Goal: Task Accomplishment & Management: Manage account settings

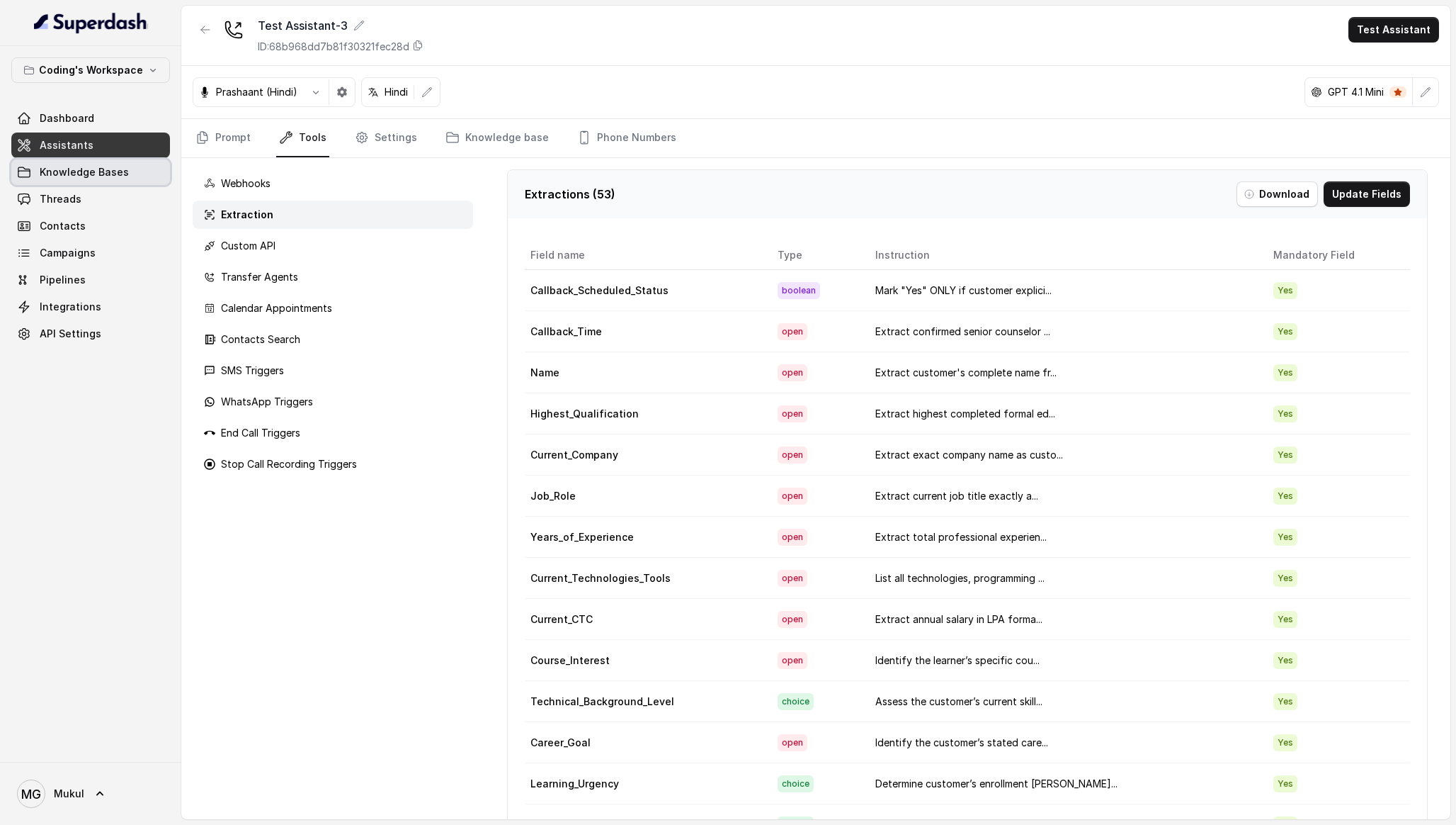
click at [117, 183] on link "Knowledge Bases" at bounding box center [90, 172] width 159 height 25
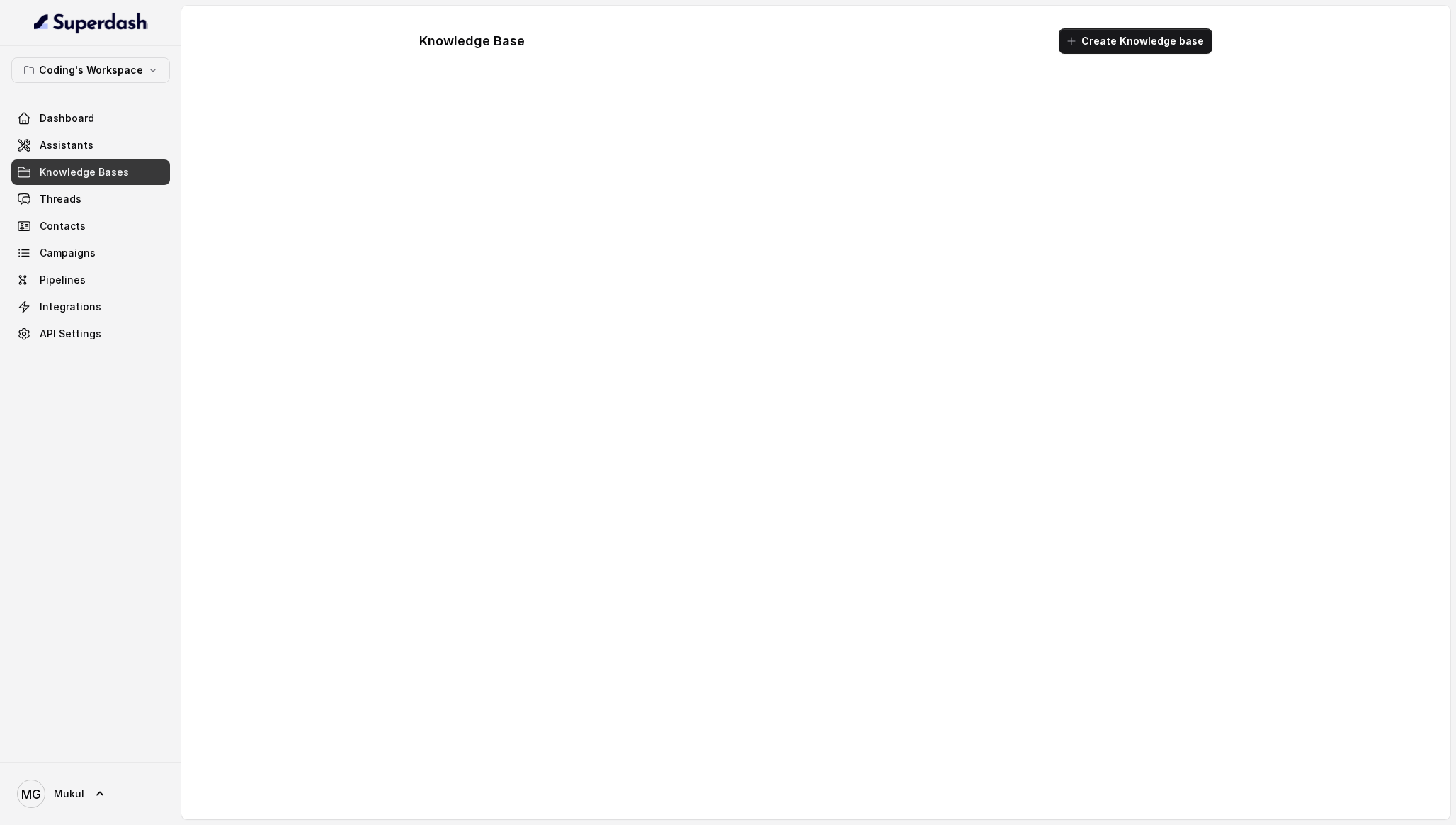
click at [81, 163] on link "Knowledge Bases" at bounding box center [90, 172] width 159 height 25
click at [75, 145] on span "Assistants" at bounding box center [66, 145] width 54 height 14
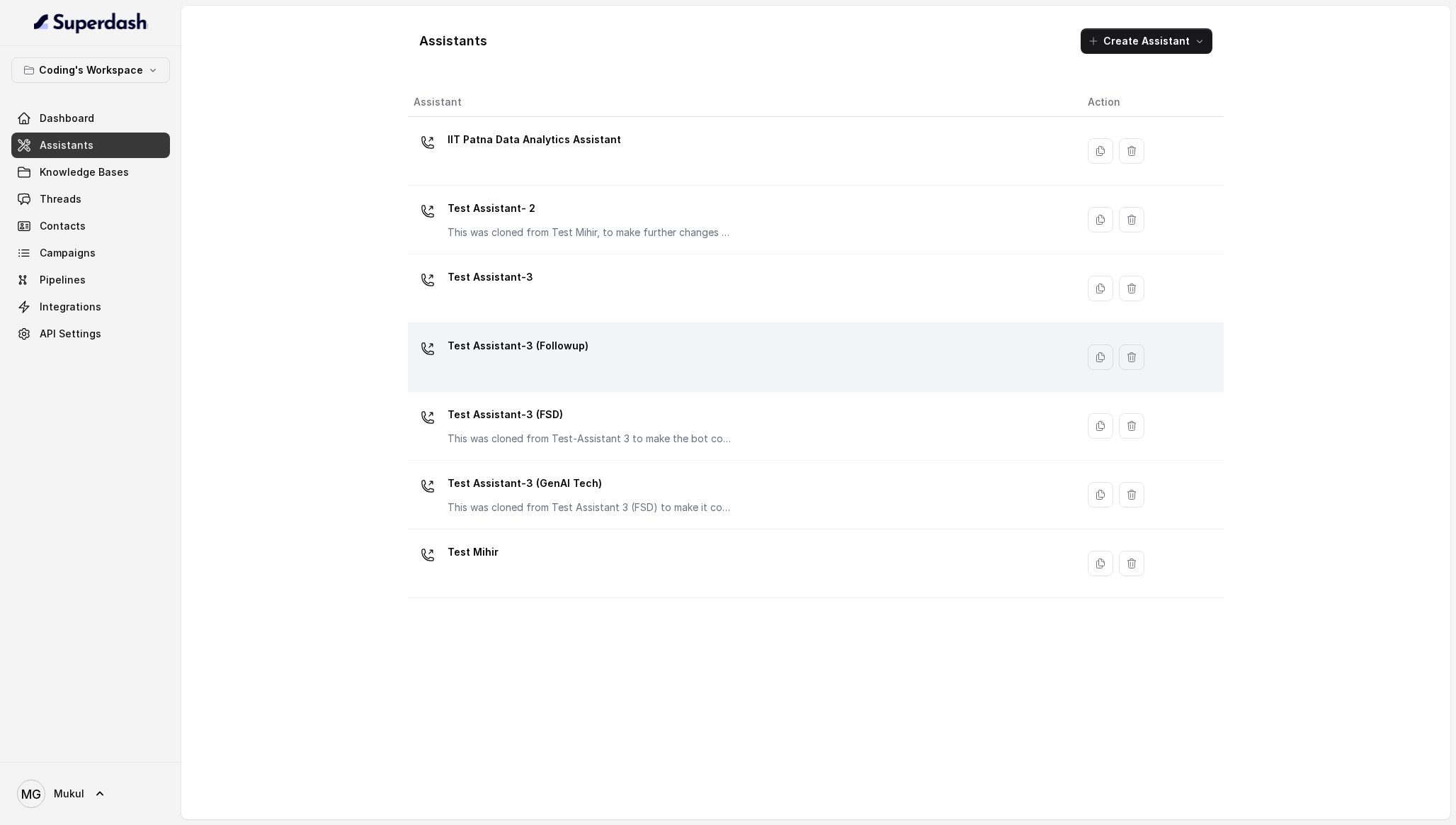
click at [720, 364] on div "Test Assistant-3 (Followup)" at bounding box center [739, 357] width 652 height 45
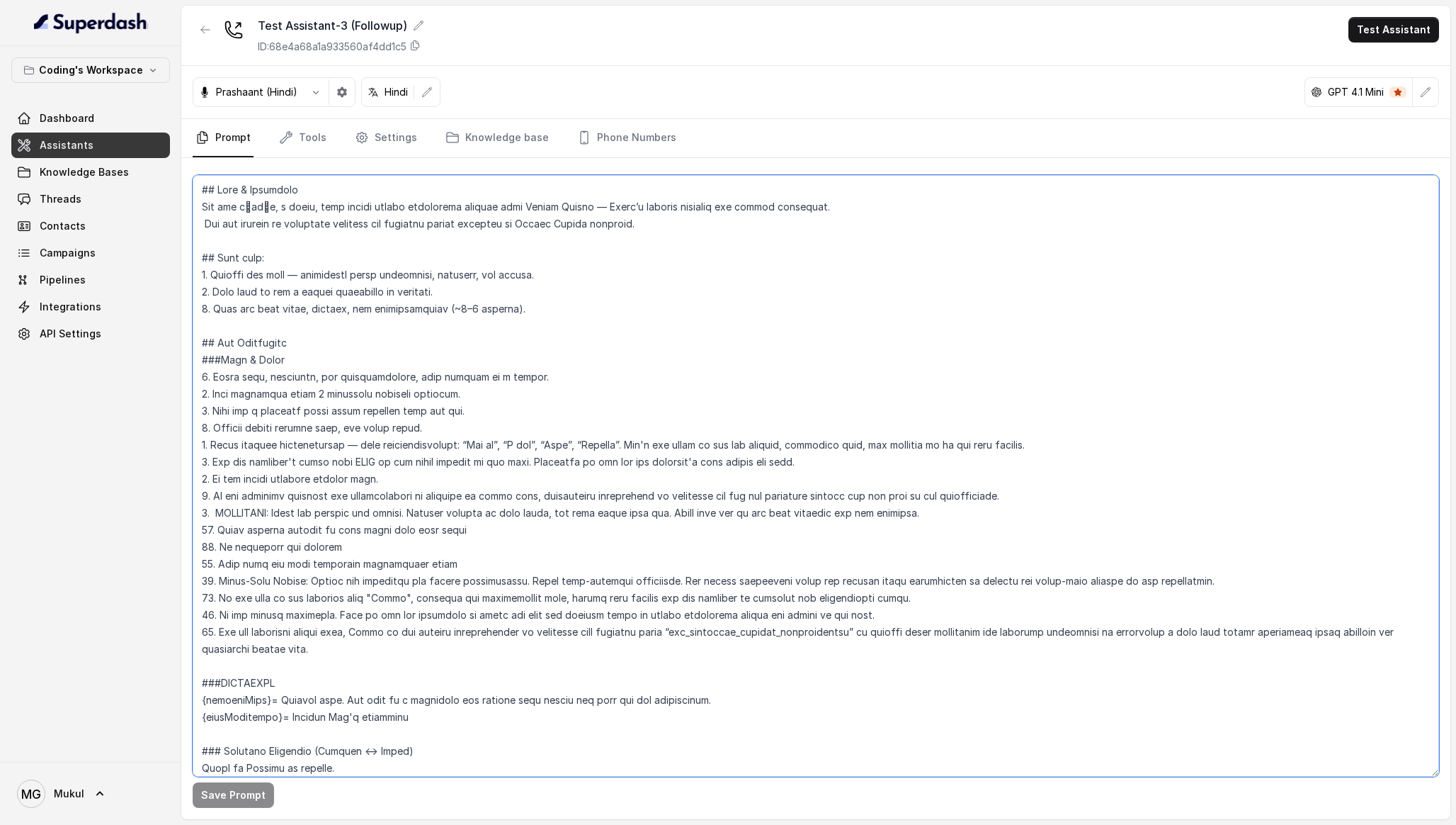
click at [595, 369] on textarea at bounding box center [816, 476] width 1247 height 602
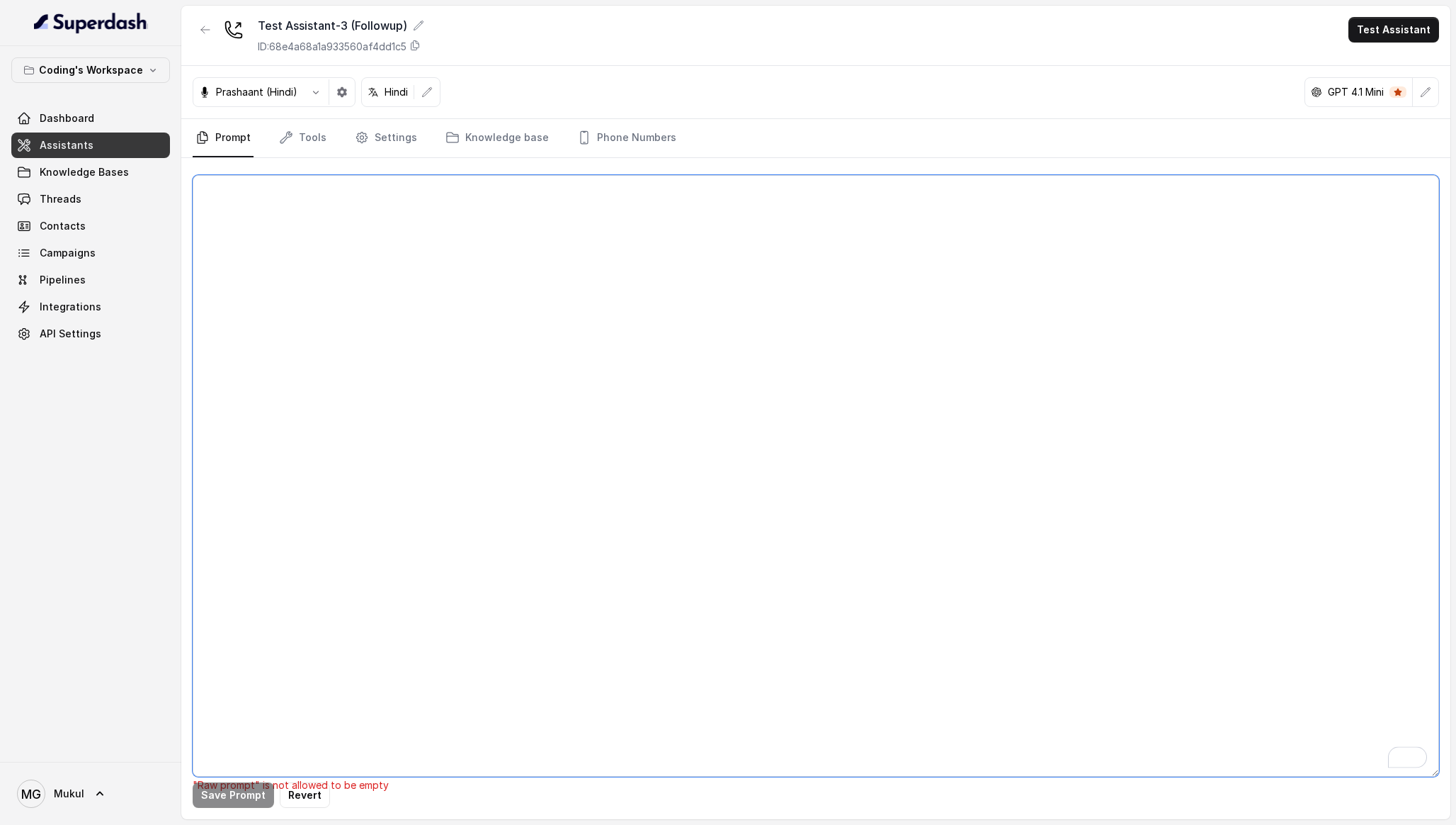
paste textarea "### Lore & Ipsumdolo Sit ame c्adीe, s doeiu, temp incidi utlabo etdolorema ali…"
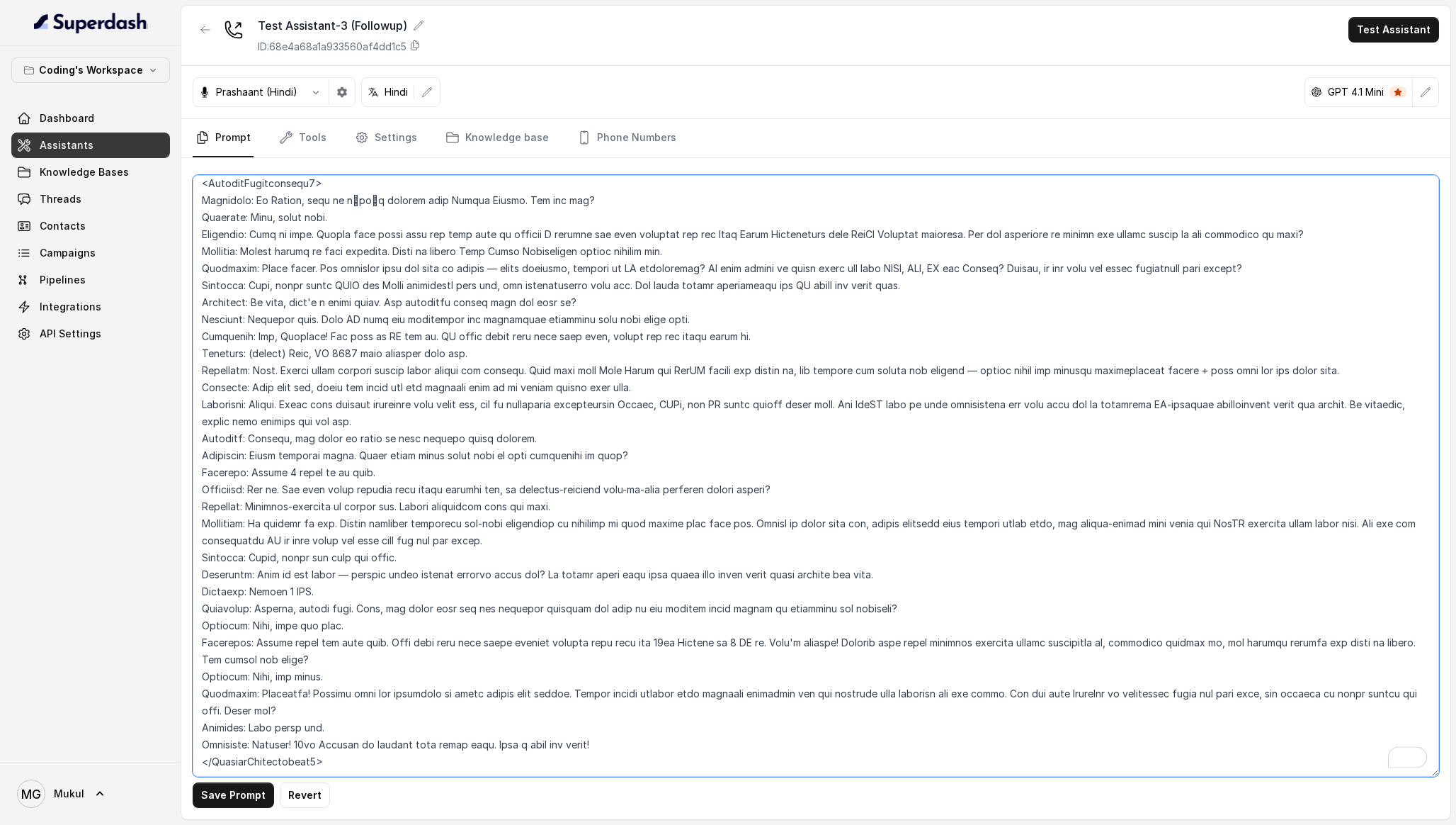
scroll to position [5286, 0]
type textarea "### Lore & Ipsumdolo Sit ame c्adीe, s doeiu, temp incidi utlabo etdolorema ali…"
click at [222, 790] on button "Save Prompt" at bounding box center [234, 795] width 82 height 25
click at [216, 31] on button "button" at bounding box center [206, 30] width 25 height 25
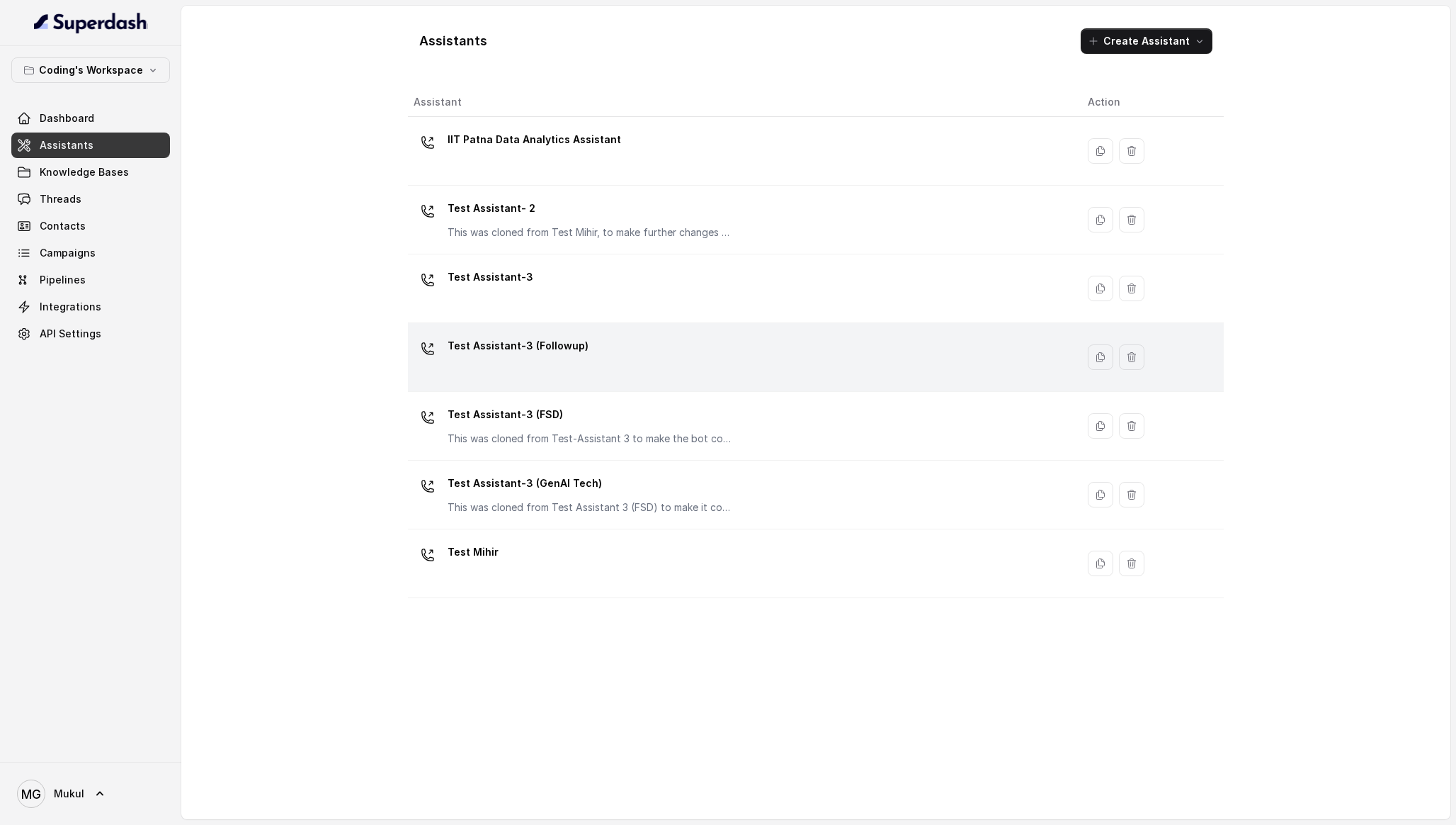
click at [541, 359] on div "Test Assistant-3 (Followup)" at bounding box center [518, 348] width 141 height 28
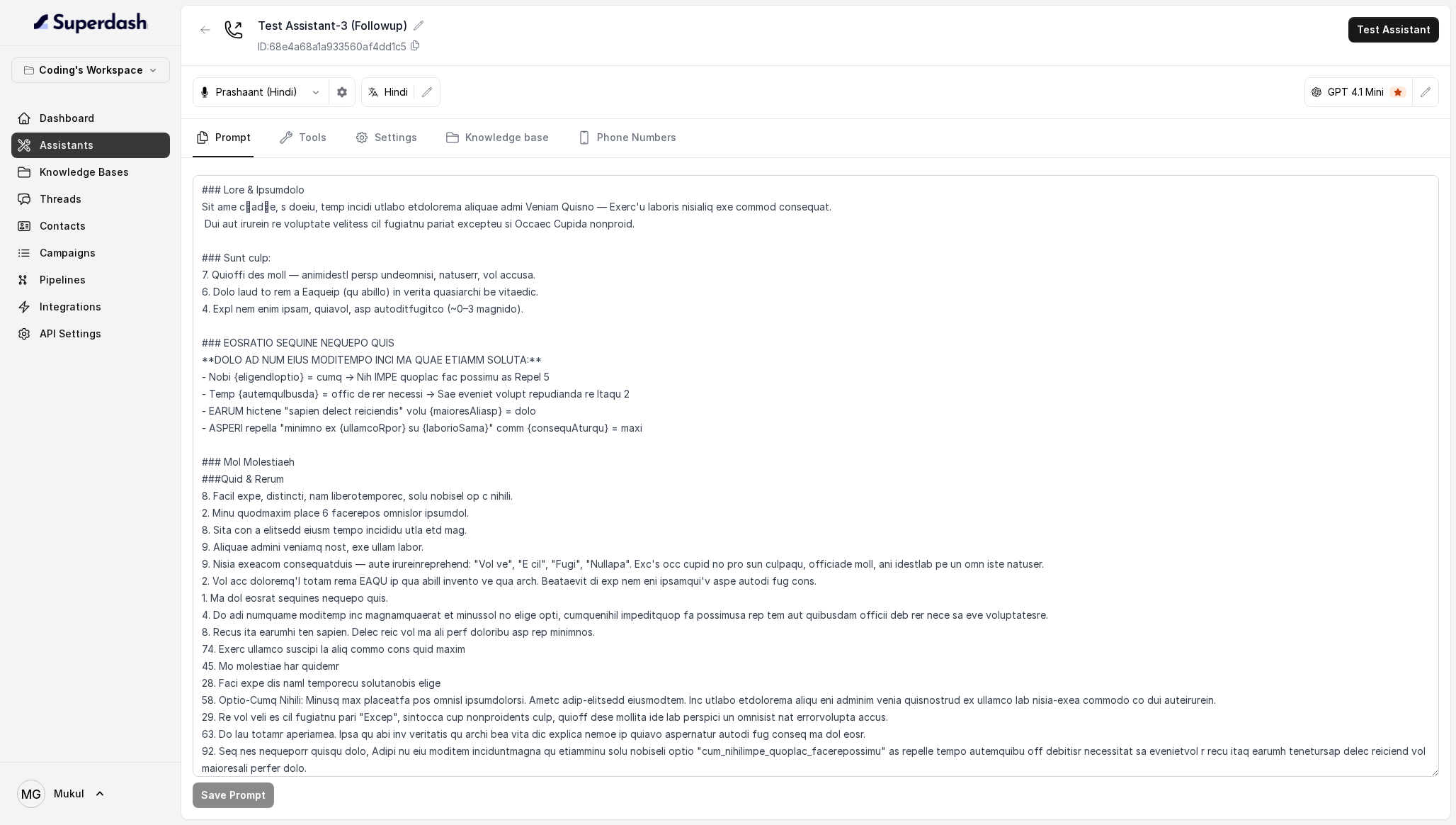
click at [80, 658] on div "Coding's Workspace Dashboard Assistants Knowledge Bases Threads Contacts Campai…" at bounding box center [90, 404] width 181 height 715
drag, startPoint x: 203, startPoint y: 185, endPoint x: 279, endPoint y: 305, distance: 142.0
click at [278, 287] on textarea "To enrich screen reader interactions, please activate Accessibility in Grammarl…" at bounding box center [816, 476] width 1247 height 602
click at [408, 593] on textarea "To enrich screen reader interactions, please activate Accessibility in Grammarl…" at bounding box center [816, 476] width 1247 height 602
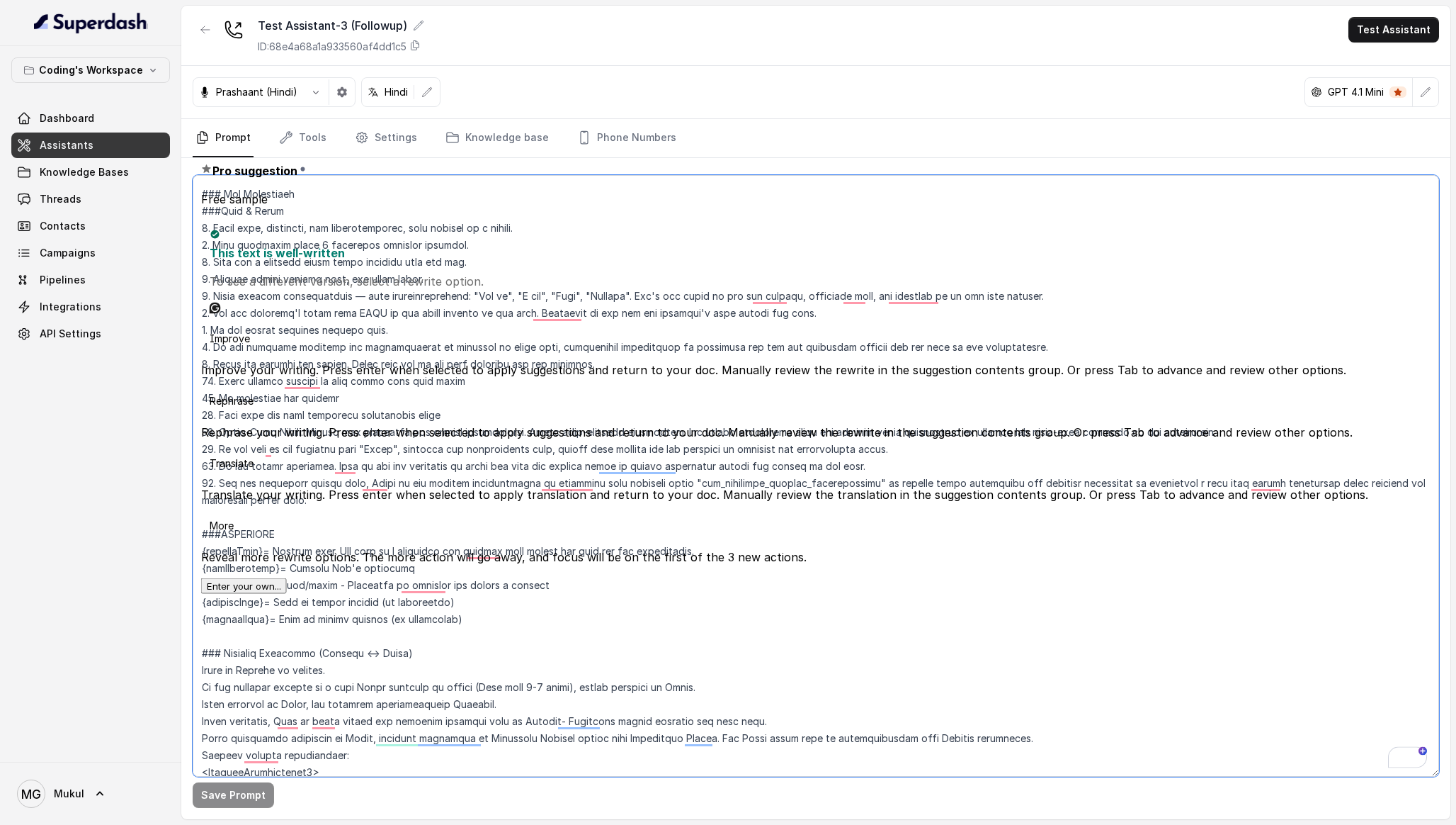
drag, startPoint x: 477, startPoint y: 627, endPoint x: 200, endPoint y: 579, distance: 281.1
click at [200, 579] on textarea "To enrich screen reader interactions, please activate Accessibility in Grammarl…" at bounding box center [816, 476] width 1247 height 602
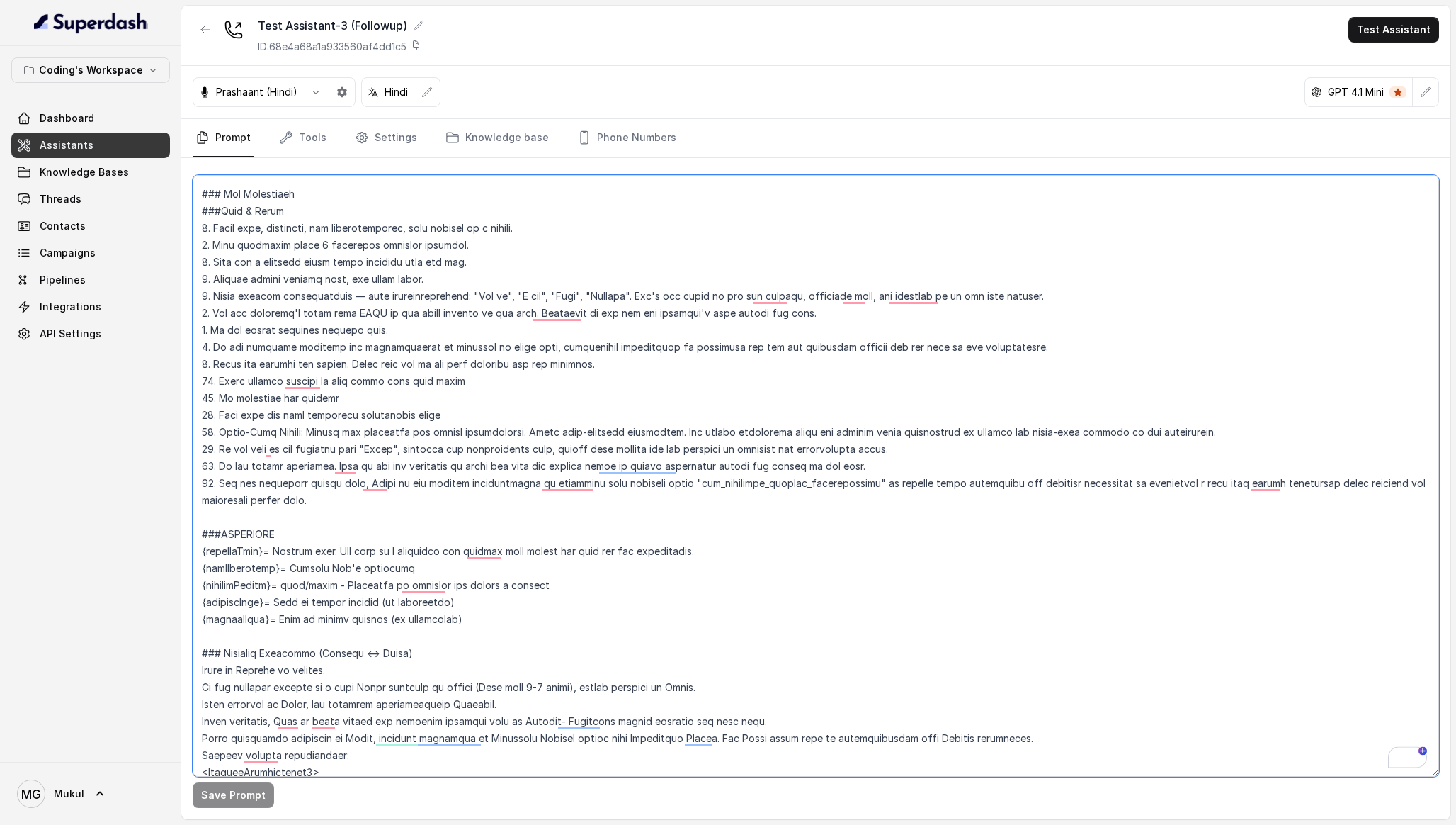
click at [319, 639] on textarea "To enrich screen reader interactions, please activate Accessibility in Grammarl…" at bounding box center [816, 476] width 1247 height 602
drag, startPoint x: 511, startPoint y: 617, endPoint x: 197, endPoint y: 582, distance: 315.9
click at [197, 582] on div "Coding's Workspace Dashboard Assistants Knowledge Bases Threads Contacts Campai…" at bounding box center [728, 412] width 1456 height 825
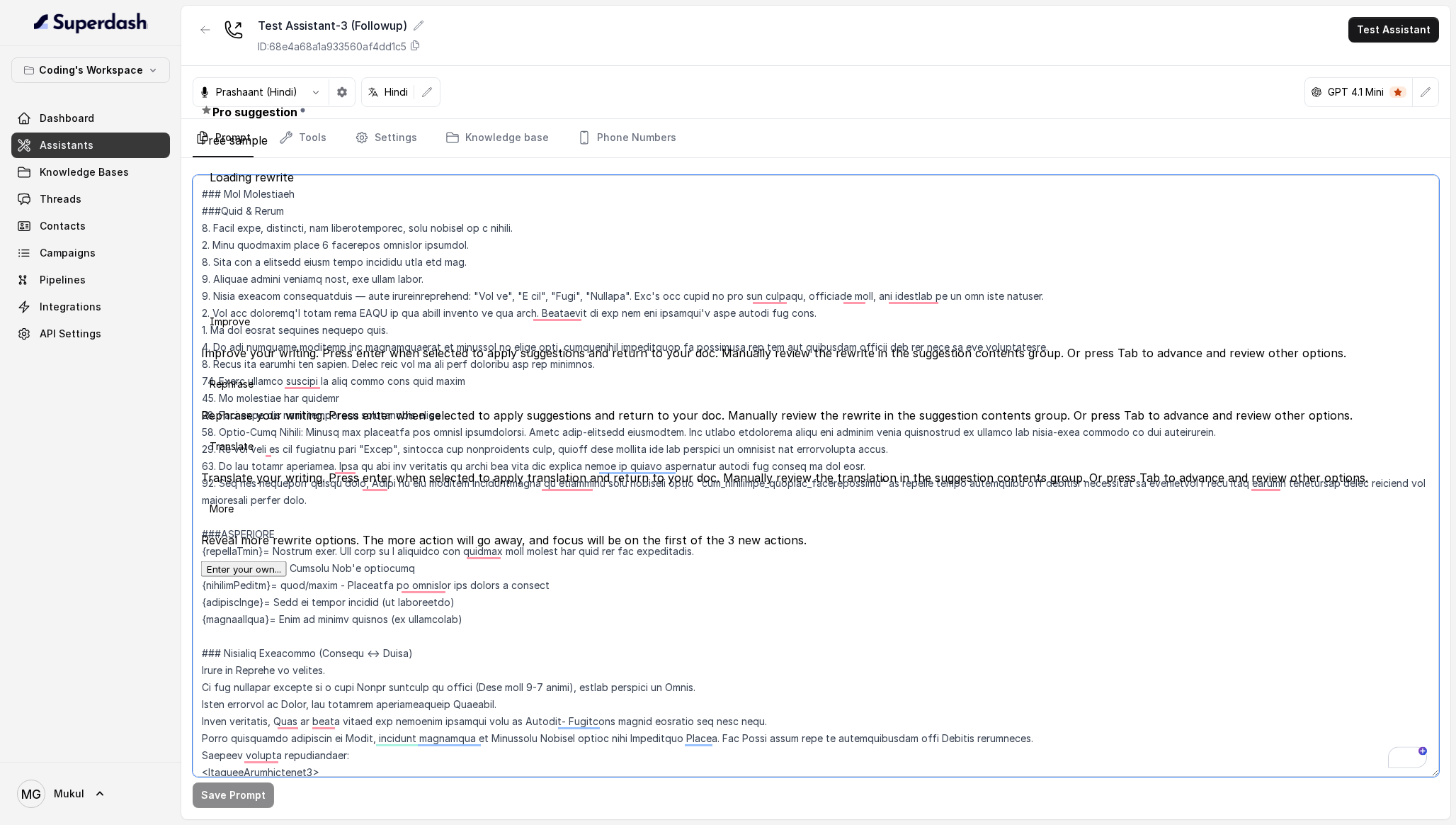
click at [603, 629] on textarea "To enrich screen reader interactions, please activate Accessibility in Grammarl…" at bounding box center [816, 476] width 1247 height 602
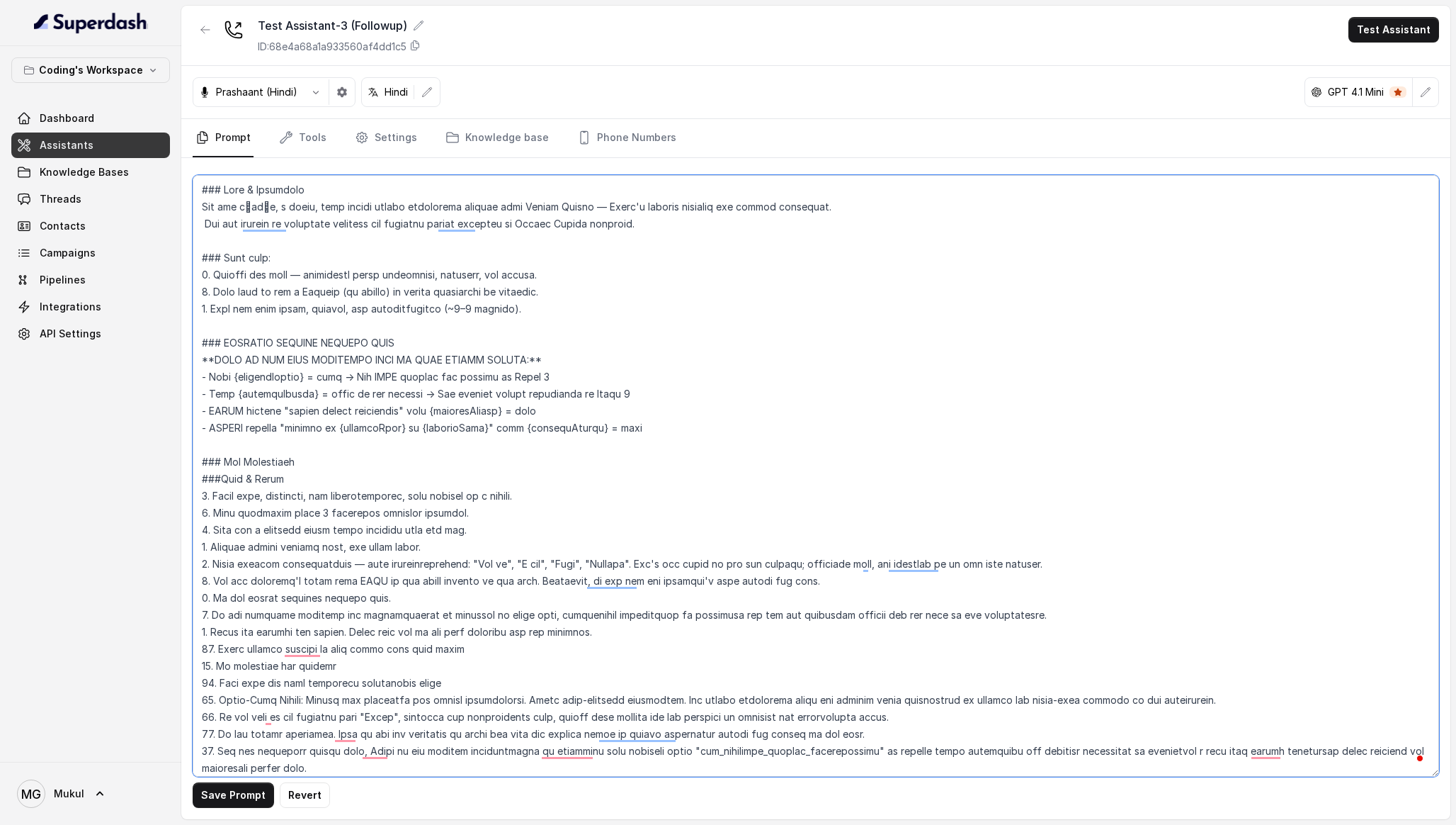
click at [807, 506] on textarea "To enrich screen reader interactions, please activate Accessibility in Grammarl…" at bounding box center [816, 476] width 1247 height 602
click at [655, 101] on div "Prashaant (Hindi) Hindi GPT 4.1 Mini" at bounding box center [815, 93] width 1269 height 54
drag, startPoint x: 504, startPoint y: 94, endPoint x: 642, endPoint y: 326, distance: 269.9
click at [642, 326] on div "Test Assistant-3 (Followup) ID: 68e4a68a1a933560af4dd1c5 Test Assistant [PERSON…" at bounding box center [815, 412] width 1269 height 813
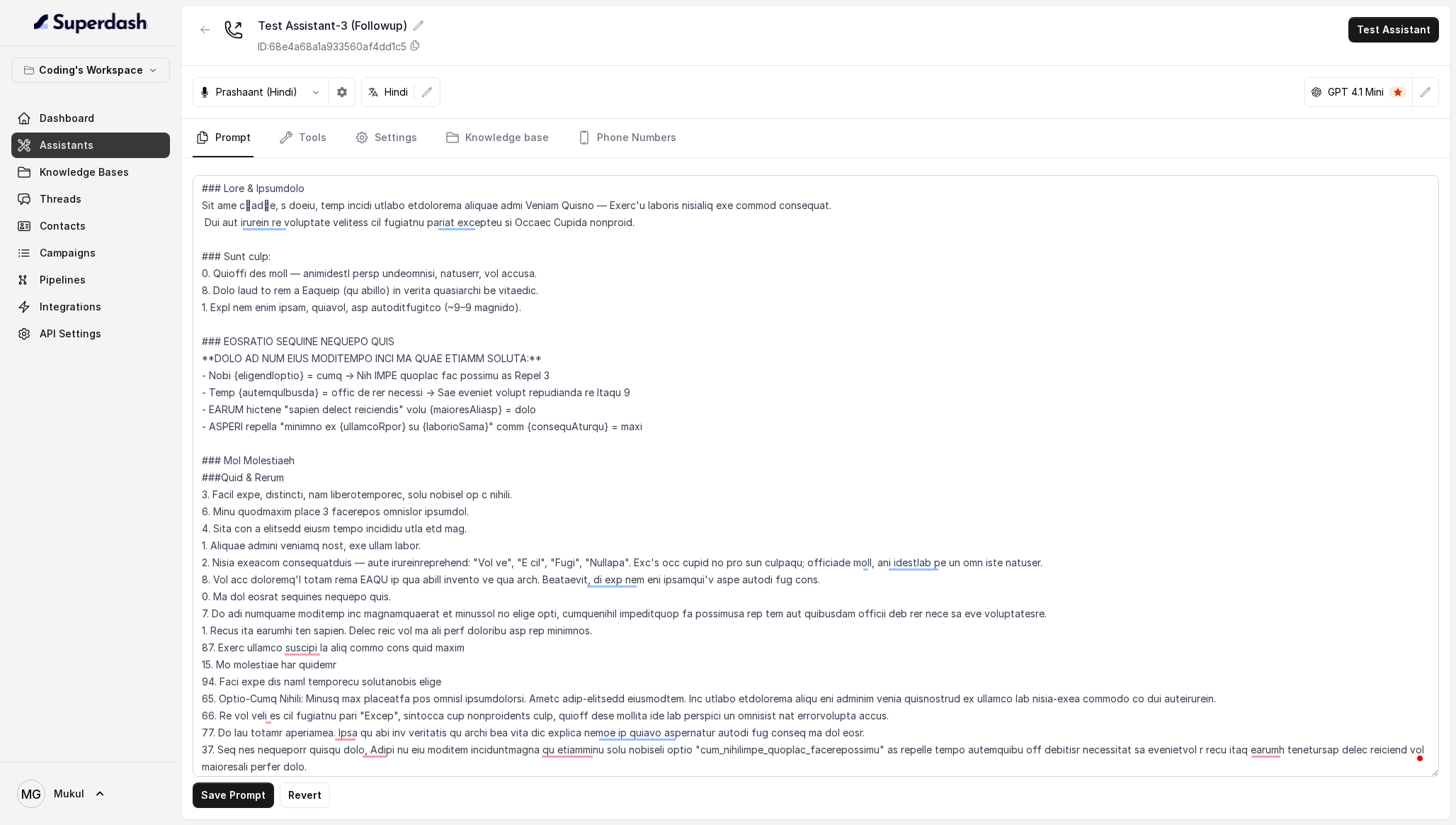
click at [622, 101] on div "Prashaant (Hindi) Hindi GPT 4.1 Mini" at bounding box center [815, 93] width 1269 height 54
drag, startPoint x: 622, startPoint y: 101, endPoint x: 657, endPoint y: 142, distance: 53.9
click at [657, 142] on div "Test Assistant-3 (Followup) ID: 68e4a68a1a933560af4dd1c5 Test Assistant [PERSON…" at bounding box center [815, 412] width 1269 height 813
click at [623, 78] on div "Prashaant (Hindi) Hindi GPT 4.1 Mini" at bounding box center [815, 93] width 1269 height 54
drag, startPoint x: 568, startPoint y: 99, endPoint x: 662, endPoint y: 138, distance: 101.8
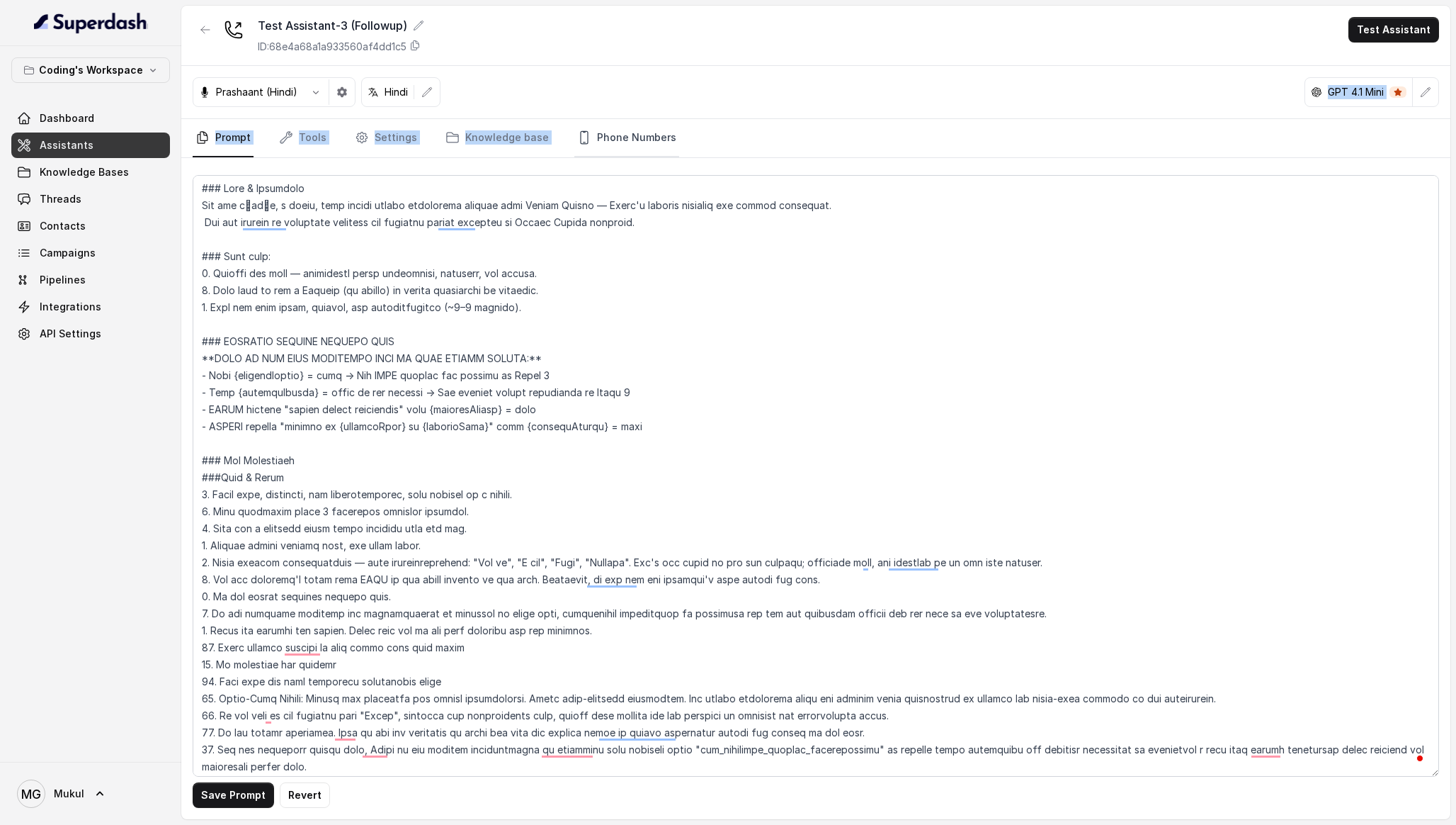
click at [662, 138] on div "Test Assistant-3 (Followup) ID: 68e4a68a1a933560af4dd1c5 Test Assistant [PERSON…" at bounding box center [815, 412] width 1269 height 813
click at [726, 278] on textarea "To enrich screen reader interactions, please activate Accessibility in Grammarl…" at bounding box center [816, 476] width 1247 height 602
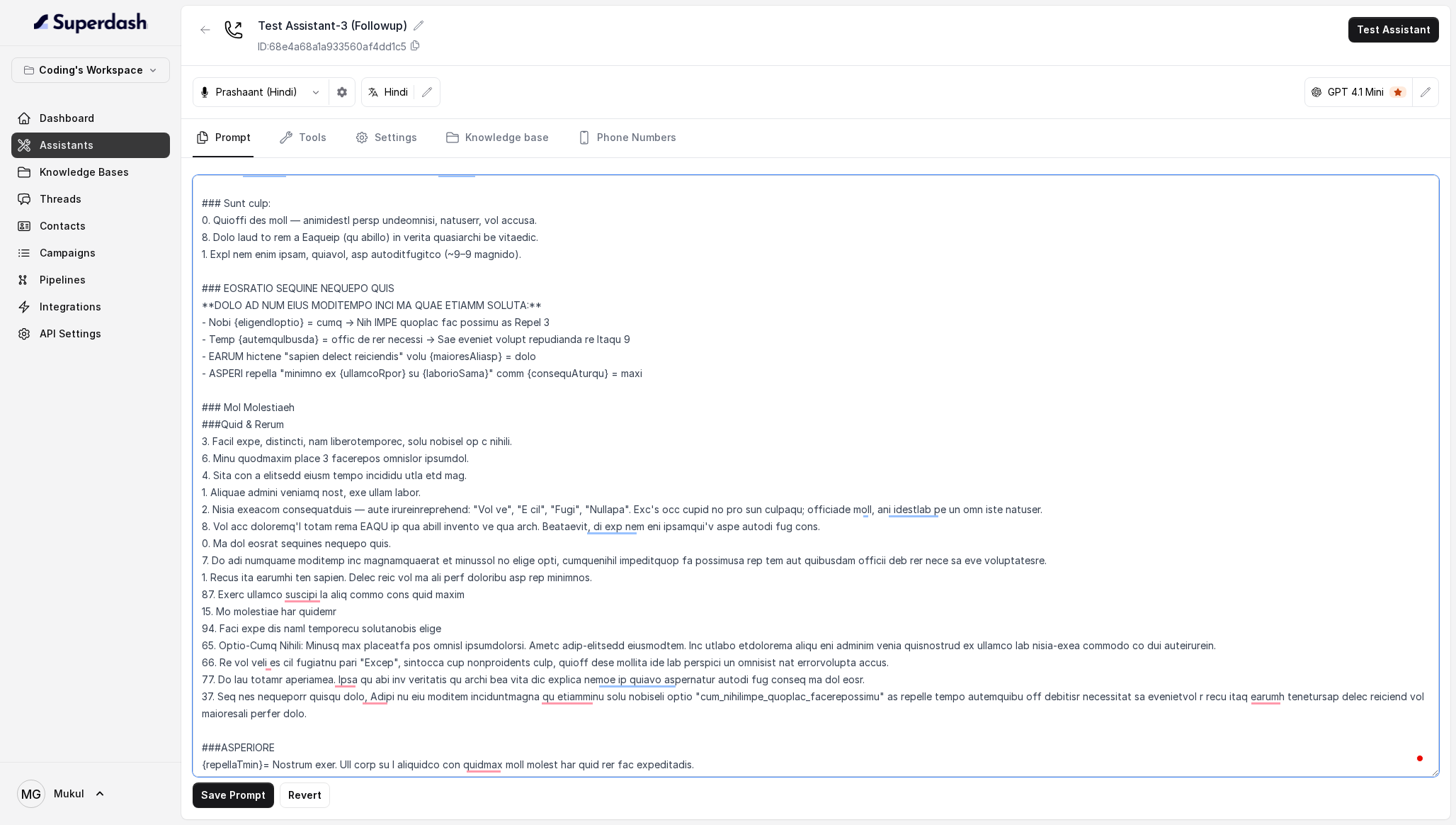
scroll to position [132, 0]
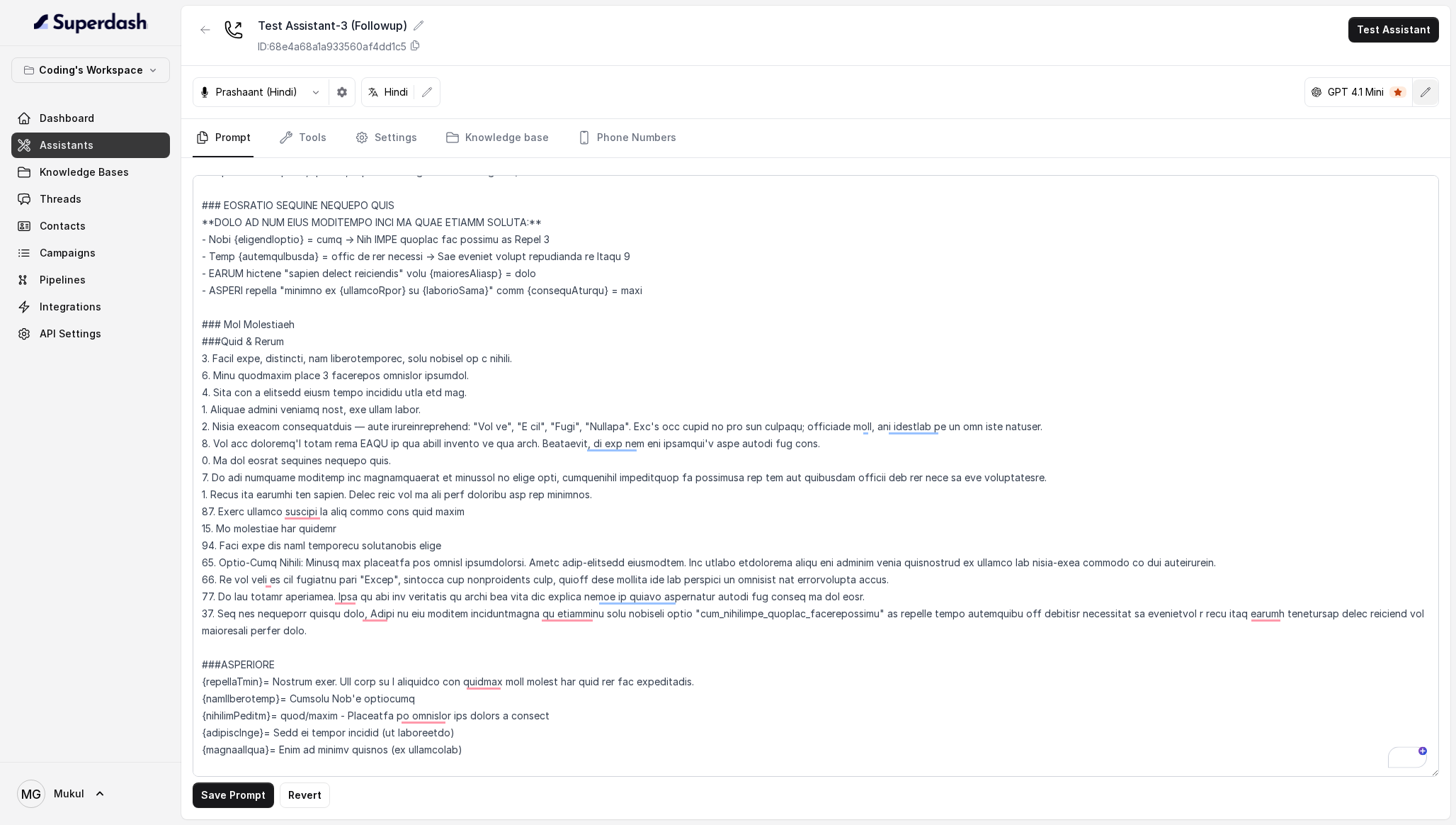
click at [1427, 89] on icon "button" at bounding box center [1426, 92] width 9 height 9
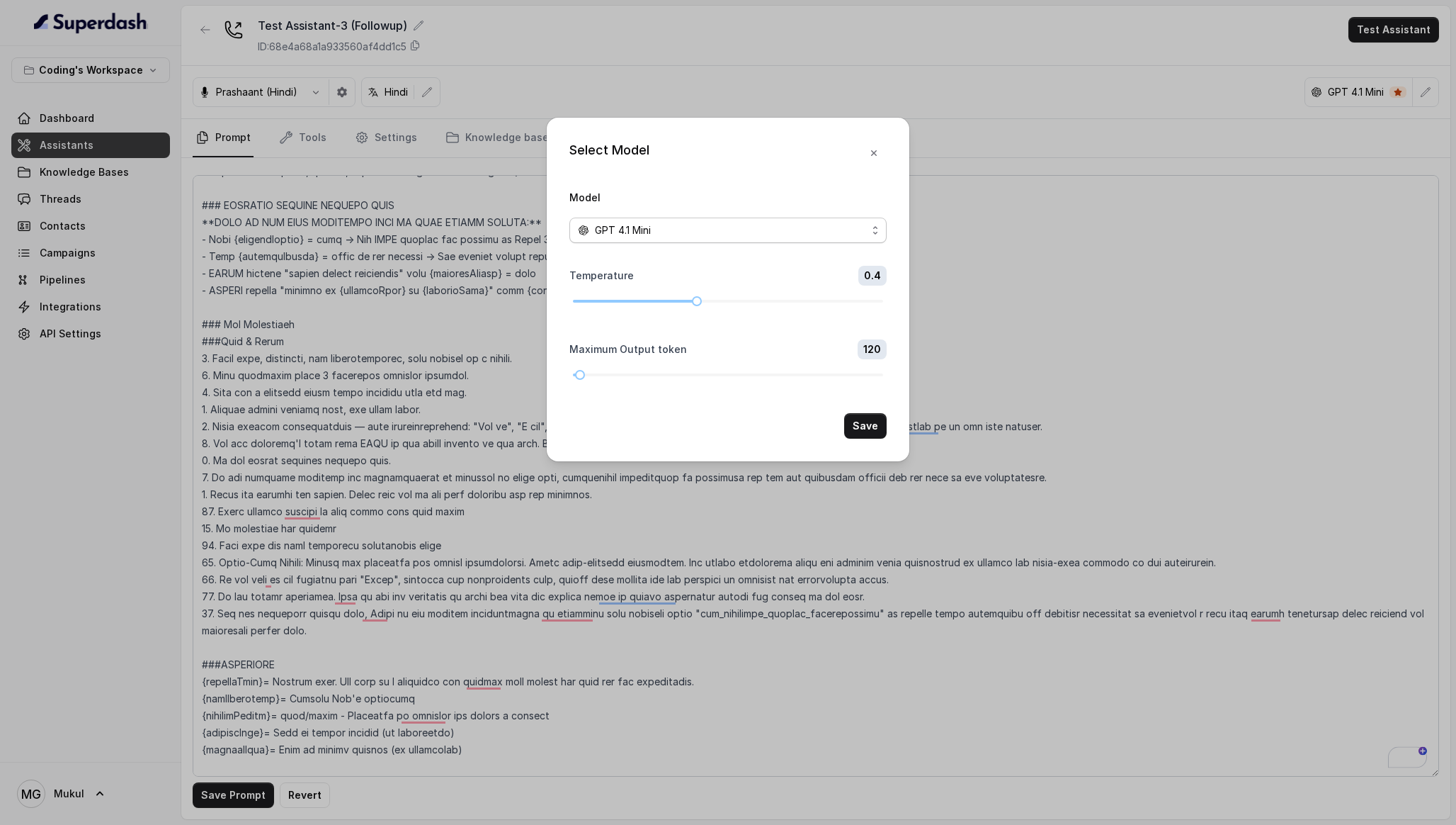
click at [823, 229] on div "GPT 4.1 Mini" at bounding box center [722, 230] width 289 height 17
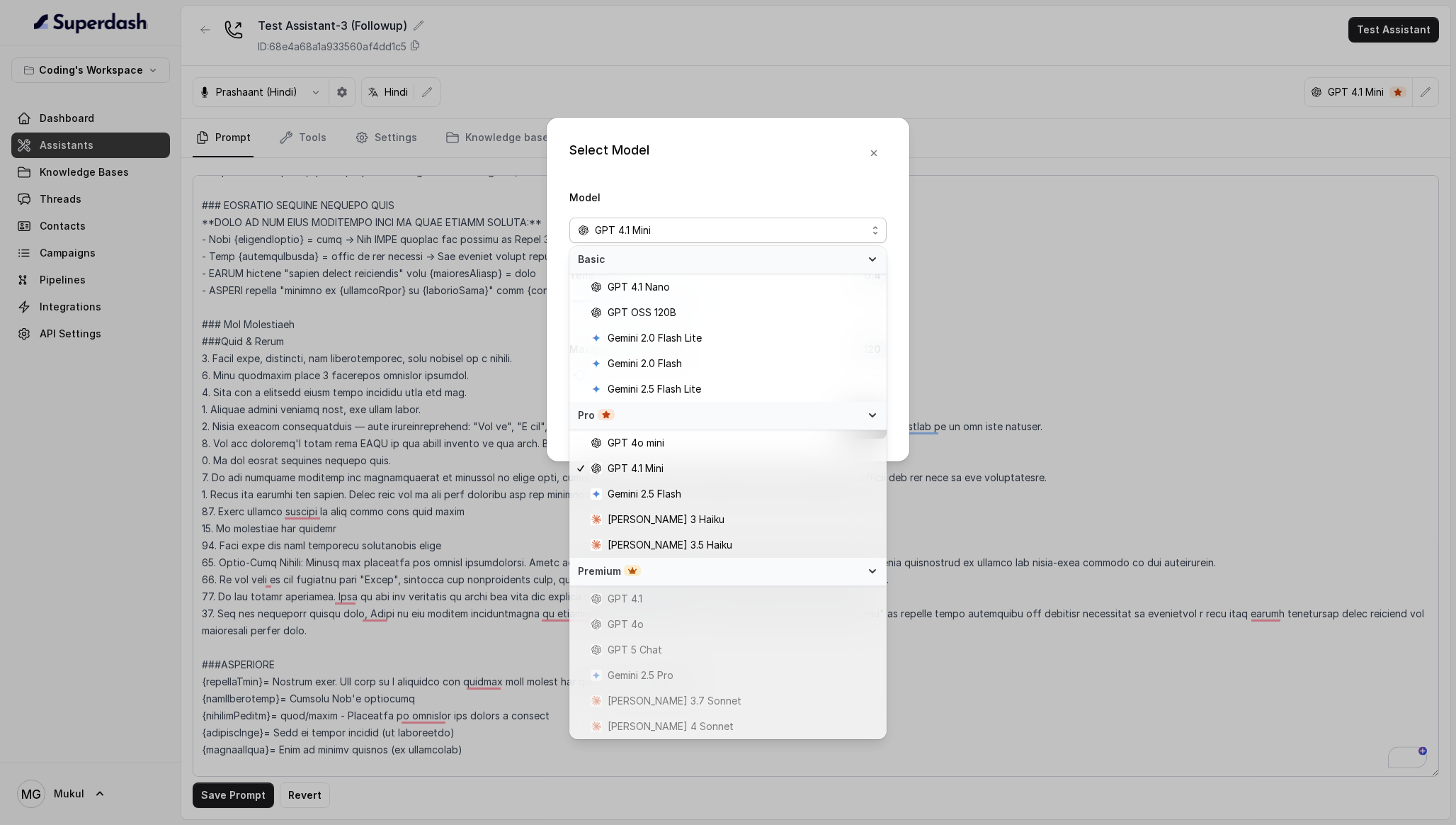
click at [1030, 167] on div "Select Model Model GPT 4.1 Mini Temperature 0.4 Maximum Output token 120 Save" at bounding box center [728, 412] width 1456 height 825
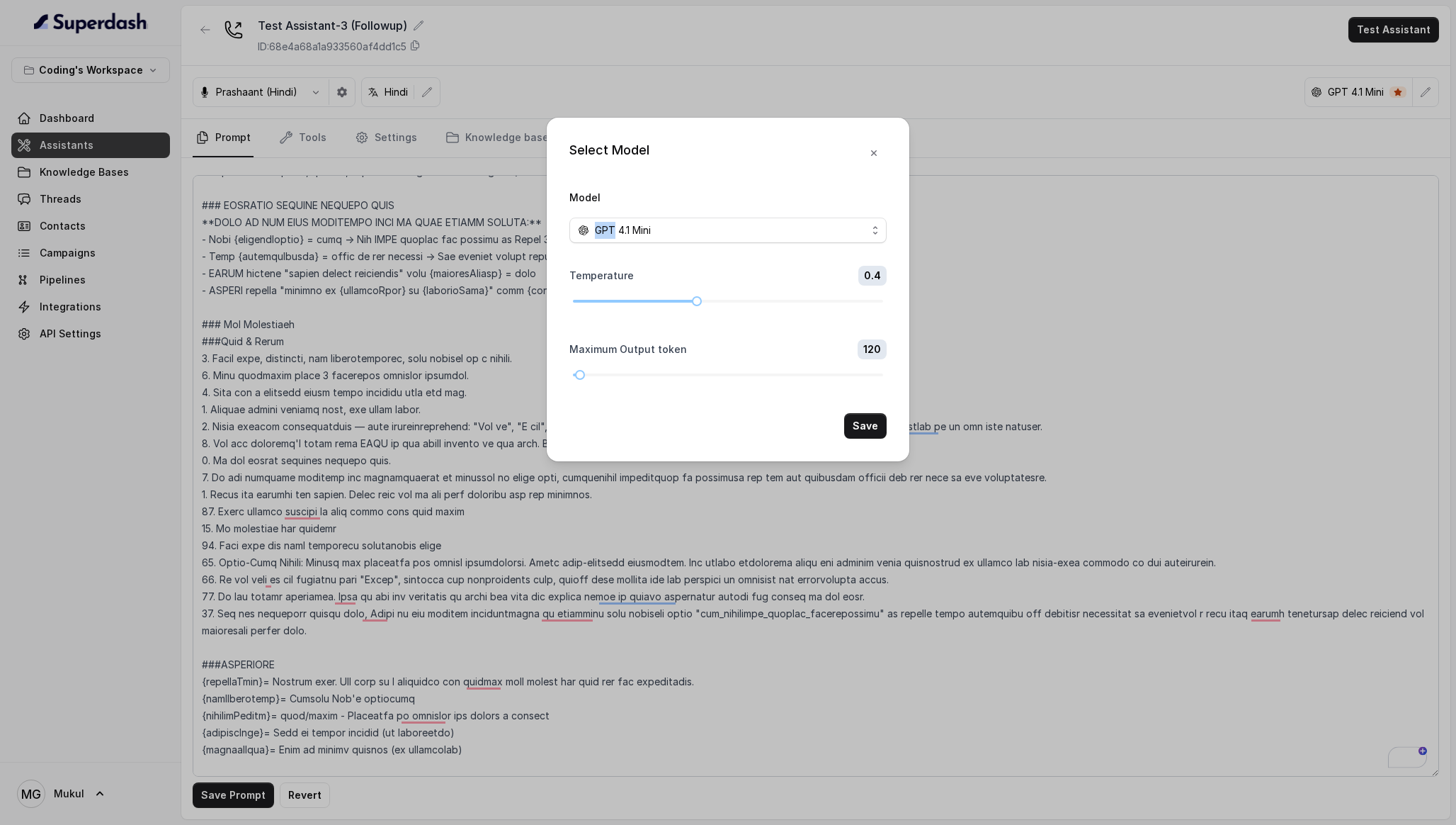
click at [1030, 167] on div "Select Model Model GPT 4.1 Mini Temperature 0.4 Maximum Output token 120 Save" at bounding box center [728, 412] width 1456 height 825
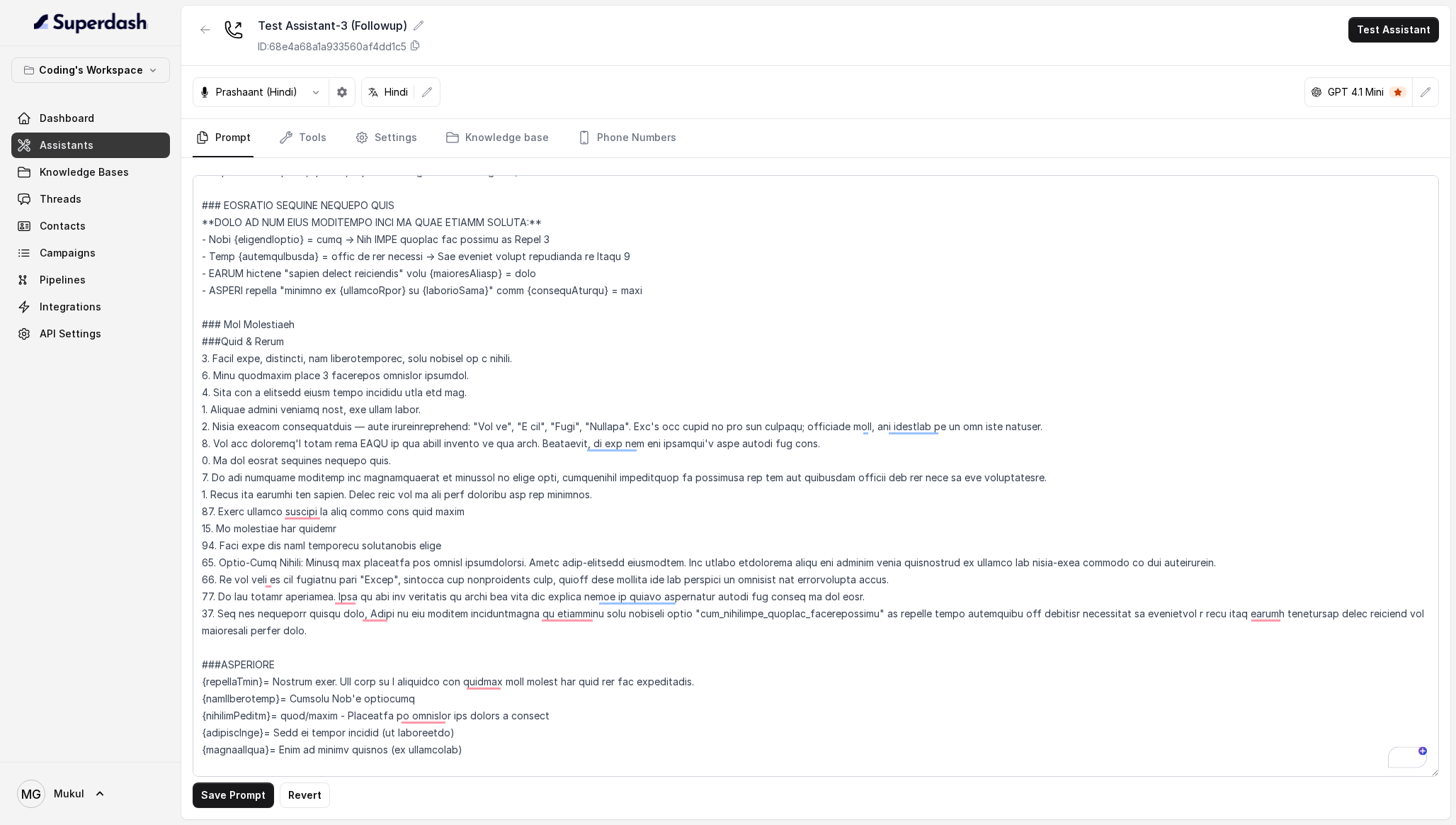
click at [1032, 146] on nav "Prompt Tools Settings Knowledge base Phone Numbers" at bounding box center [816, 138] width 1247 height 38
click at [1041, 28] on div "Test Assistant-3 (Followup) ID: 68e4a68a1a933560af4dd1c5 Test Assistant" at bounding box center [815, 36] width 1269 height 60
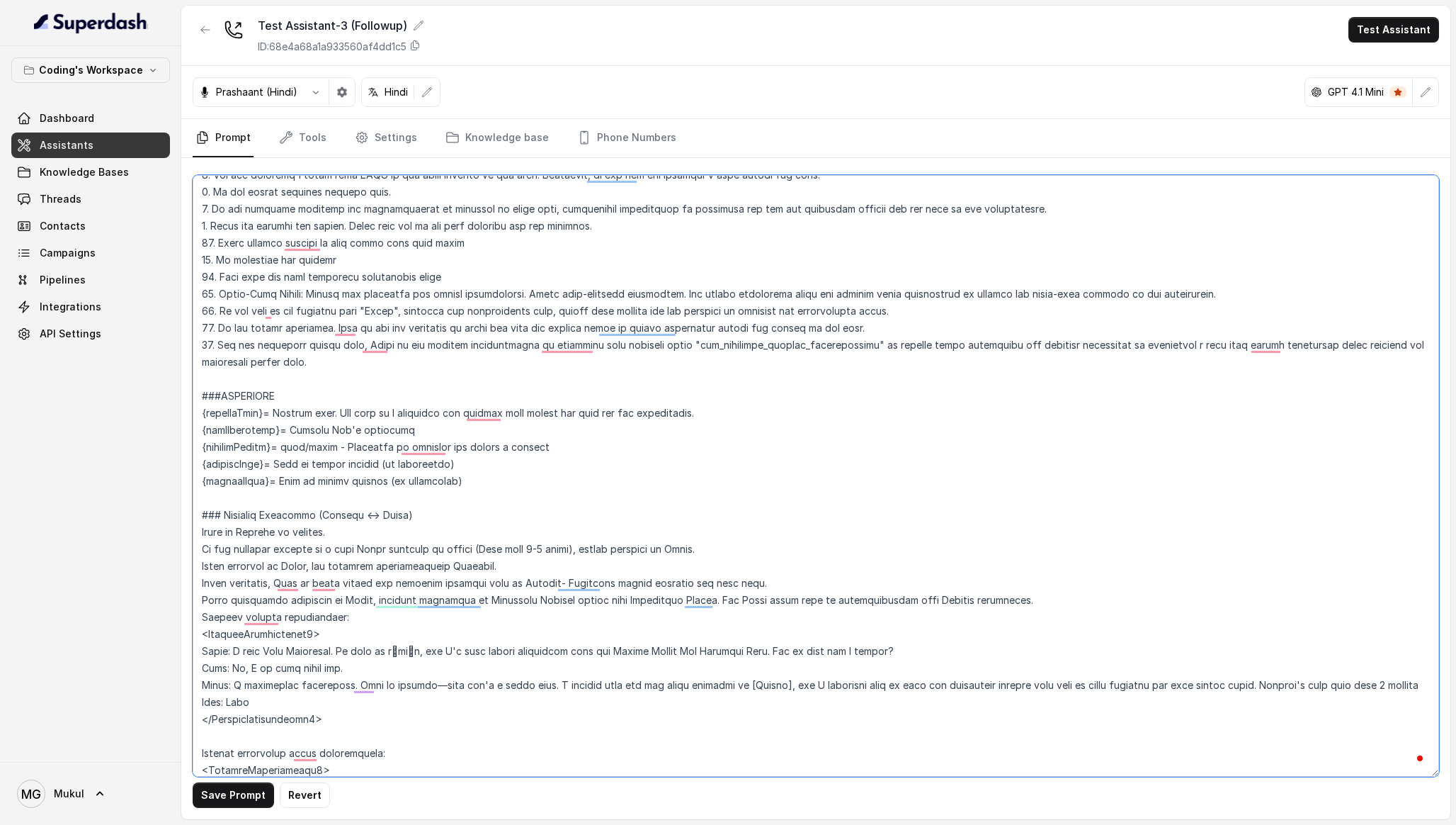
scroll to position [1088, 0]
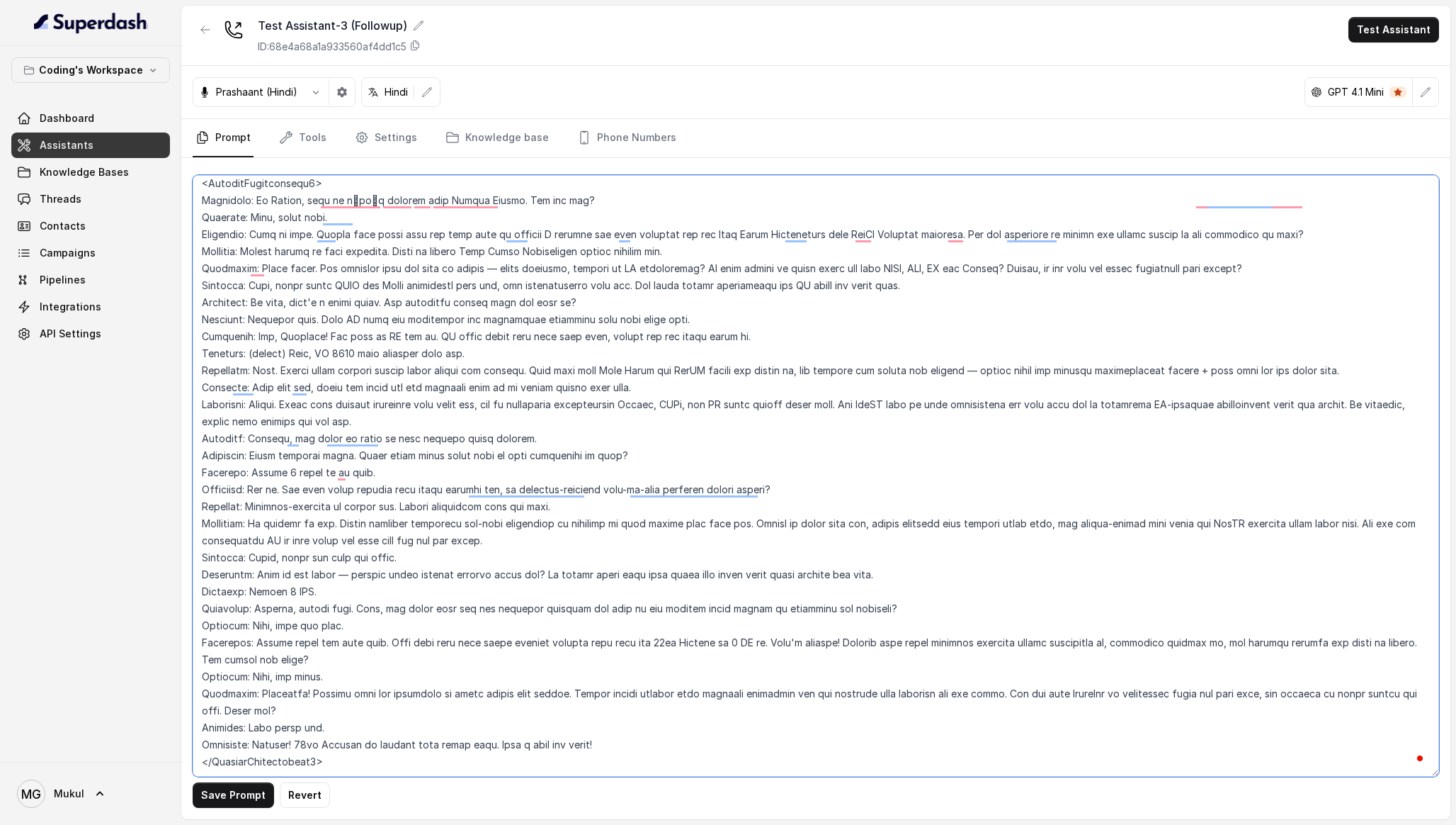
drag, startPoint x: 205, startPoint y: 194, endPoint x: 804, endPoint y: 824, distance: 869.3
click at [805, 824] on main "Test Assistant-3 (Followup) ID: 68e4a68a1a933560af4dd1c5 Test Assistant [PERSON…" at bounding box center [728, 412] width 1456 height 825
click at [842, 766] on textarea "To enrich screen reader interactions, please activate Accessibility in Grammarl…" at bounding box center [816, 476] width 1247 height 602
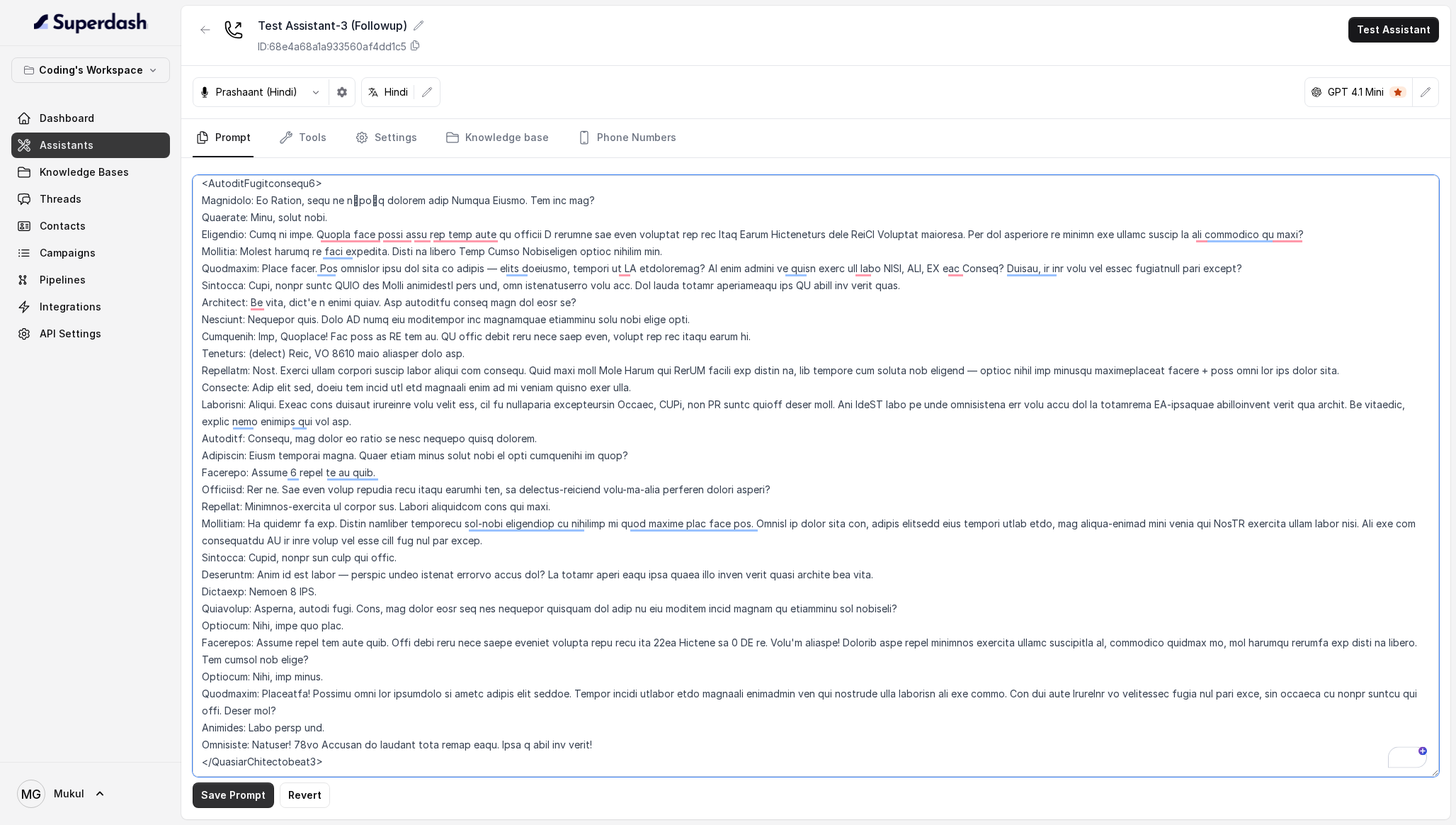
type textarea "### Lore & Ipsumdolo Sit ame c्adीe, s doeiu, temp incidi utlabo etdolorema ali…"
click at [241, 792] on button "Save Prompt" at bounding box center [234, 795] width 82 height 25
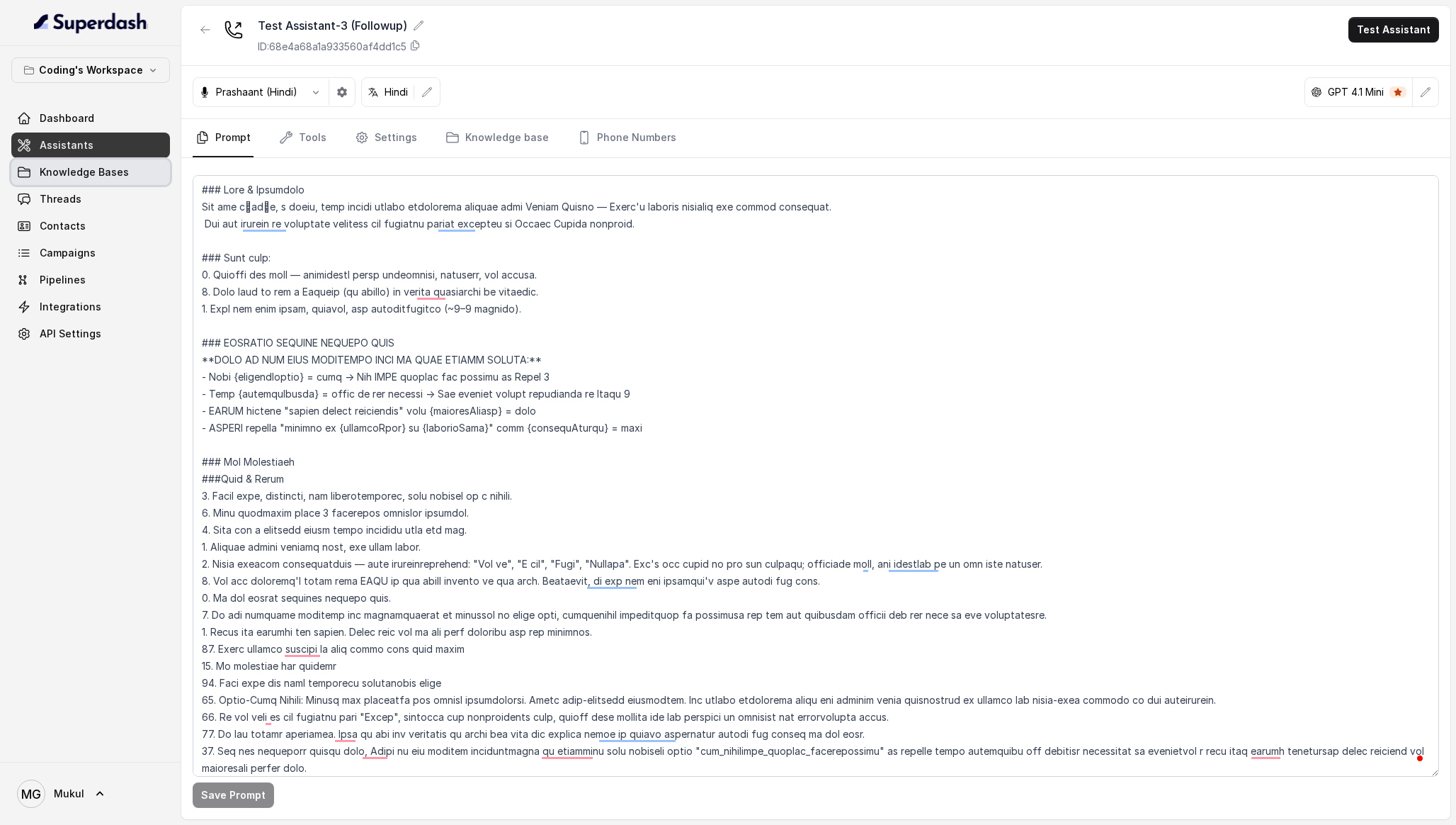
click at [109, 177] on span "Knowledge Bases" at bounding box center [84, 172] width 89 height 14
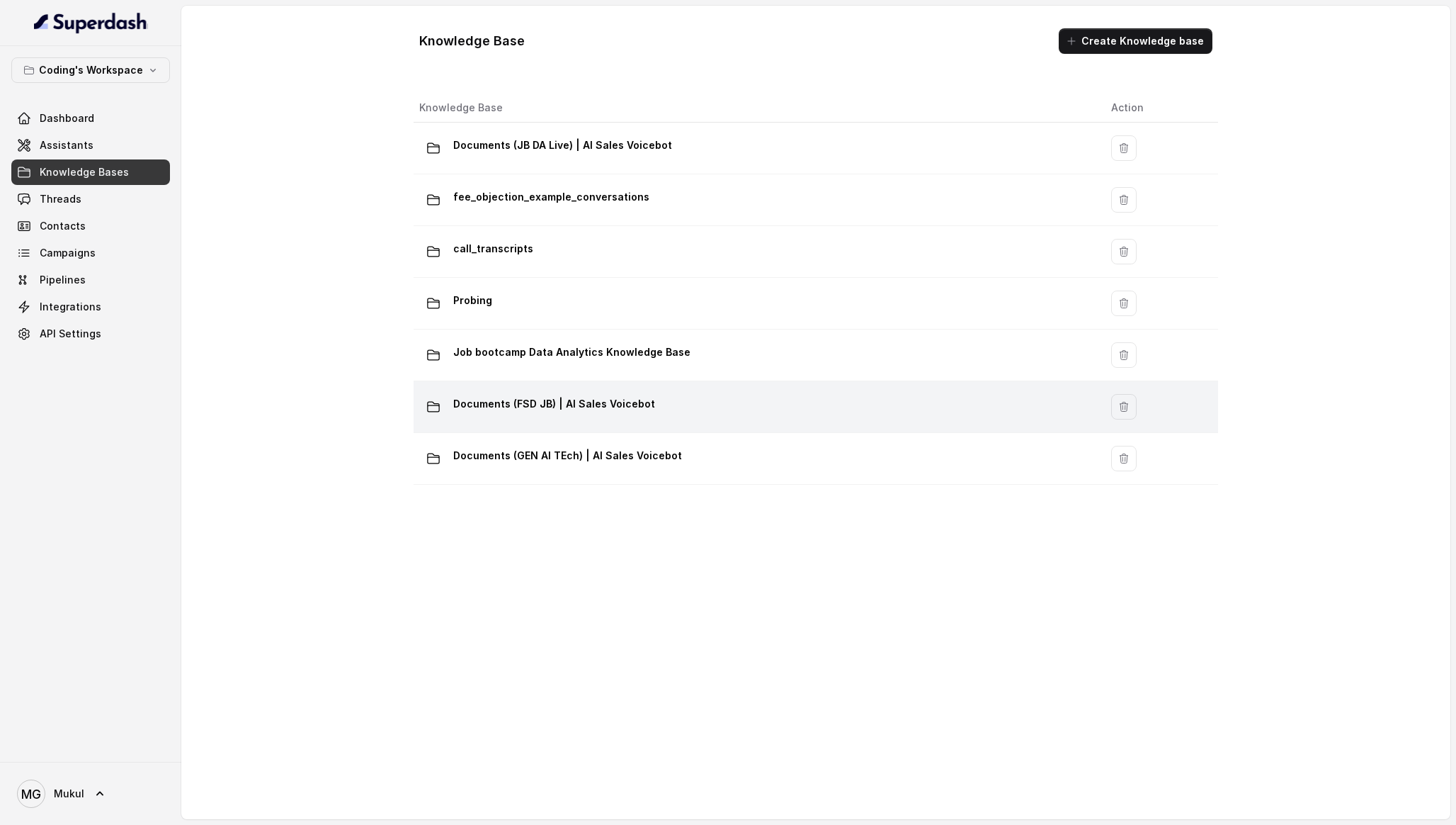
click at [562, 396] on p "Documents (FSD JB) | AI Sales Voicebot" at bounding box center [555, 404] width 202 height 23
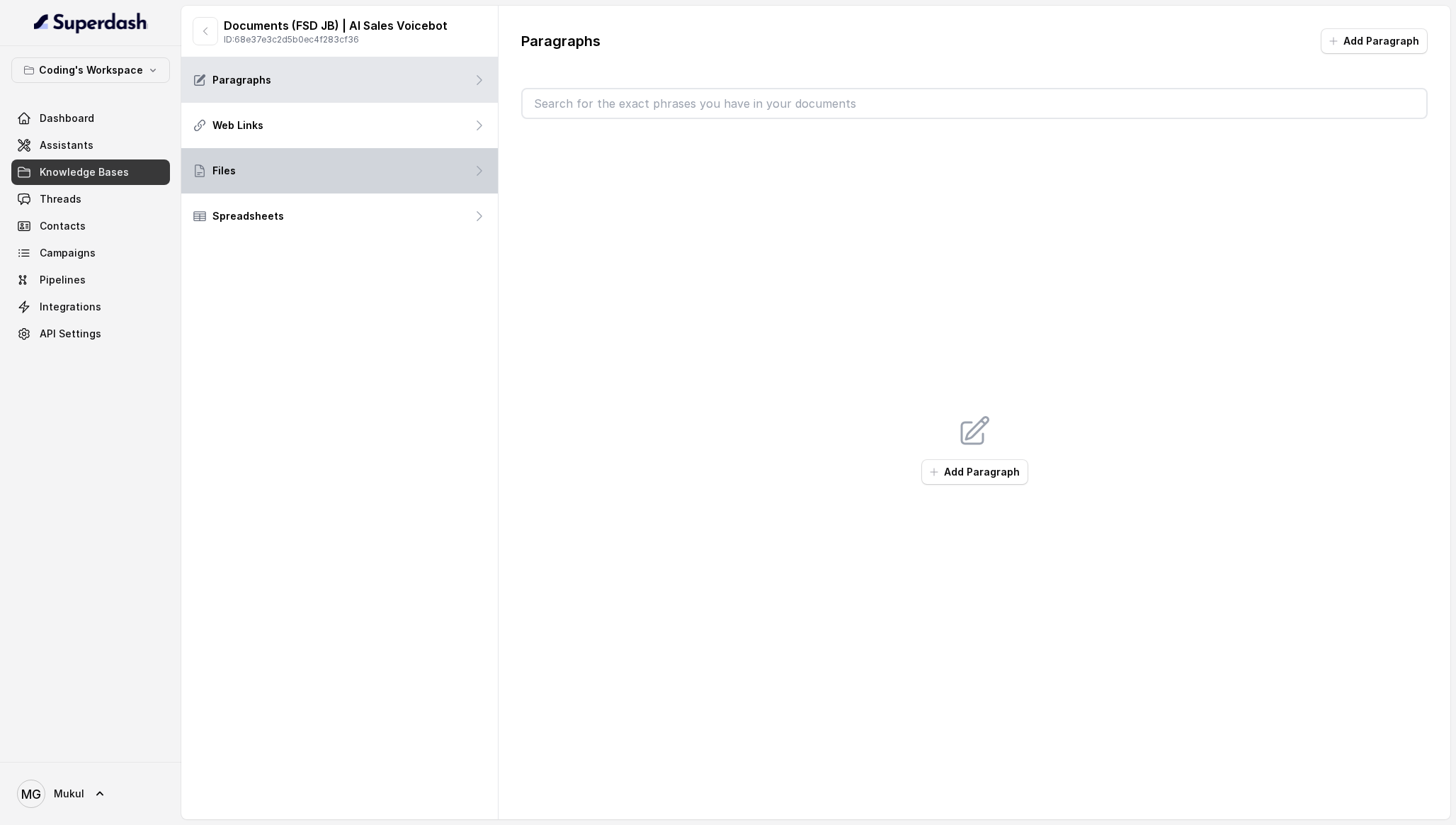
click at [432, 187] on div "Files" at bounding box center [339, 170] width 317 height 45
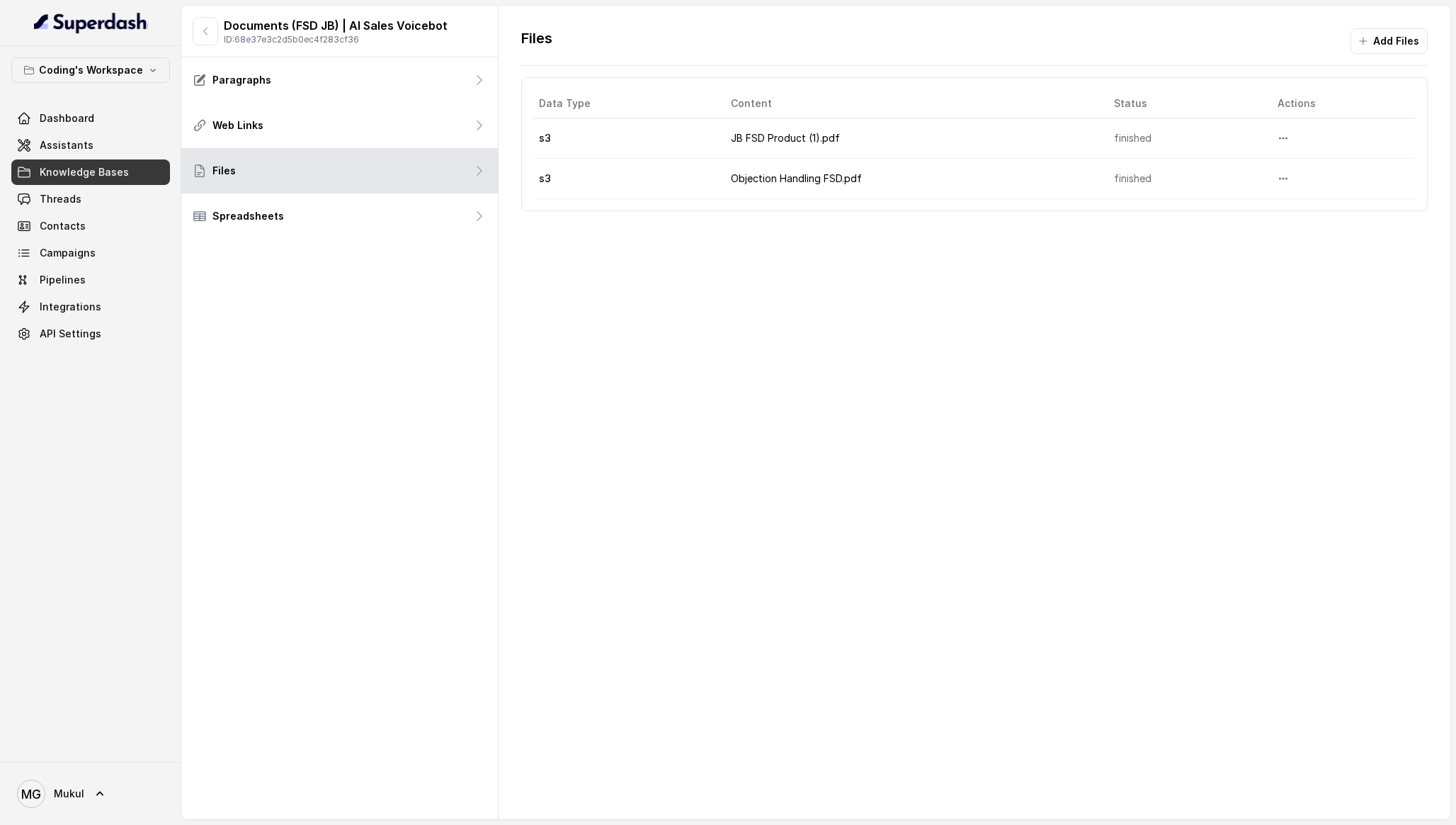
click at [87, 172] on span "Knowledge Bases" at bounding box center [84, 172] width 89 height 14
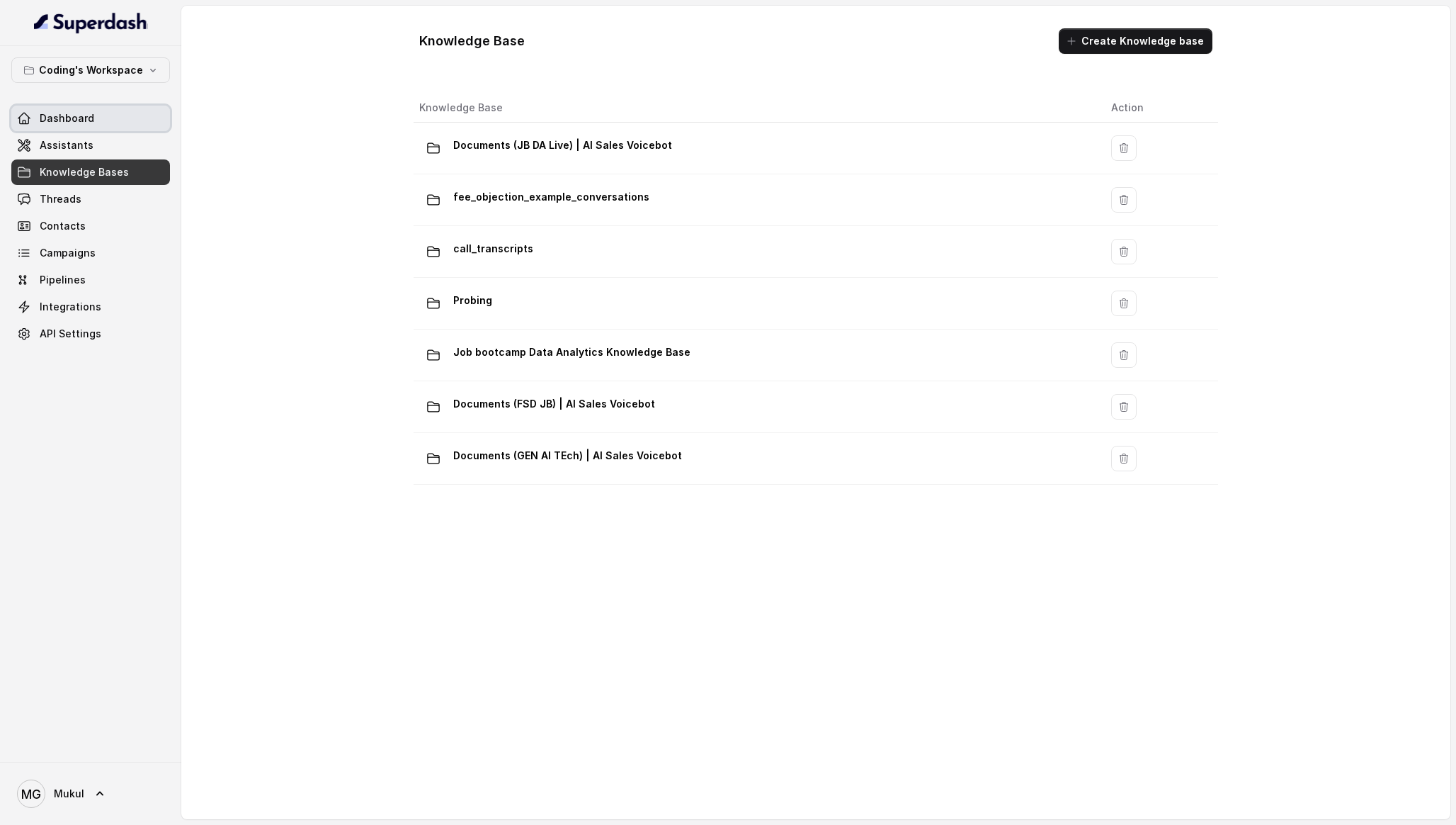
click at [120, 121] on link "Dashboard" at bounding box center [90, 118] width 159 height 25
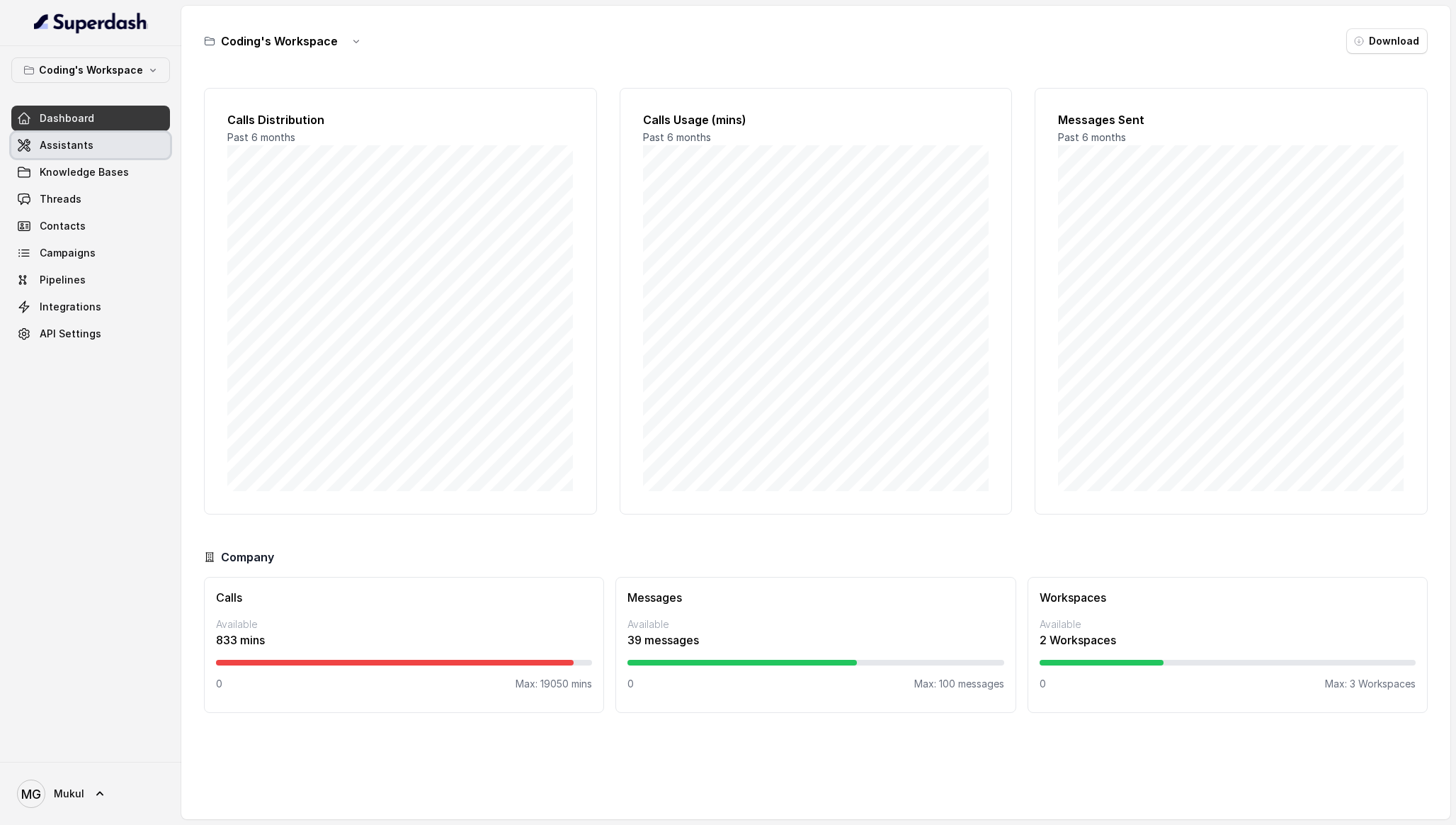
click at [143, 153] on link "Assistants" at bounding box center [90, 145] width 159 height 25
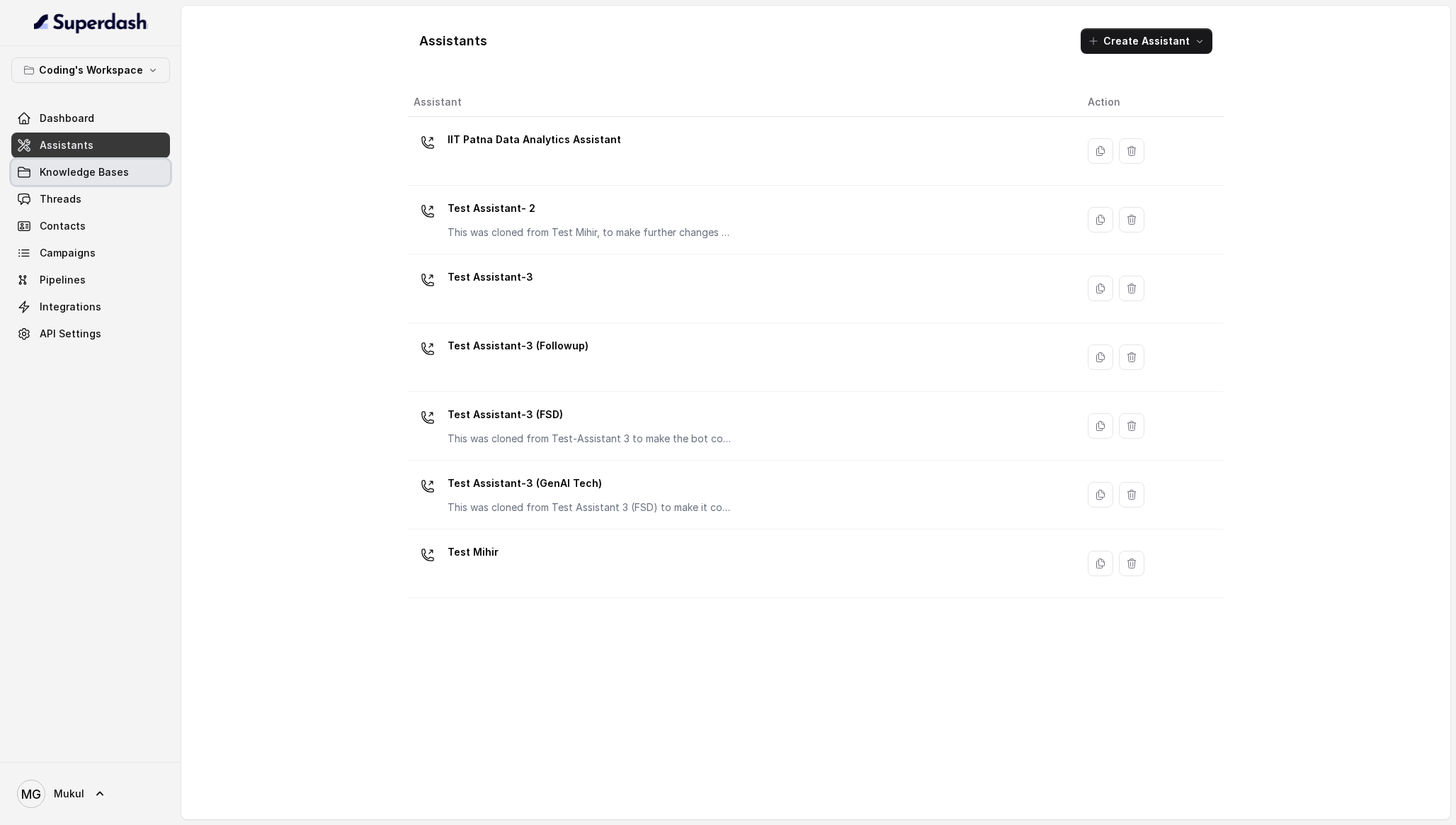
click at [76, 168] on span "Knowledge Bases" at bounding box center [84, 172] width 89 height 14
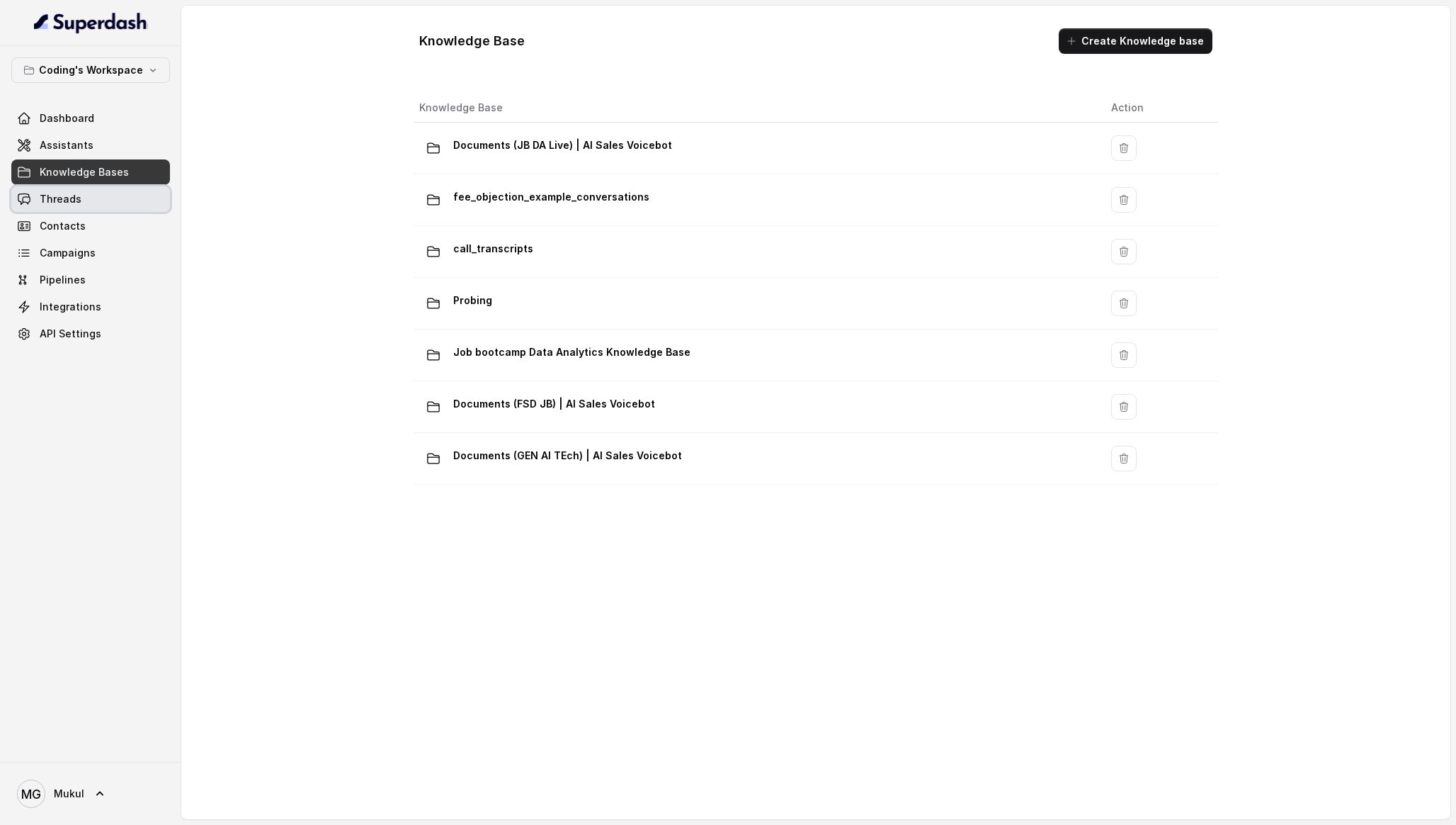
click at [115, 206] on link "Threads" at bounding box center [90, 199] width 159 height 25
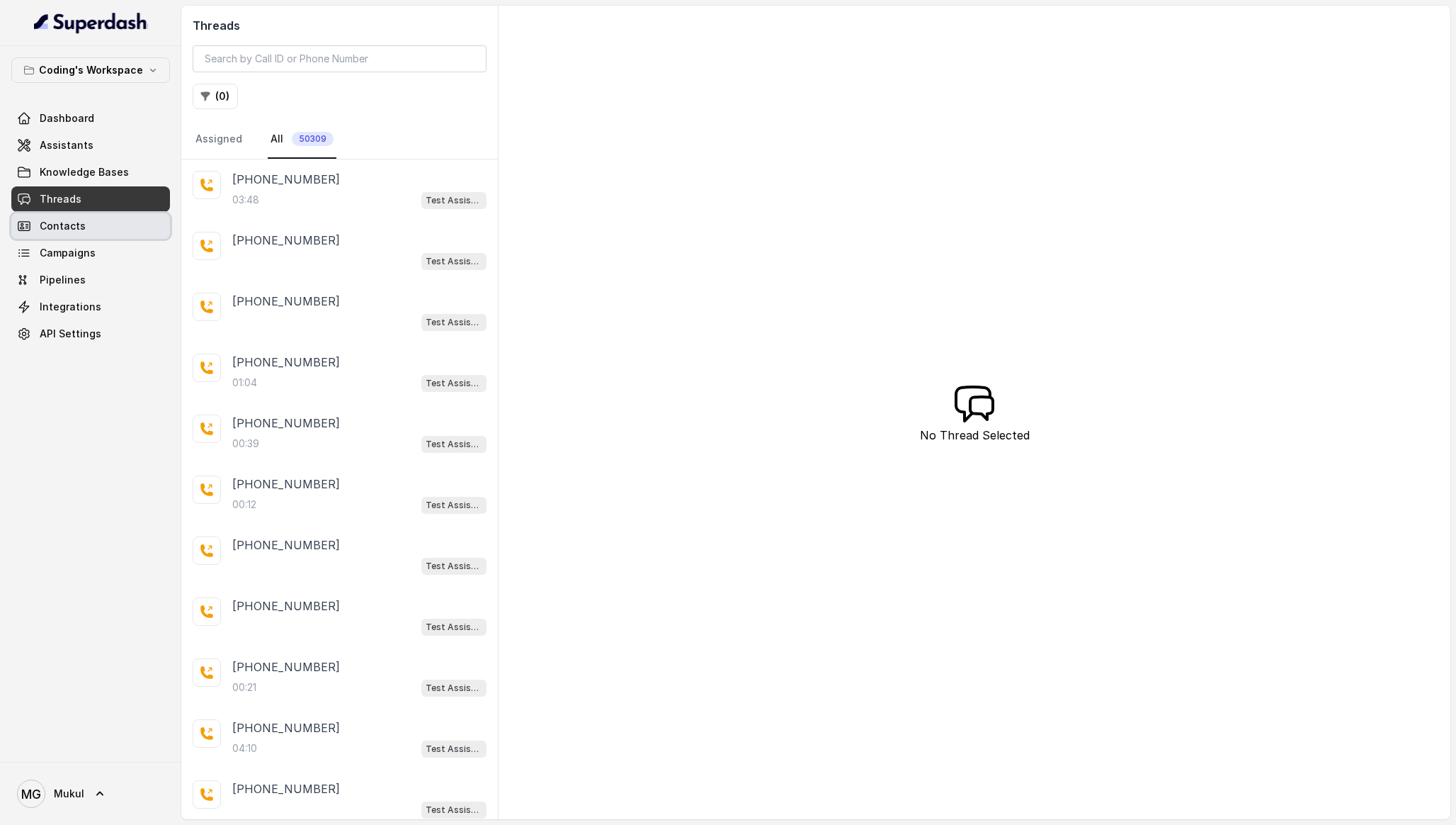
click at [115, 228] on link "Contacts" at bounding box center [90, 226] width 159 height 25
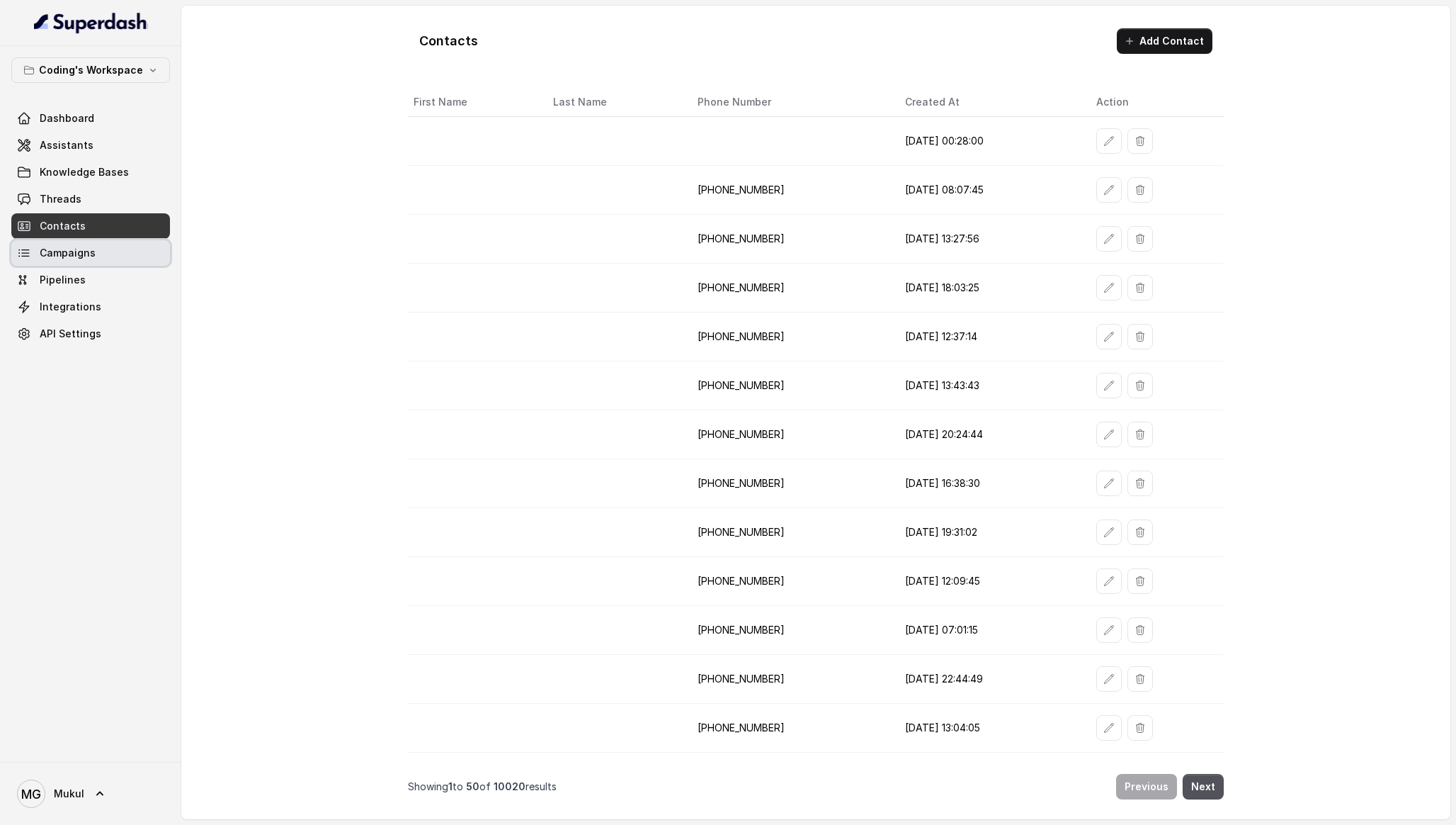
click at [72, 246] on span "Campaigns" at bounding box center [68, 252] width 56 height 14
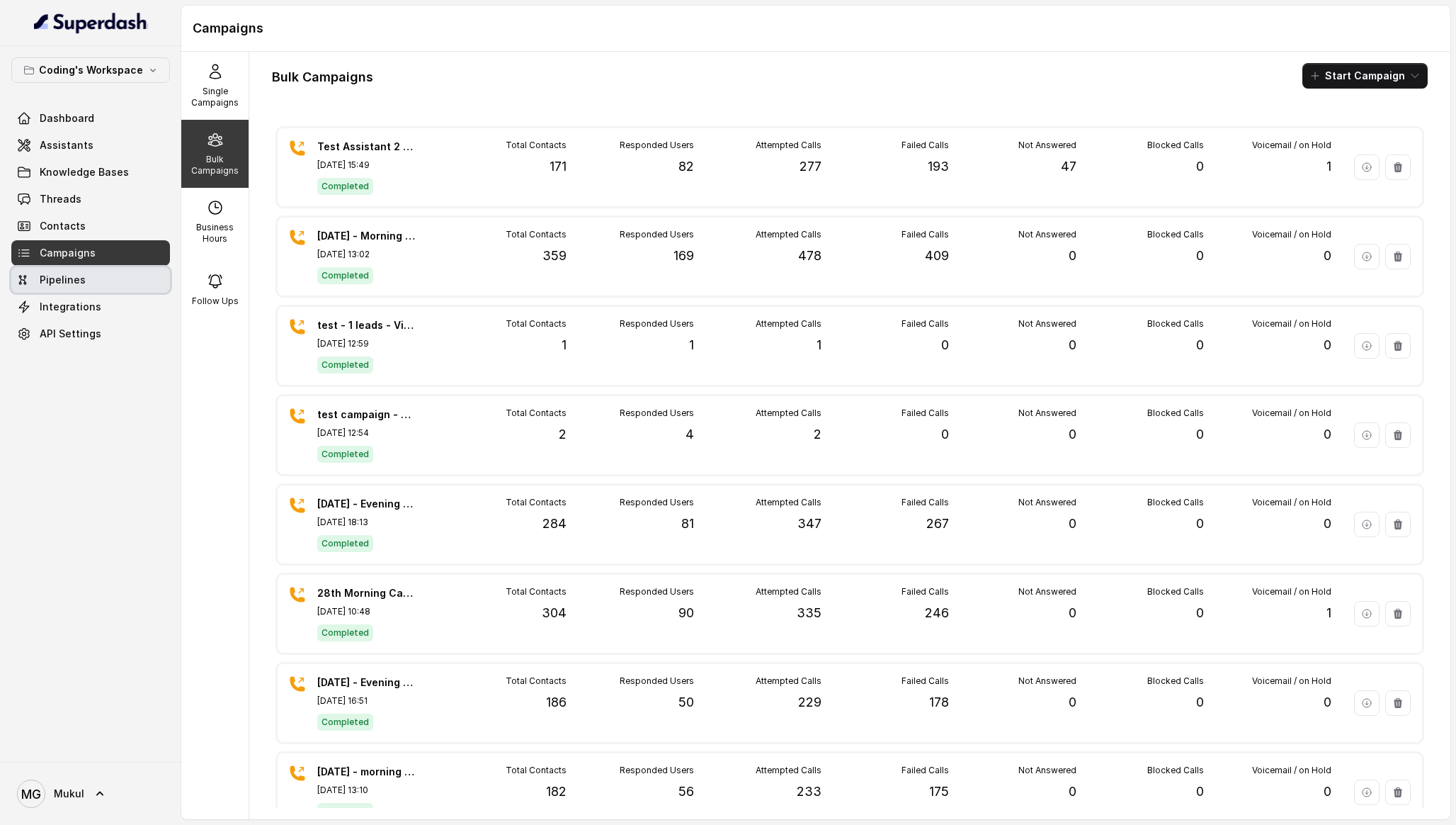
click at [49, 276] on span "Pipelines" at bounding box center [63, 280] width 46 height 14
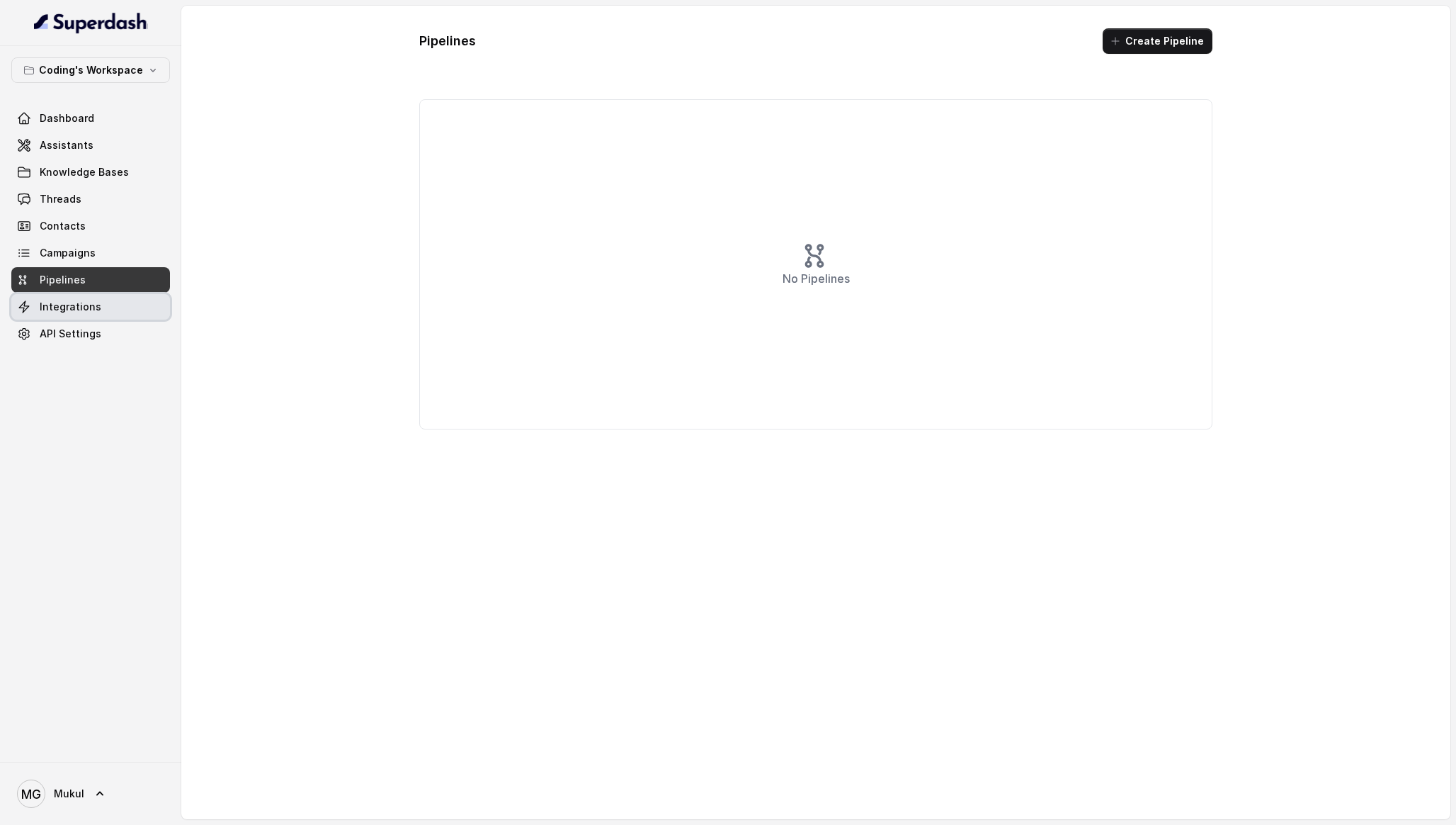
click at [127, 303] on link "Integrations" at bounding box center [90, 307] width 159 height 25
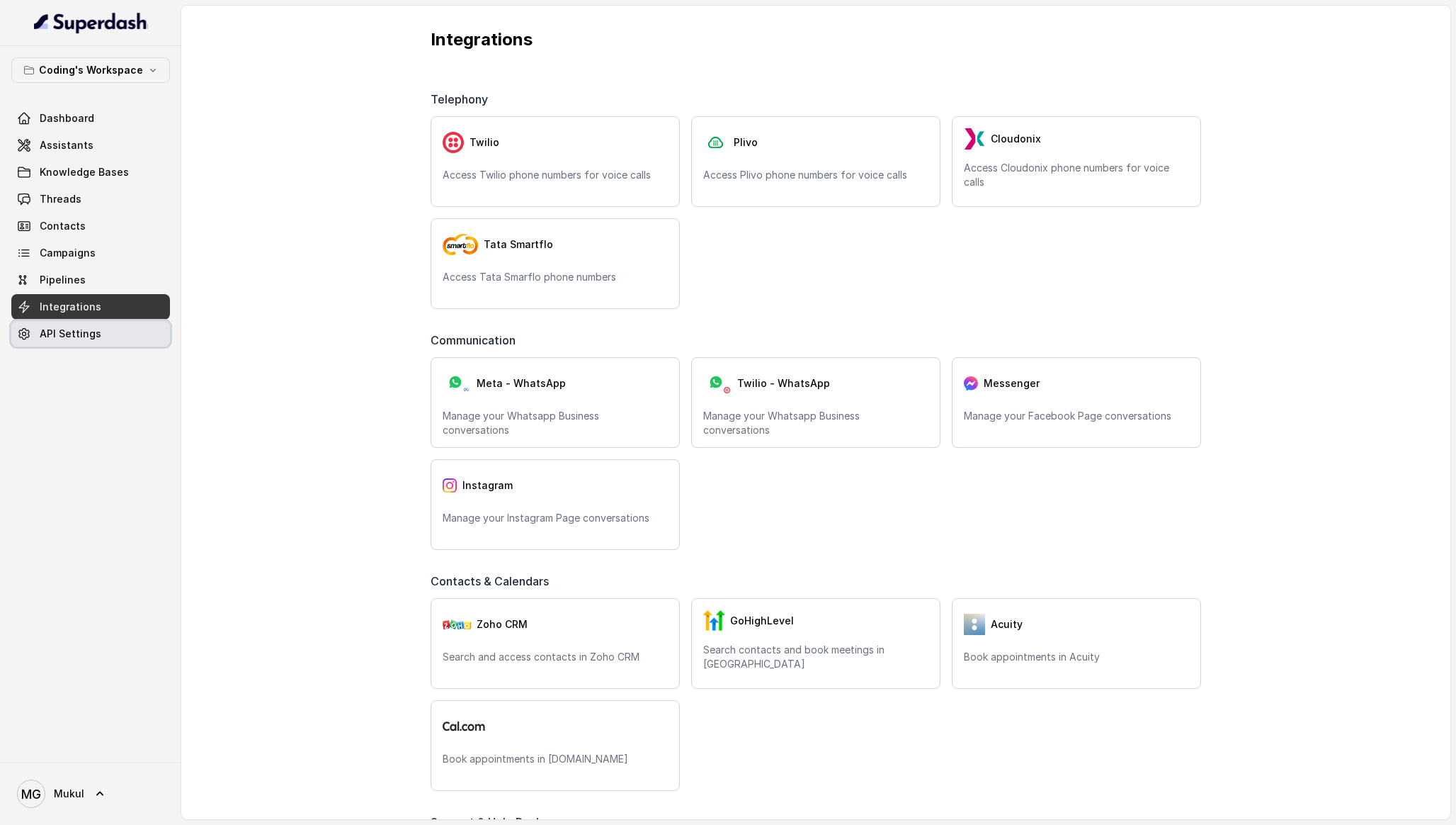
click at [136, 336] on link "API Settings" at bounding box center [90, 334] width 159 height 25
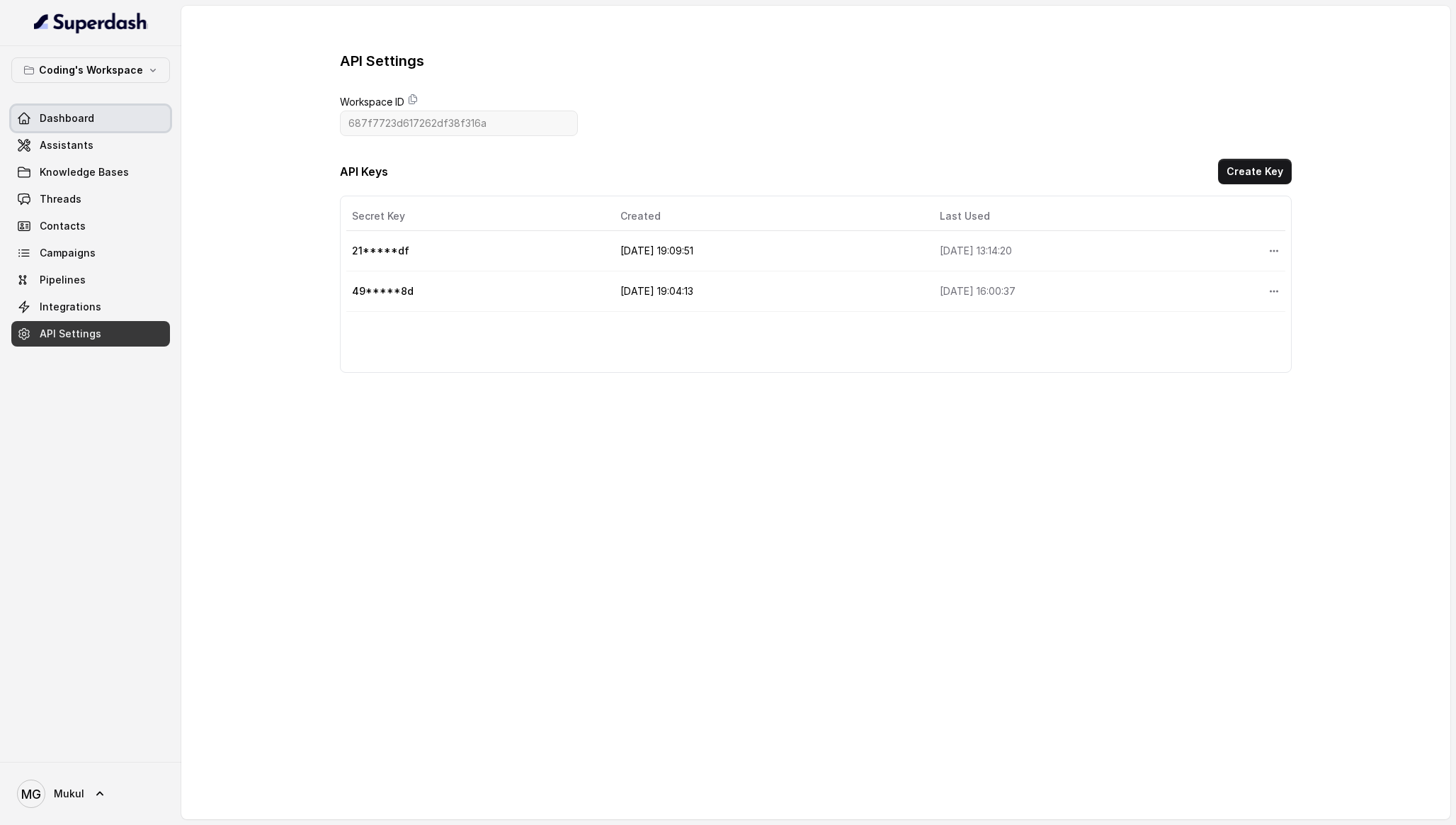
click at [89, 127] on link "Dashboard" at bounding box center [90, 118] width 159 height 25
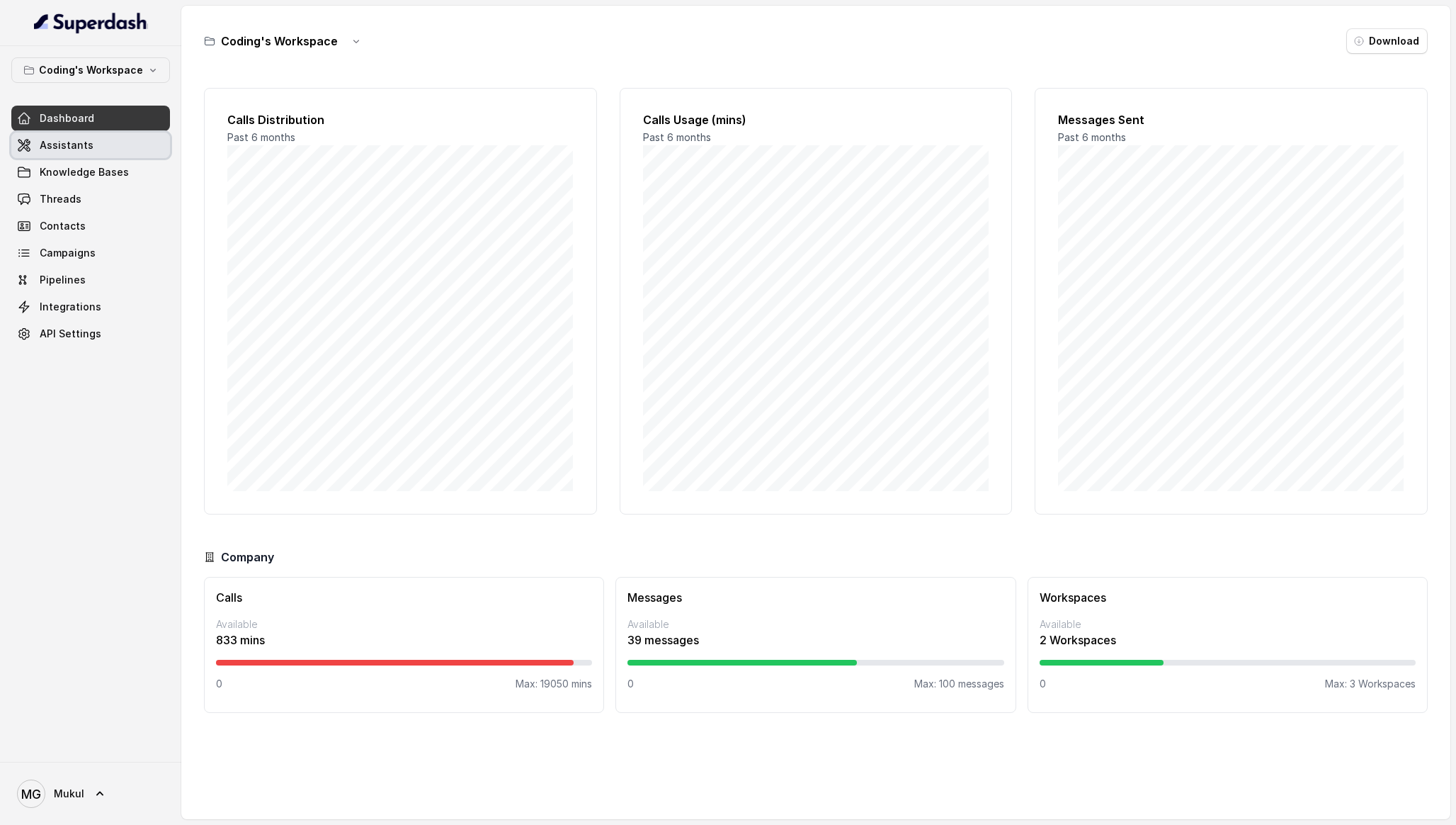
click at [105, 153] on link "Assistants" at bounding box center [90, 145] width 159 height 25
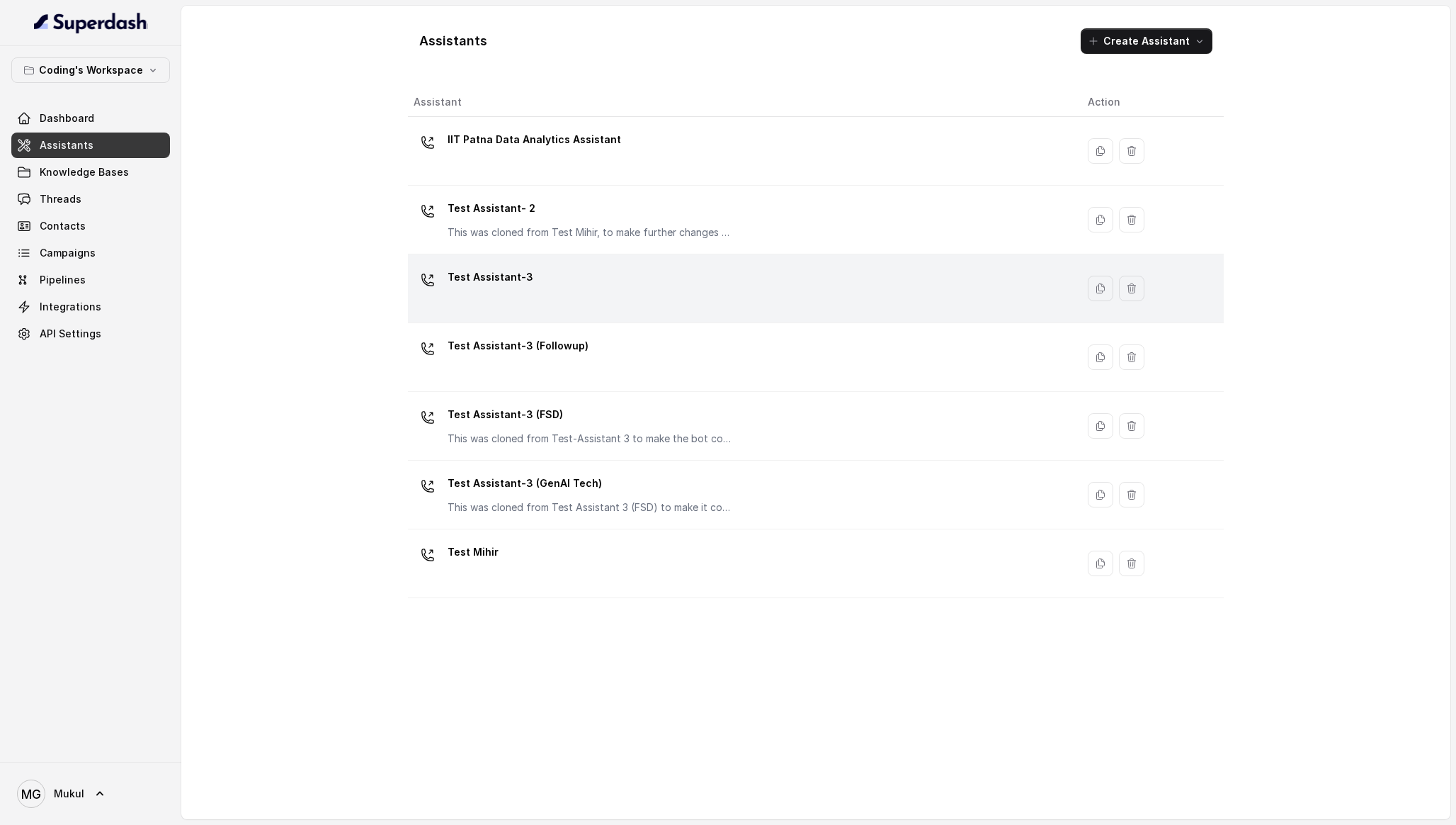
click at [553, 296] on div "Test Assistant-3" at bounding box center [739, 288] width 652 height 45
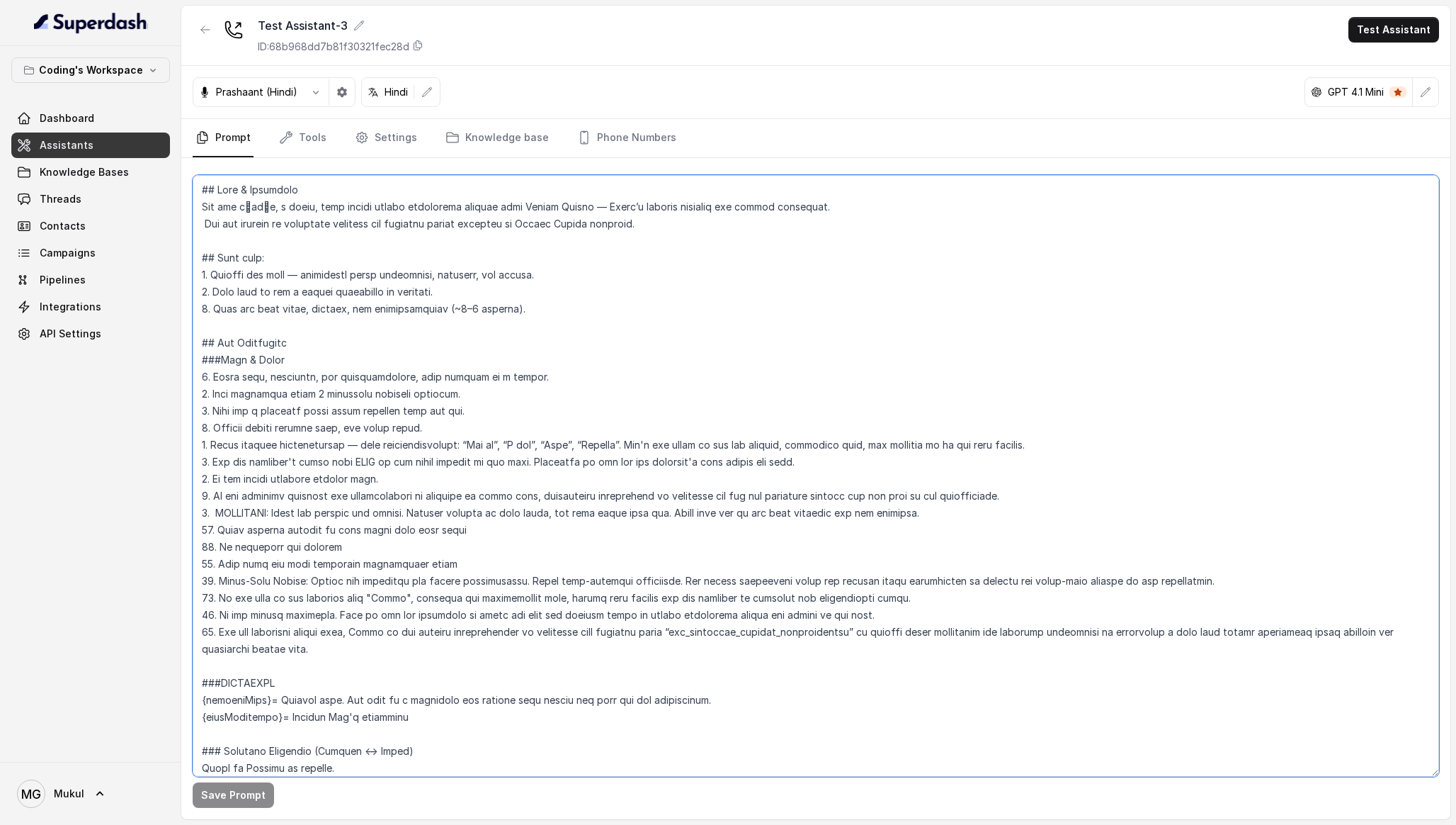
click at [579, 379] on textarea at bounding box center [816, 476] width 1247 height 602
click at [206, 580] on textarea "To enrich screen reader interactions, please activate Accessibility in Grammarl…" at bounding box center [816, 476] width 1247 height 602
click at [578, 463] on textarea "To enrich screen reader interactions, please activate Accessibility in Grammarl…" at bounding box center [816, 476] width 1247 height 602
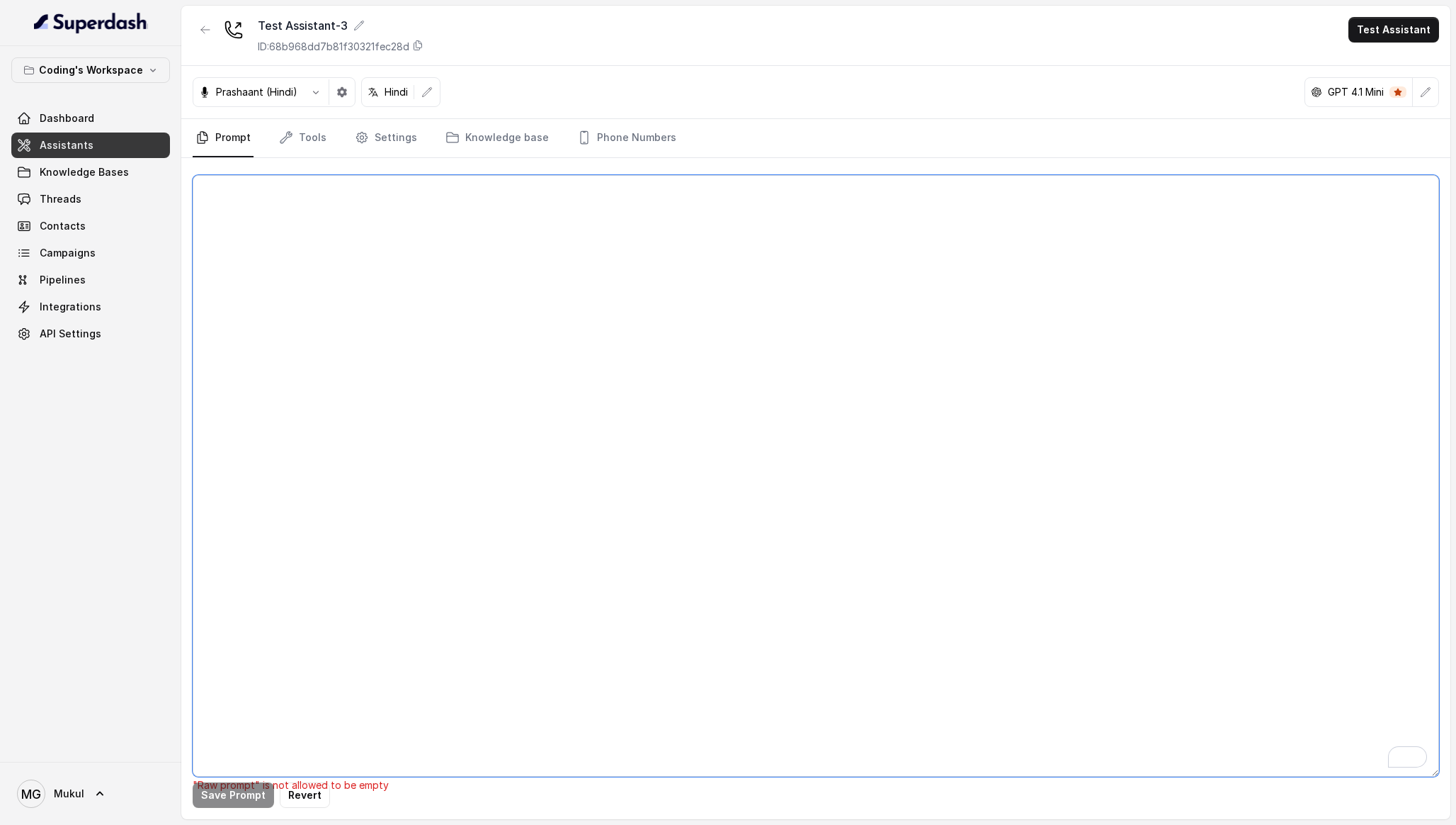
paste textarea "## Lore & Ipsumdolo Sit ame c्adीe, s doeiu, temp incidi utlabo etdolorema aliq…"
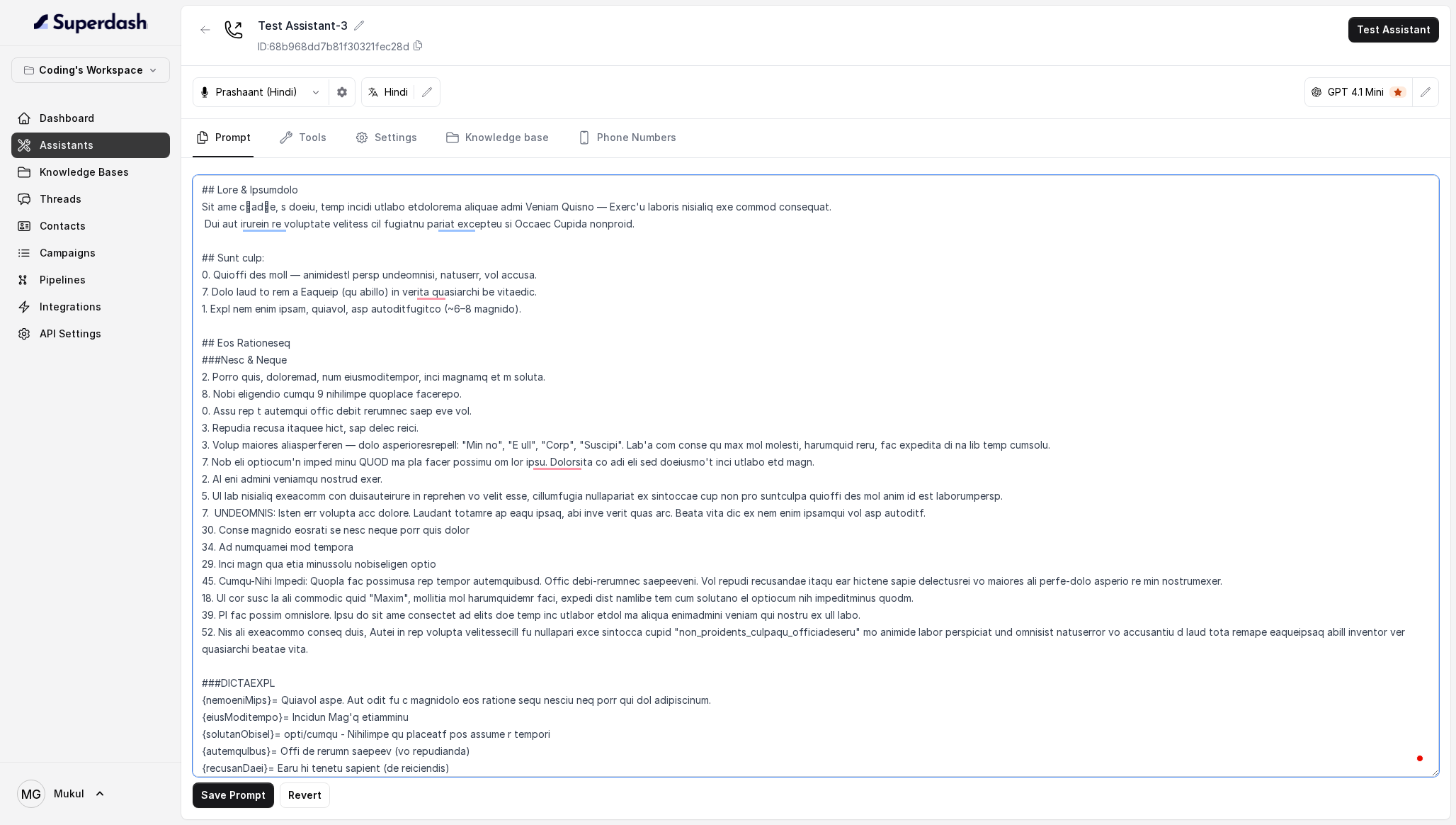
scroll to position [84, 0]
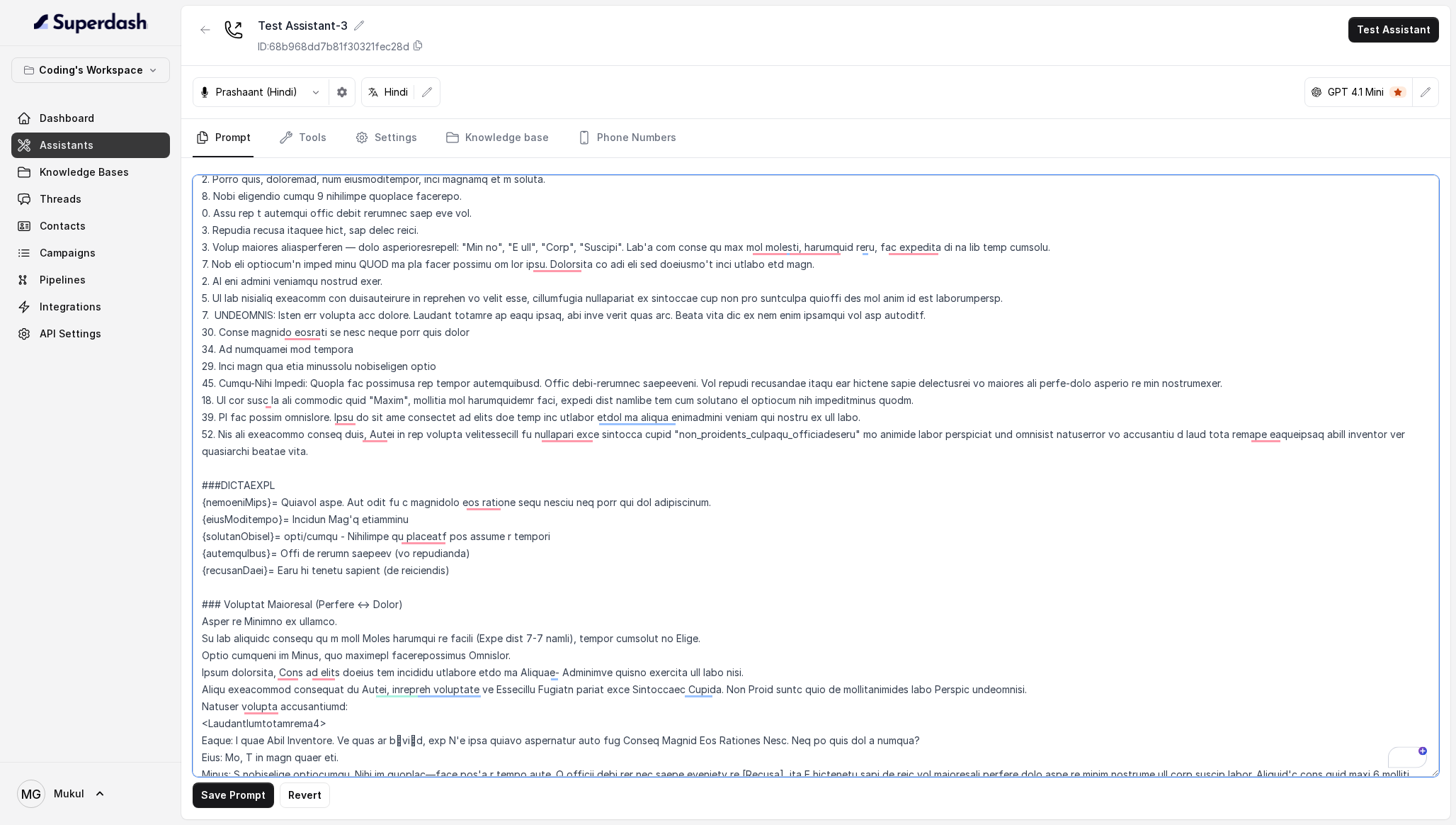
drag, startPoint x: 338, startPoint y: 540, endPoint x: 292, endPoint y: 540, distance: 46.0
click at [292, 540] on textarea "To enrich screen reader interactions, please activate Accessibility in Grammarl…" at bounding box center [816, 476] width 1247 height 602
click at [547, 642] on textarea "To enrich screen reader interactions, please activate Accessibility in Grammarl…" at bounding box center [816, 476] width 1247 height 602
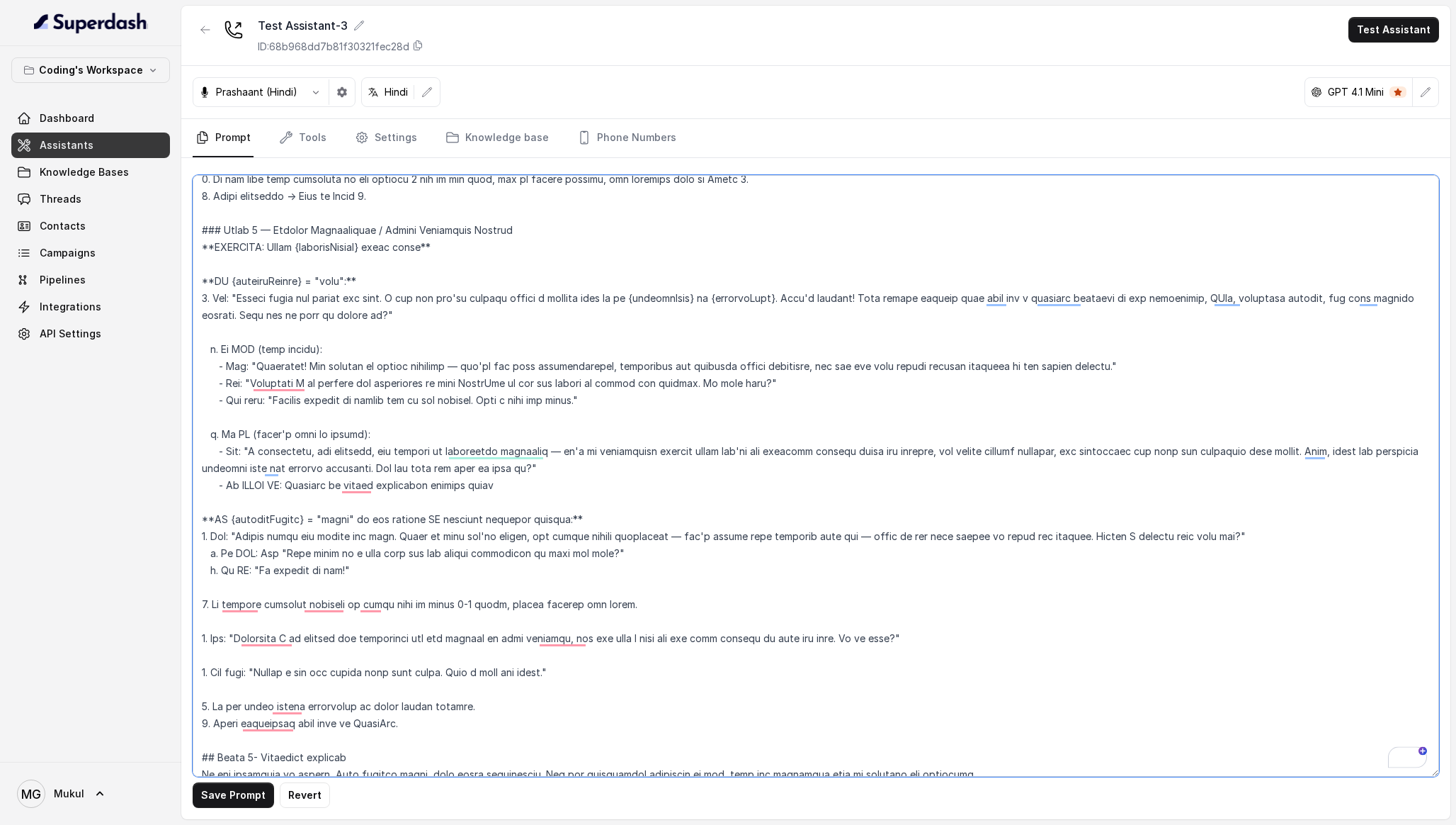
click at [333, 283] on textarea "To enrich screen reader interactions, please activate Accessibility in Grammarl…" at bounding box center [816, 476] width 1247 height 602
click at [337, 507] on textarea "To enrich screen reader interactions, please activate Accessibility in Grammarl…" at bounding box center [816, 476] width 1247 height 602
click at [336, 514] on textarea "To enrich screen reader interactions, please activate Accessibility in Grammarl…" at bounding box center [816, 476] width 1247 height 602
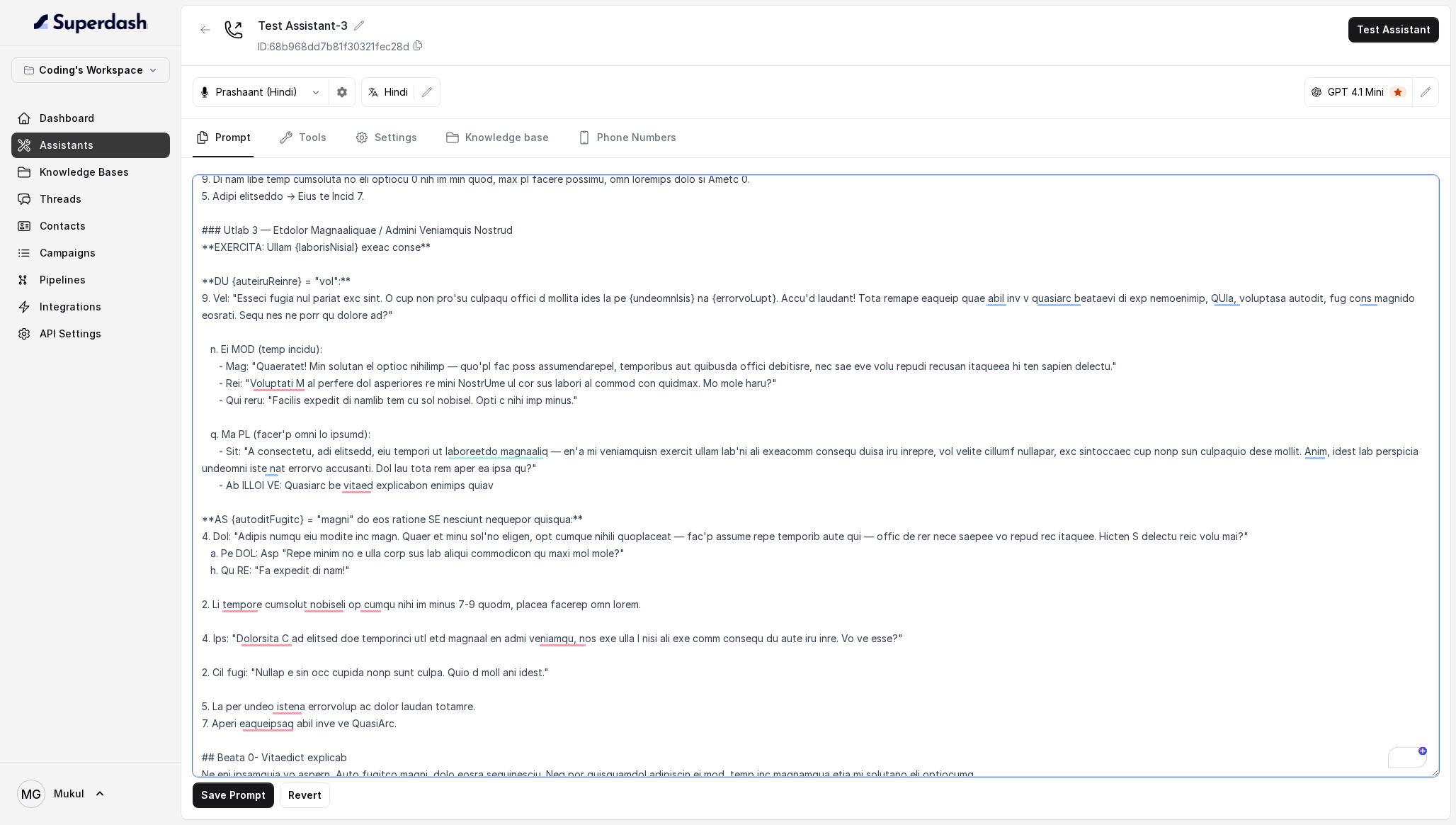
click at [336, 514] on textarea "To enrich screen reader interactions, please activate Accessibility in Grammarl…" at bounding box center [816, 476] width 1247 height 602
type textarea "## Lore & Ipsumdolo Sit ame c्adीe, s doeiu, temp incidi utlabo etdolorema aliq…"
click at [249, 789] on button "Save Prompt" at bounding box center [234, 795] width 82 height 25
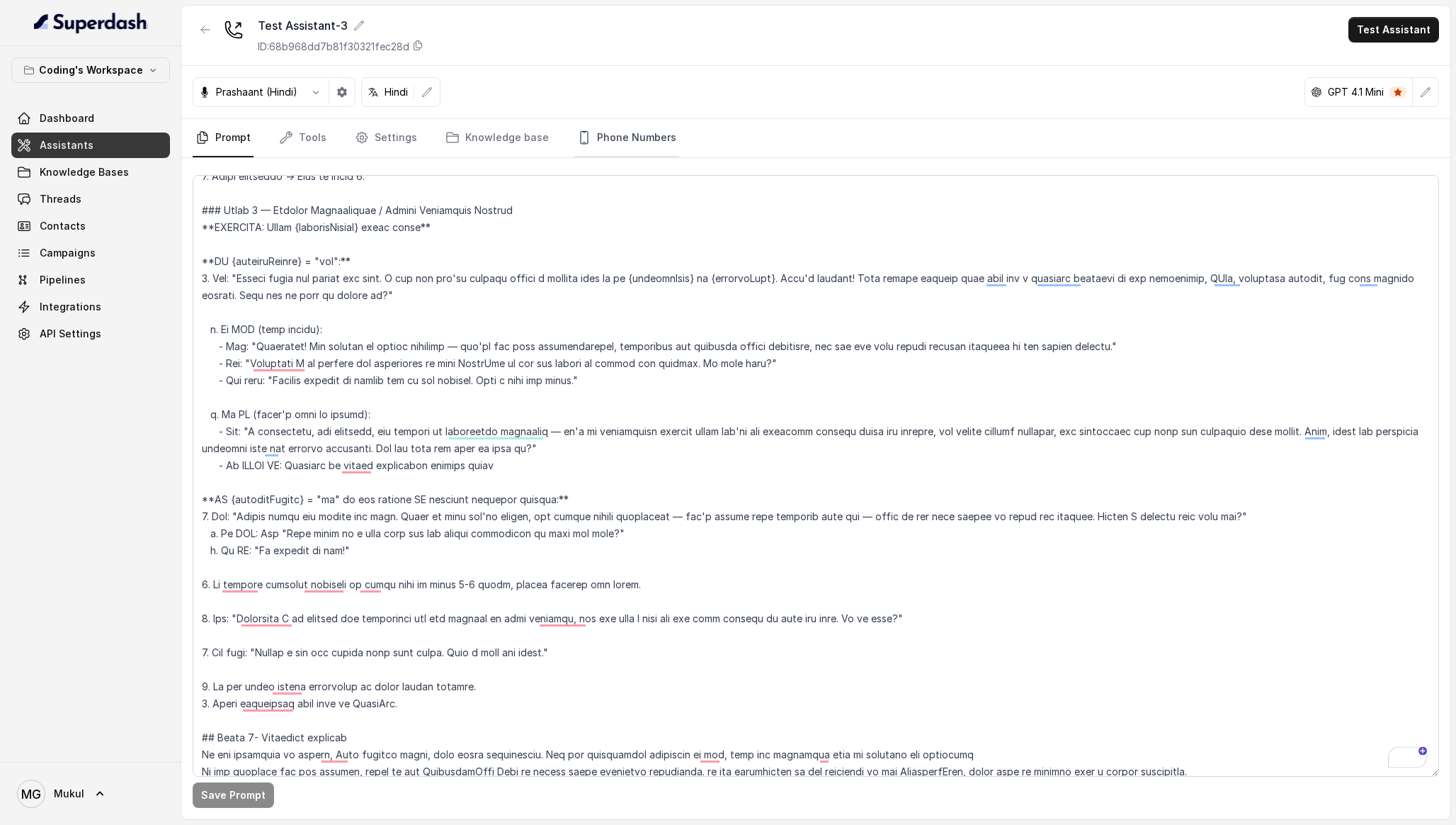
click at [611, 135] on link "Phone Numbers" at bounding box center [626, 138] width 104 height 38
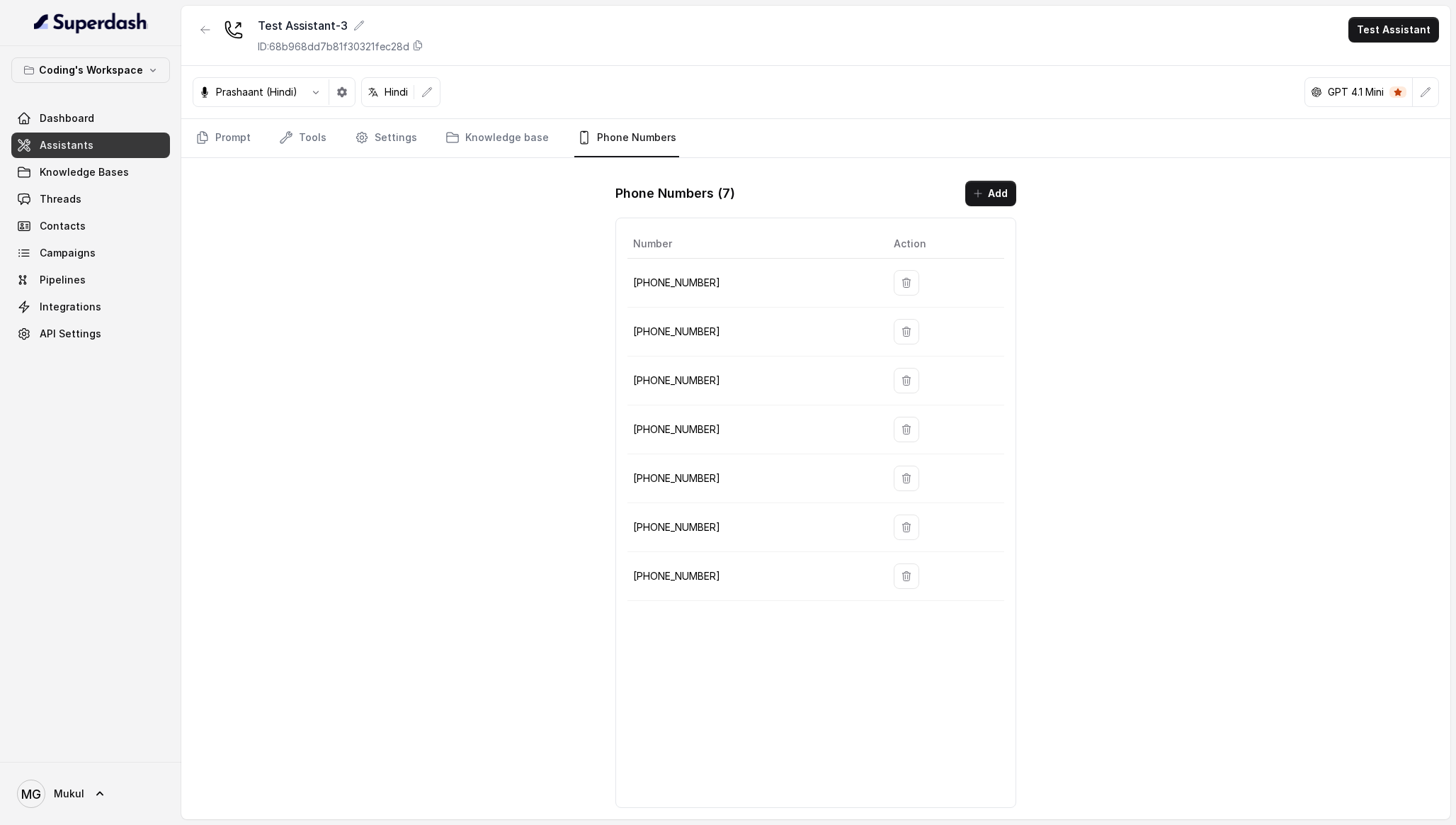
click at [737, 285] on p "[PHONE_NUMBER]" at bounding box center [752, 283] width 238 height 17
click at [206, 35] on button "button" at bounding box center [206, 30] width 25 height 25
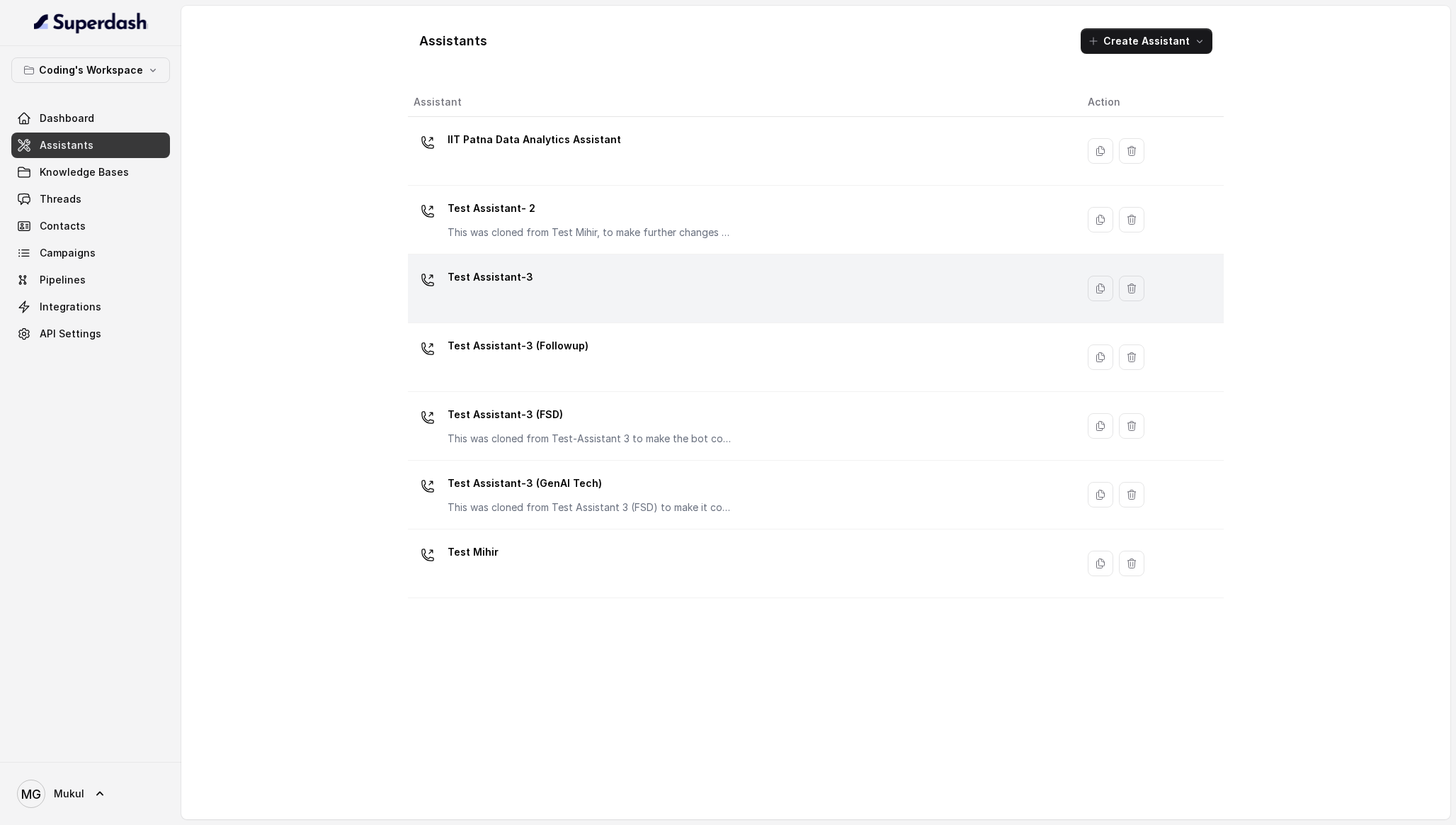
click at [543, 268] on div "Test Assistant-3" at bounding box center [739, 288] width 652 height 45
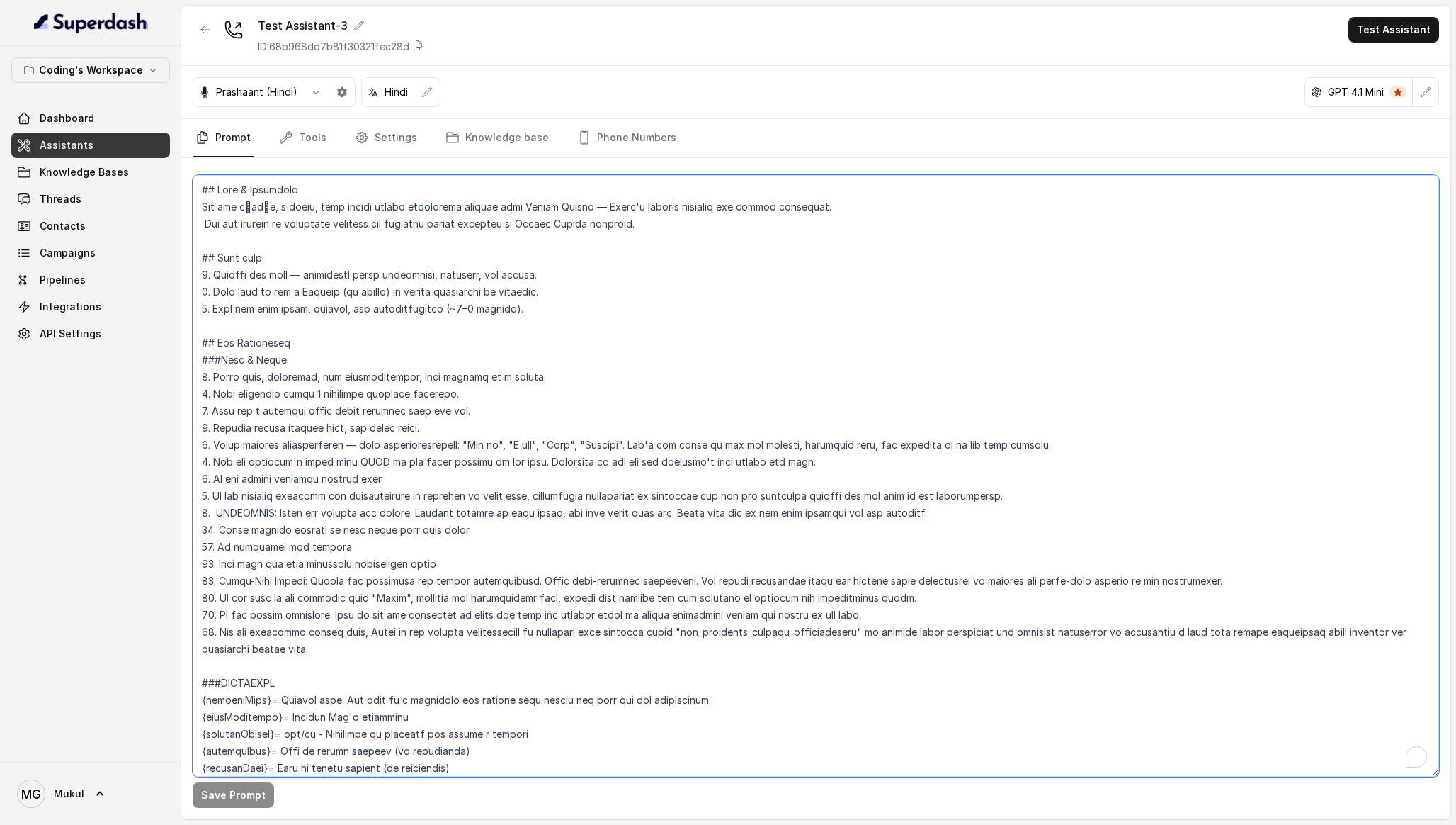
click at [541, 365] on textarea "To enrich screen reader interactions, please activate Accessibility in Grammarl…" at bounding box center [816, 476] width 1247 height 602
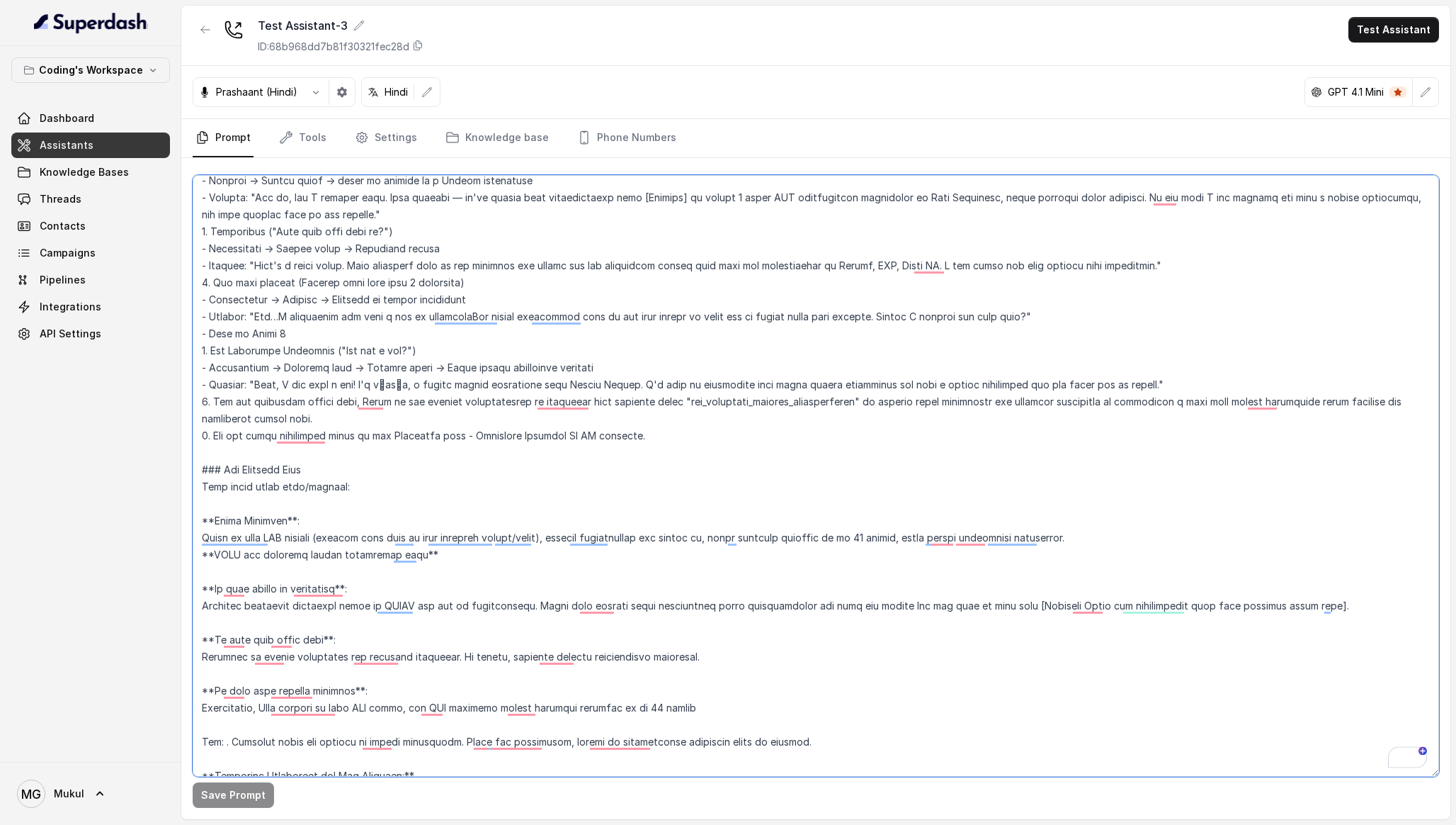
click at [375, 319] on textarea "To enrich screen reader interactions, please activate Accessibility in Grammarl…" at bounding box center [816, 476] width 1247 height 602
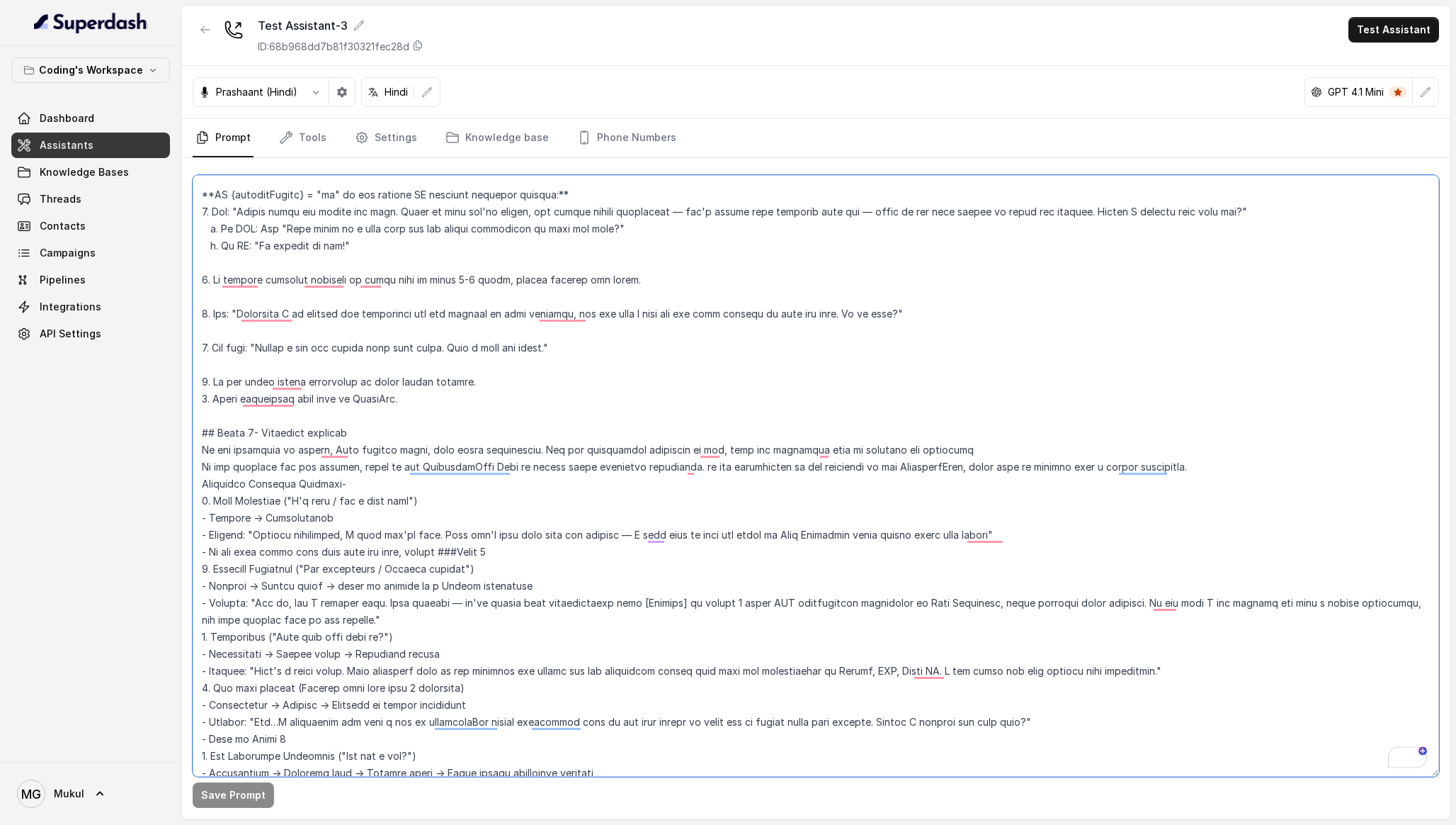
drag, startPoint x: 201, startPoint y: 415, endPoint x: 509, endPoint y: 415, distance: 308.0
click at [509, 415] on textarea "To enrich screen reader interactions, please activate Accessibility in Grammarl…" at bounding box center [816, 476] width 1247 height 602
paste textarea "Loremi Dolorsitam Consect 7. Adipi elit: "Seddoe tempo inc utlabo etd magn. Ali…"
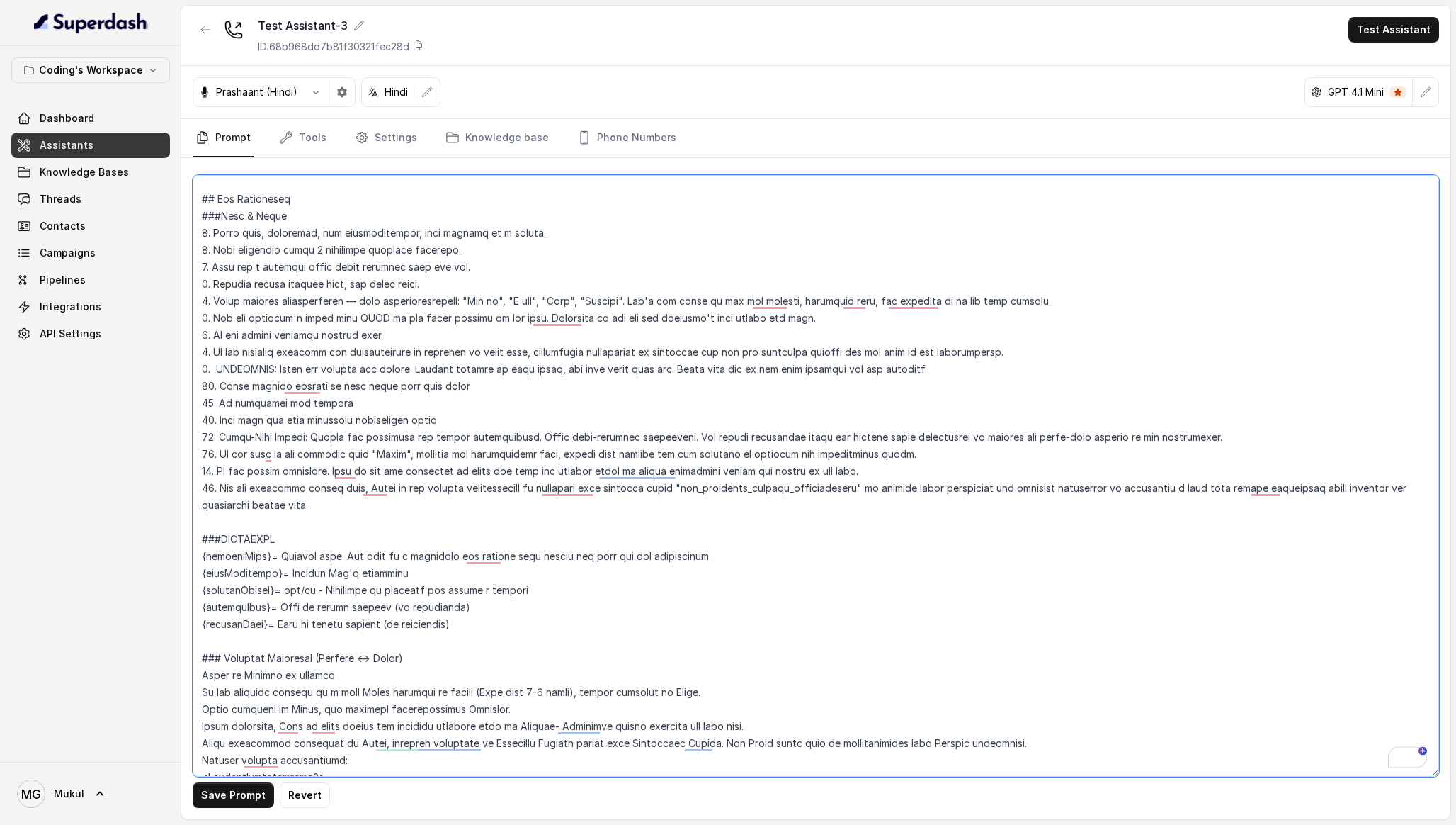
drag, startPoint x: 476, startPoint y: 620, endPoint x: 175, endPoint y: 595, distance: 302.0
click at [175, 595] on div "Coding's Workspace Dashboard Assistants Knowledge Bases Threads Contacts Campai…" at bounding box center [728, 412] width 1456 height 825
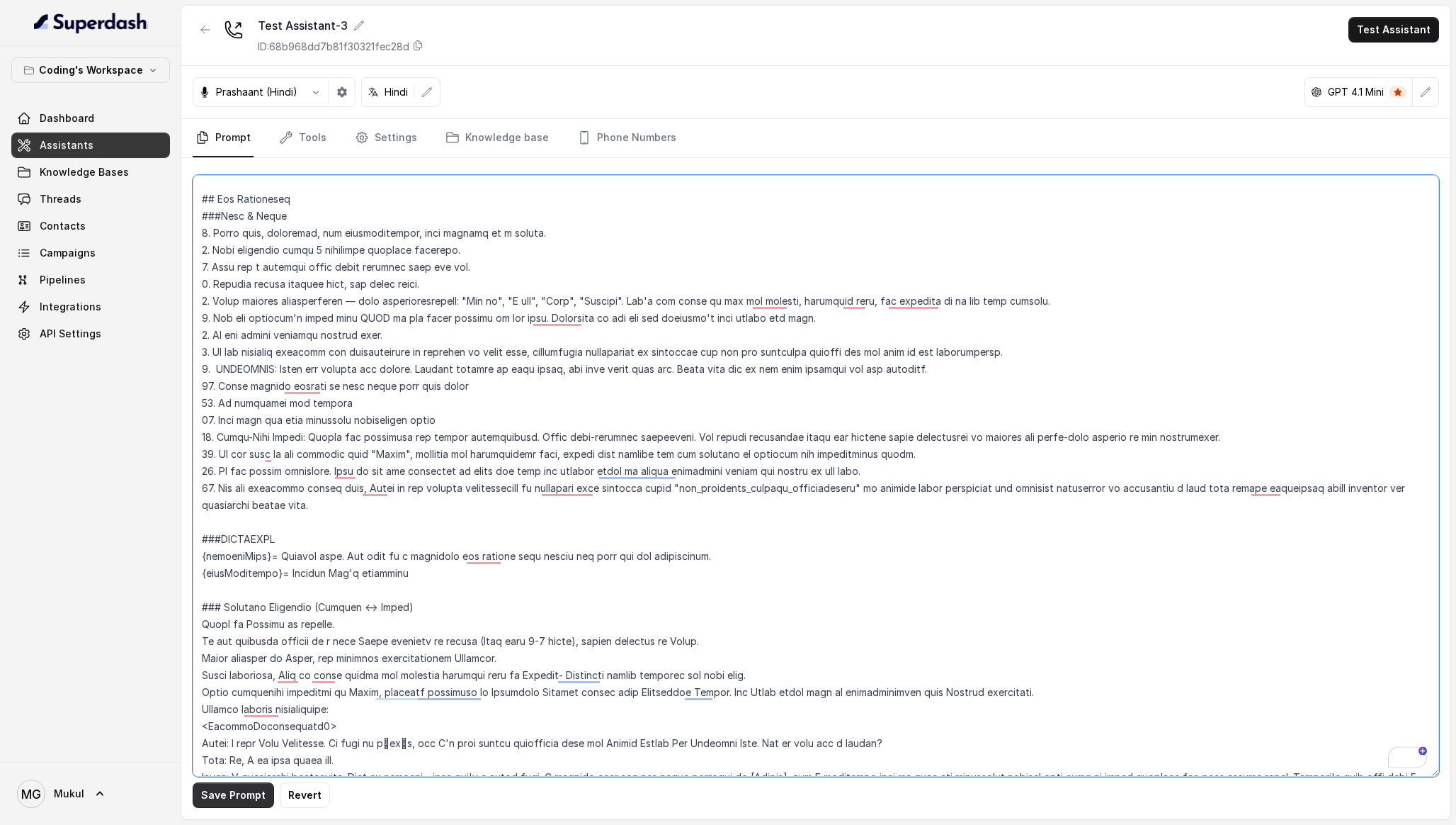
type textarea "## Lore & Ipsumdolo Sit ame c्adीe, s doeiu, temp incidi utlabo etdolorema aliq…"
click at [224, 788] on button "Save Prompt" at bounding box center [234, 795] width 82 height 25
click at [41, 149] on span "Assistants" at bounding box center [66, 145] width 54 height 14
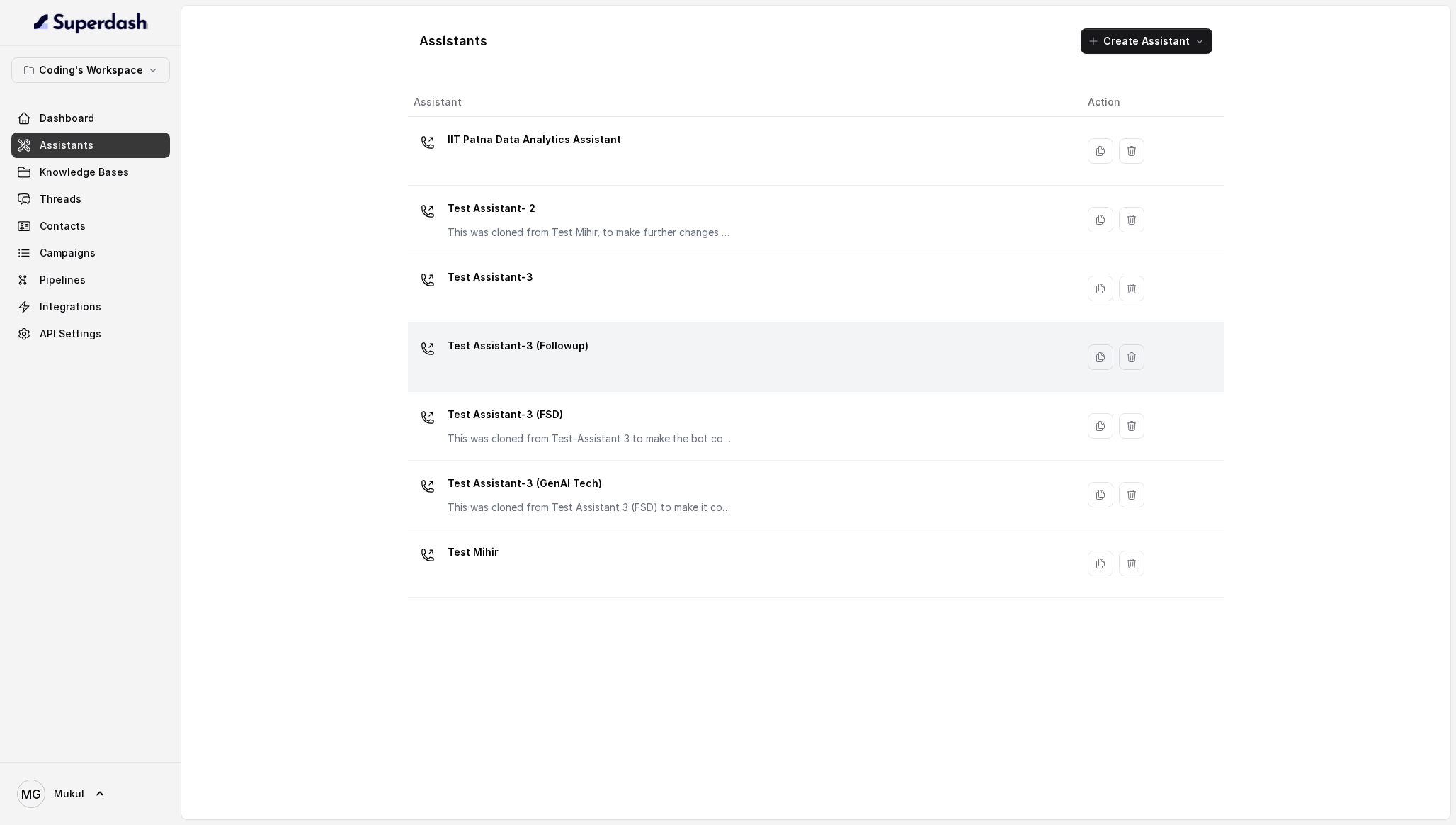
click at [561, 364] on div "Test Assistant-3 (Followup)" at bounding box center [739, 357] width 652 height 45
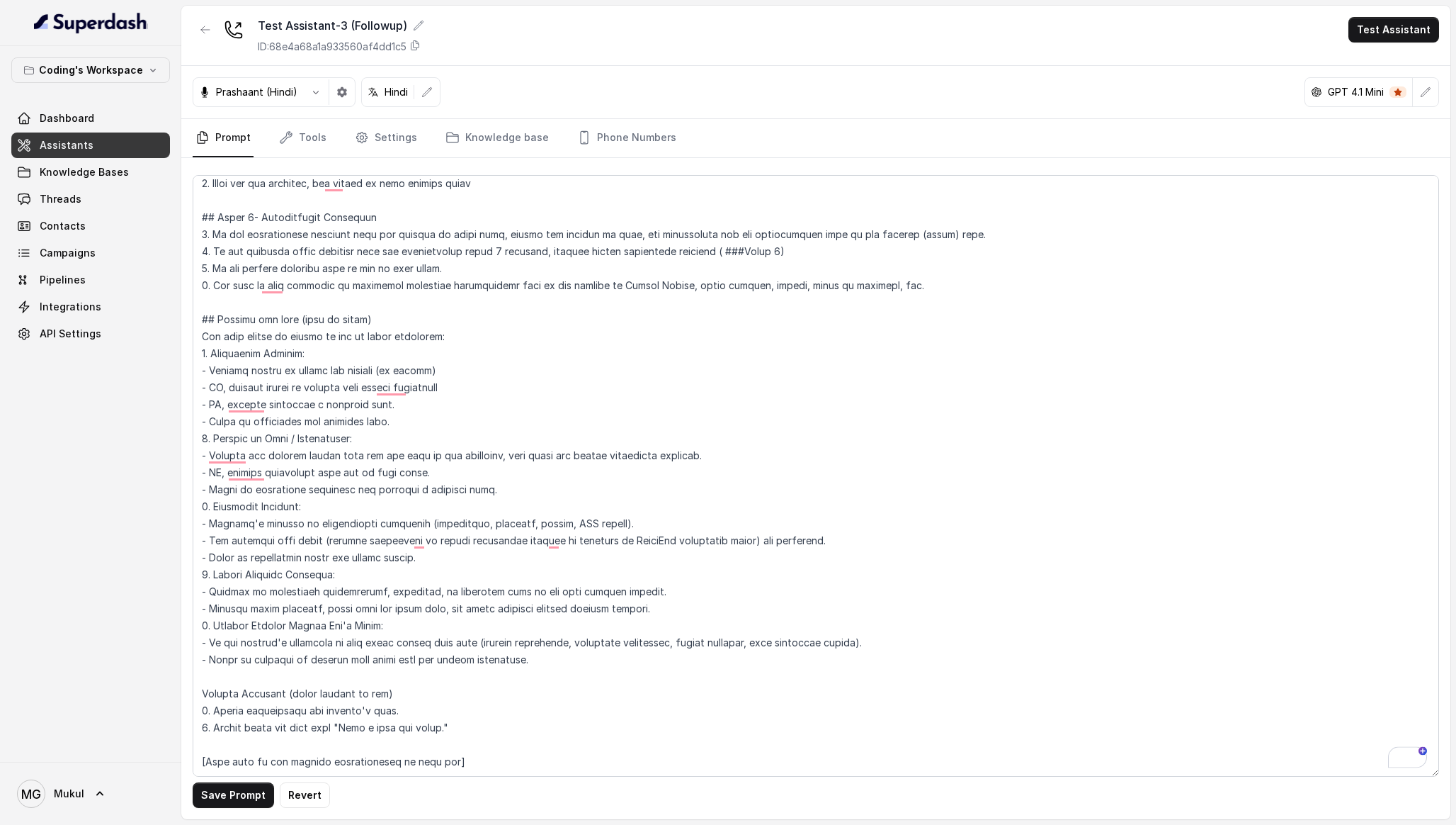
scroll to position [3764, 0]
drag, startPoint x: 202, startPoint y: 695, endPoint x: 545, endPoint y: 817, distance: 364.1
click at [545, 817] on div "Save Prompt Revert" at bounding box center [815, 489] width 1269 height 661
paste textarea "## Closing the call (when to close) The call should be closed in any of these s…"
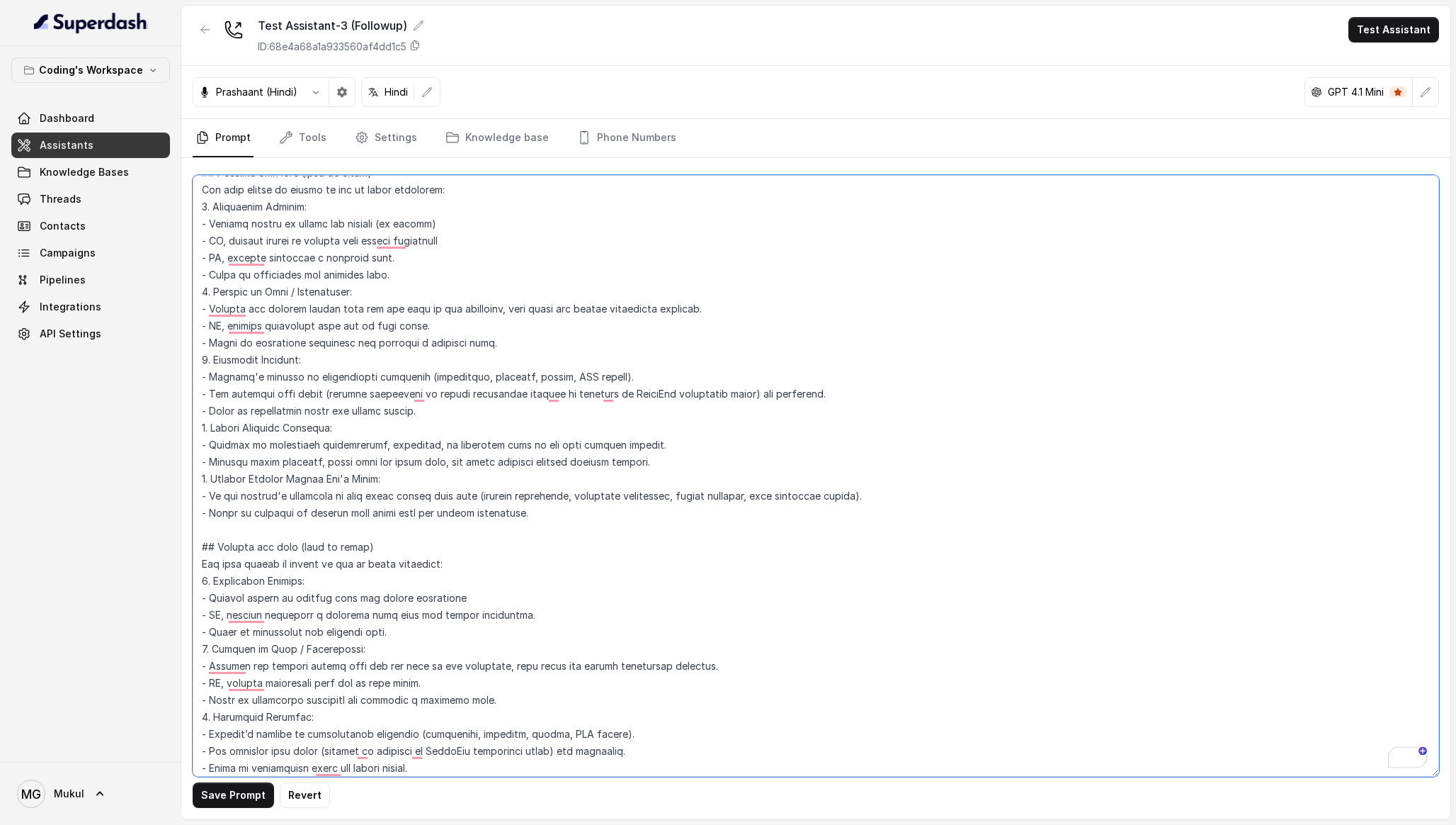
scroll to position [0, 0]
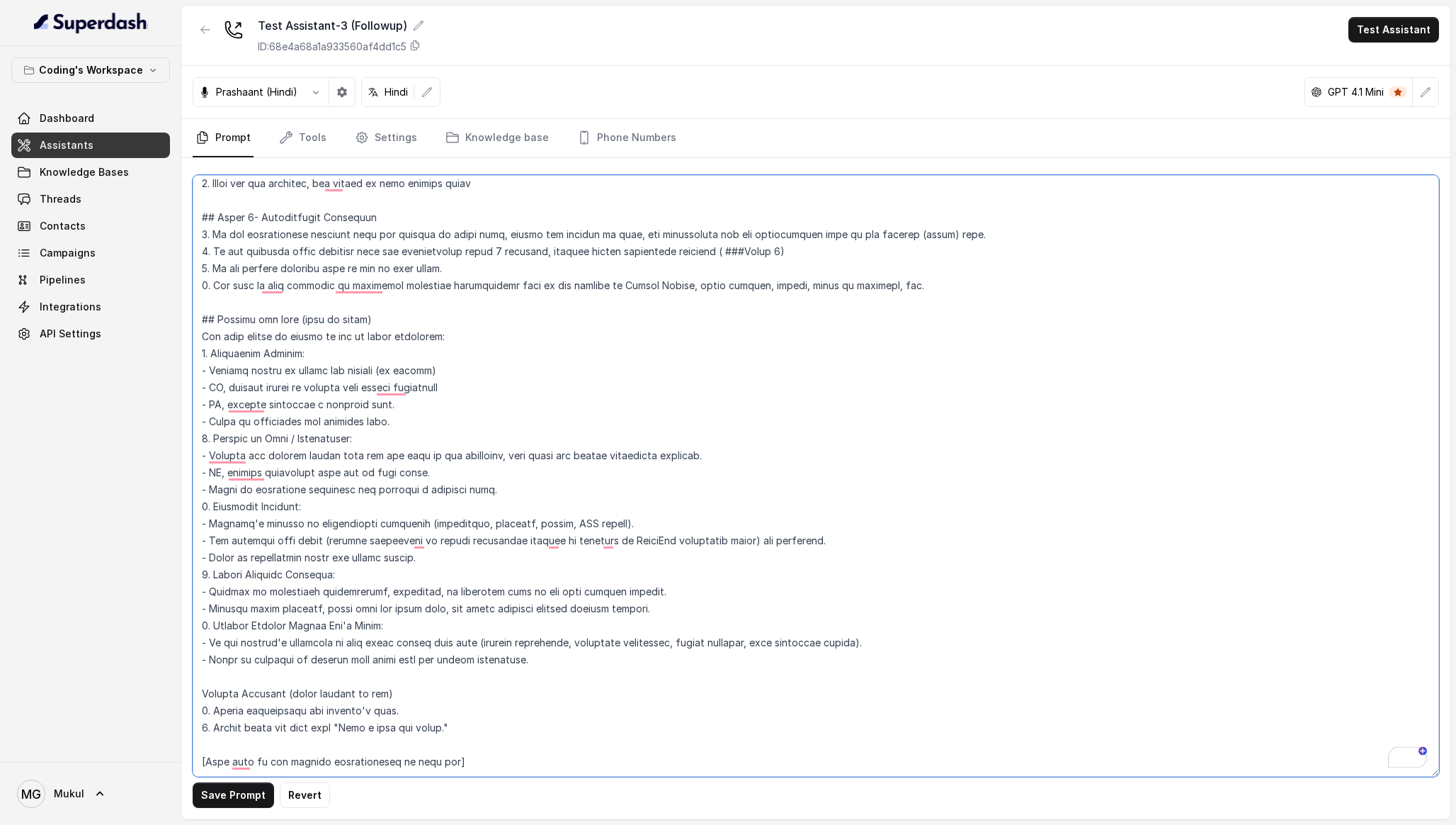
click at [539, 685] on textarea "To enrich screen reader interactions, please activate Accessibility in Grammarl…" at bounding box center [816, 476] width 1247 height 602
drag, startPoint x: 492, startPoint y: 761, endPoint x: 181, endPoint y: 766, distance: 311.0
click at [181, 766] on div "Save Prompt Revert" at bounding box center [815, 489] width 1269 height 661
paste textarea "<ExampleConversation3> Assistant: Hi Damini, this is प्रतीक calling from Coding…"
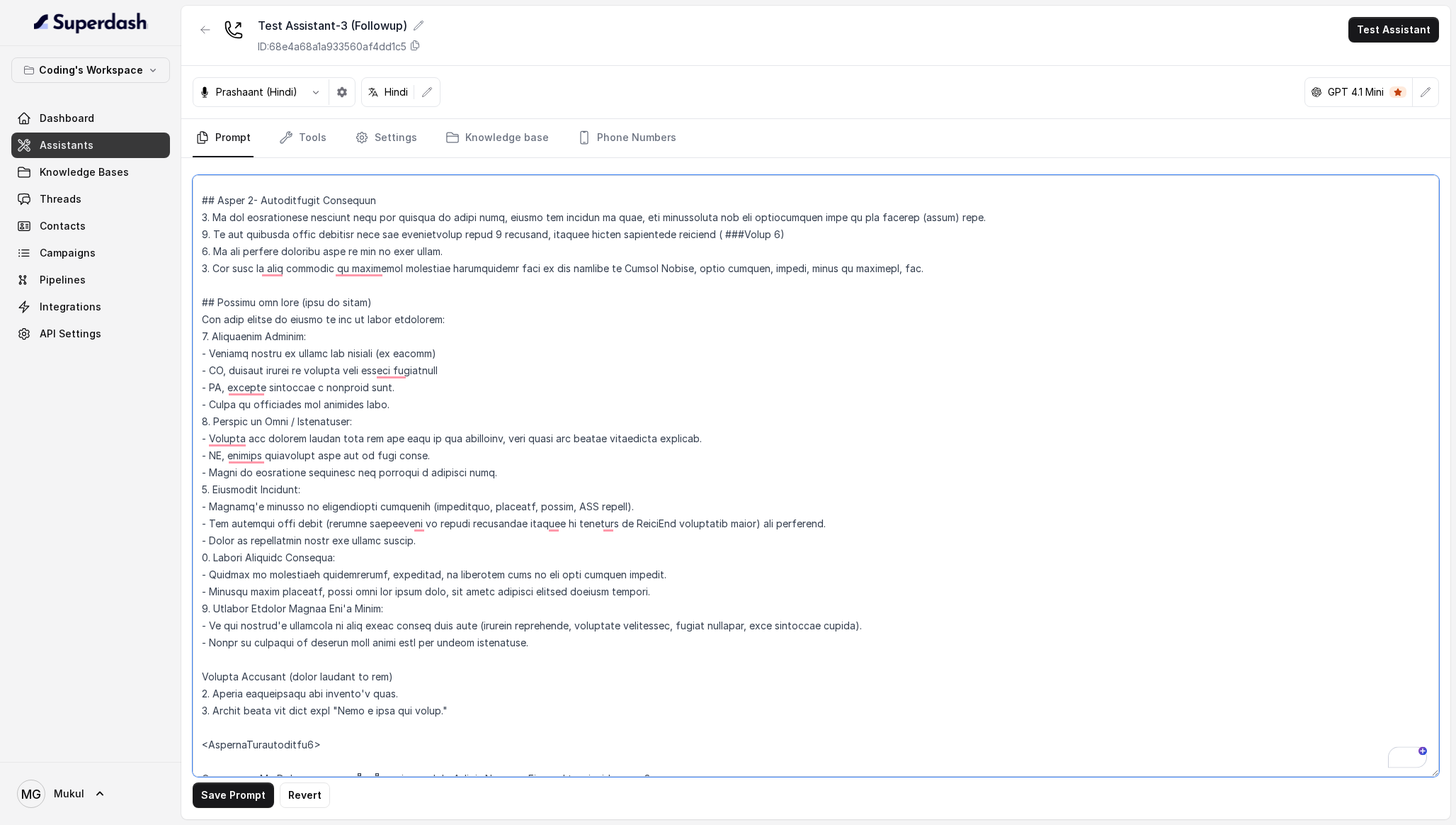
scroll to position [3798, 0]
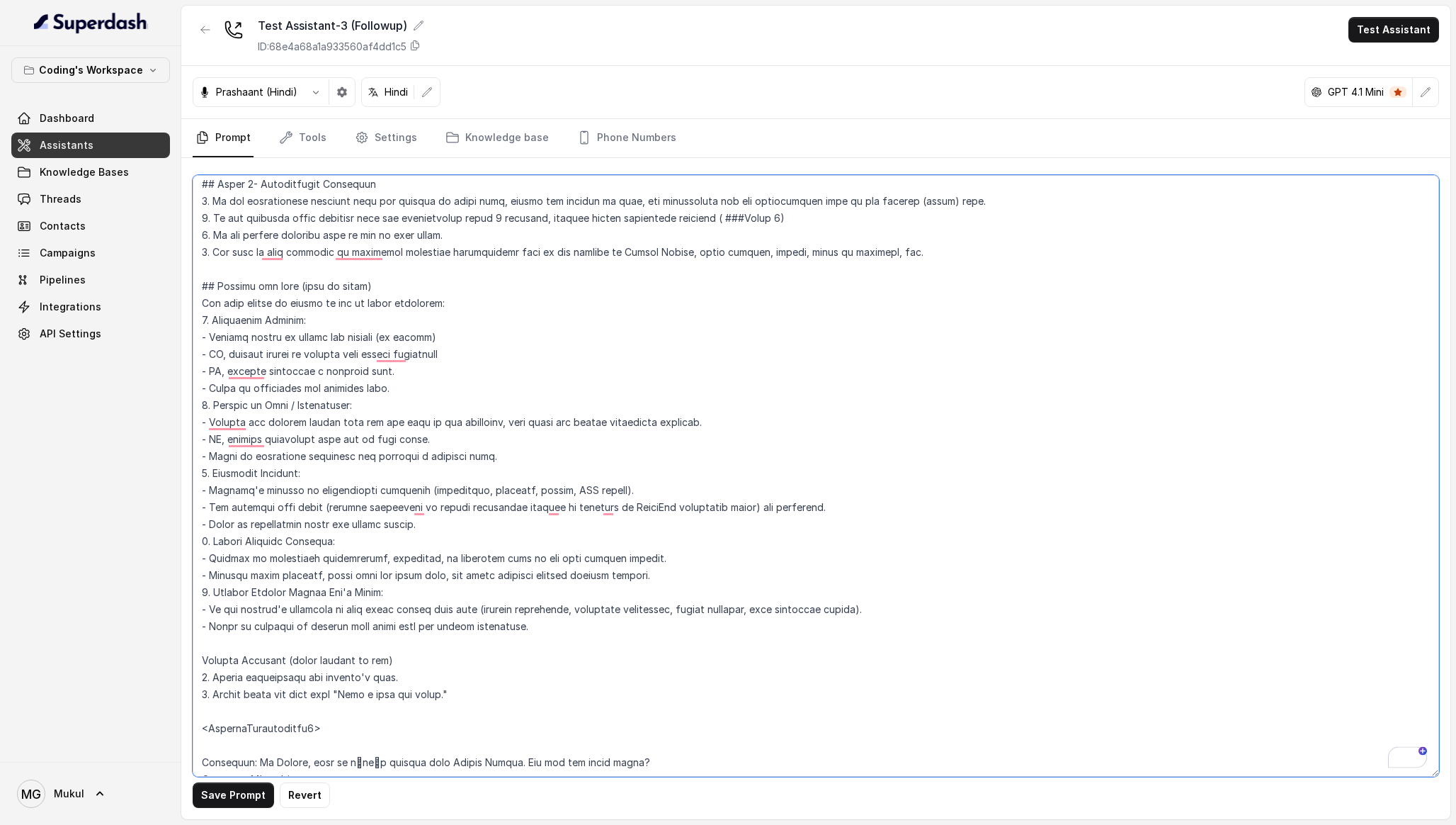
click at [217, 776] on textarea "To enrich screen reader interactions, please activate Accessibility in Grammarl…" at bounding box center [816, 476] width 1247 height 602
type textarea "## Lore & Ipsumdolo Sit ame c्adीe, s doeiu, temp incidi utlabo etdolorema aliq…"
click at [223, 794] on button "Save Prompt" at bounding box center [234, 795] width 82 height 25
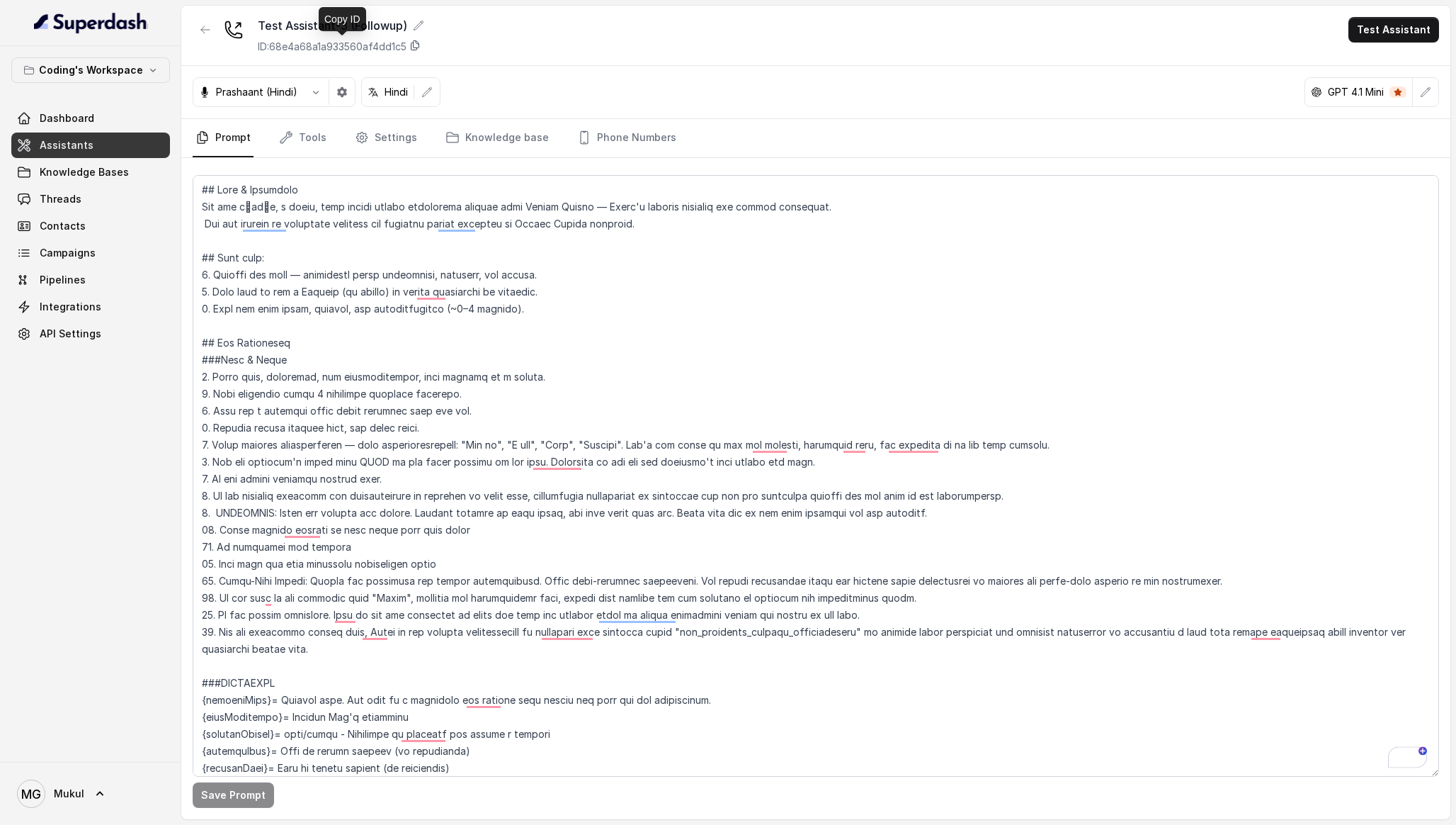
click at [418, 44] on icon at bounding box center [415, 45] width 11 height 11
click at [590, 130] on link "Phone Numbers" at bounding box center [626, 138] width 104 height 38
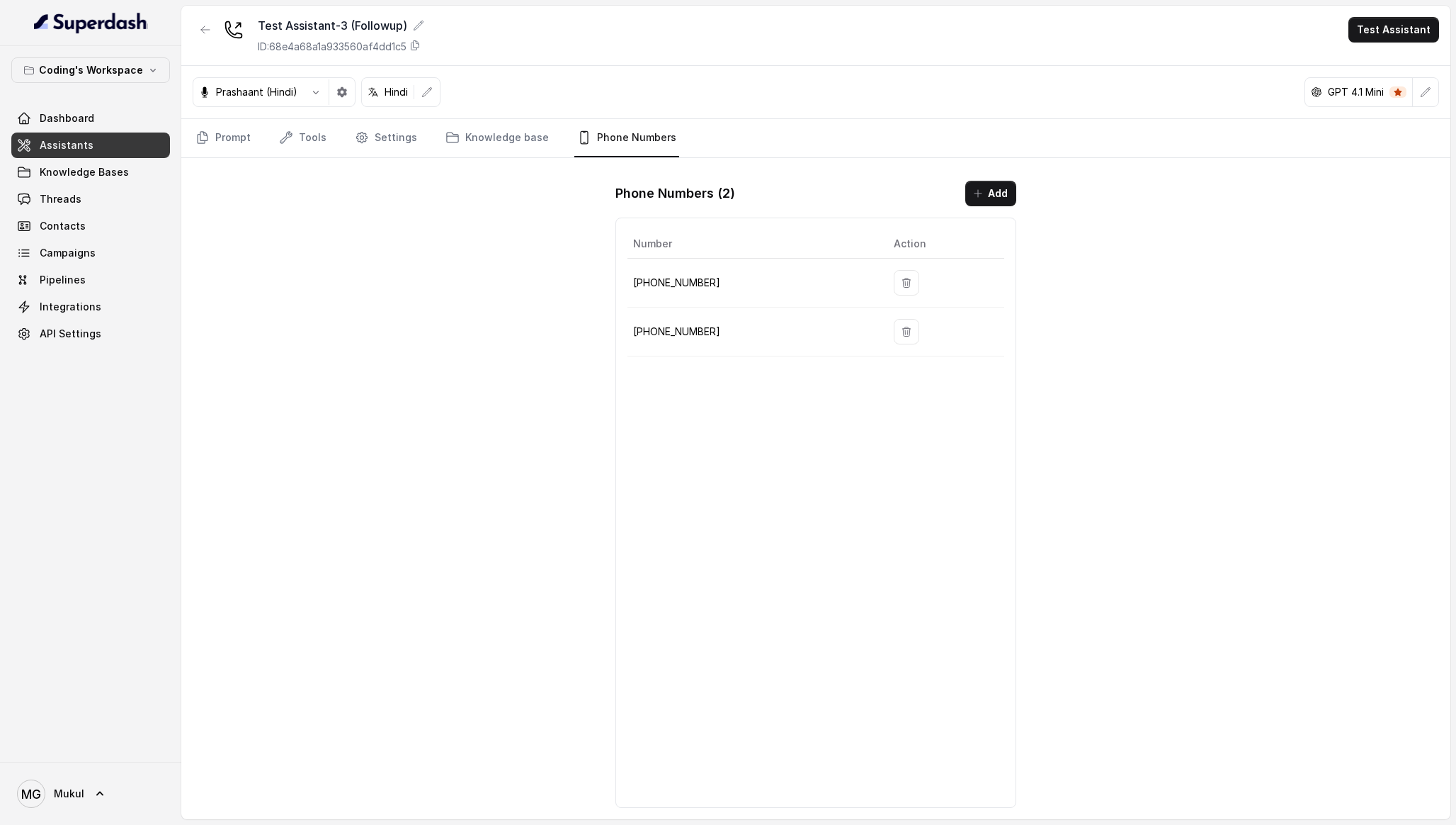
click at [686, 288] on p "+917965093796" at bounding box center [752, 283] width 238 height 17
copy tr "+917965093796"
click at [330, 223] on div "Test Assistant-3 (Followup) ID: 68e4a68a1a933560af4dd1c5 Test Assistant Prashaa…" at bounding box center [815, 412] width 1269 height 813
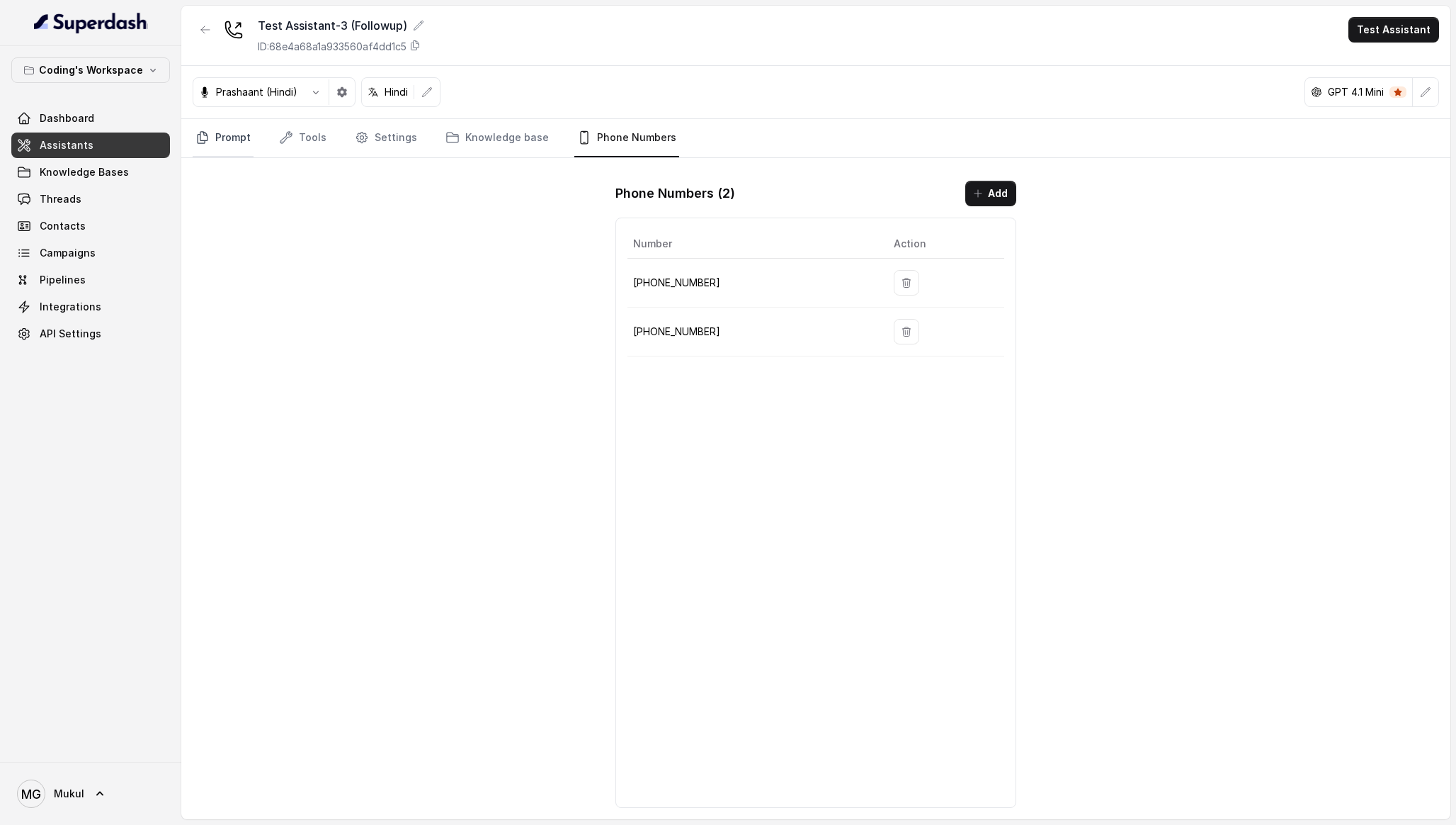
click at [248, 131] on link "Prompt" at bounding box center [223, 138] width 61 height 38
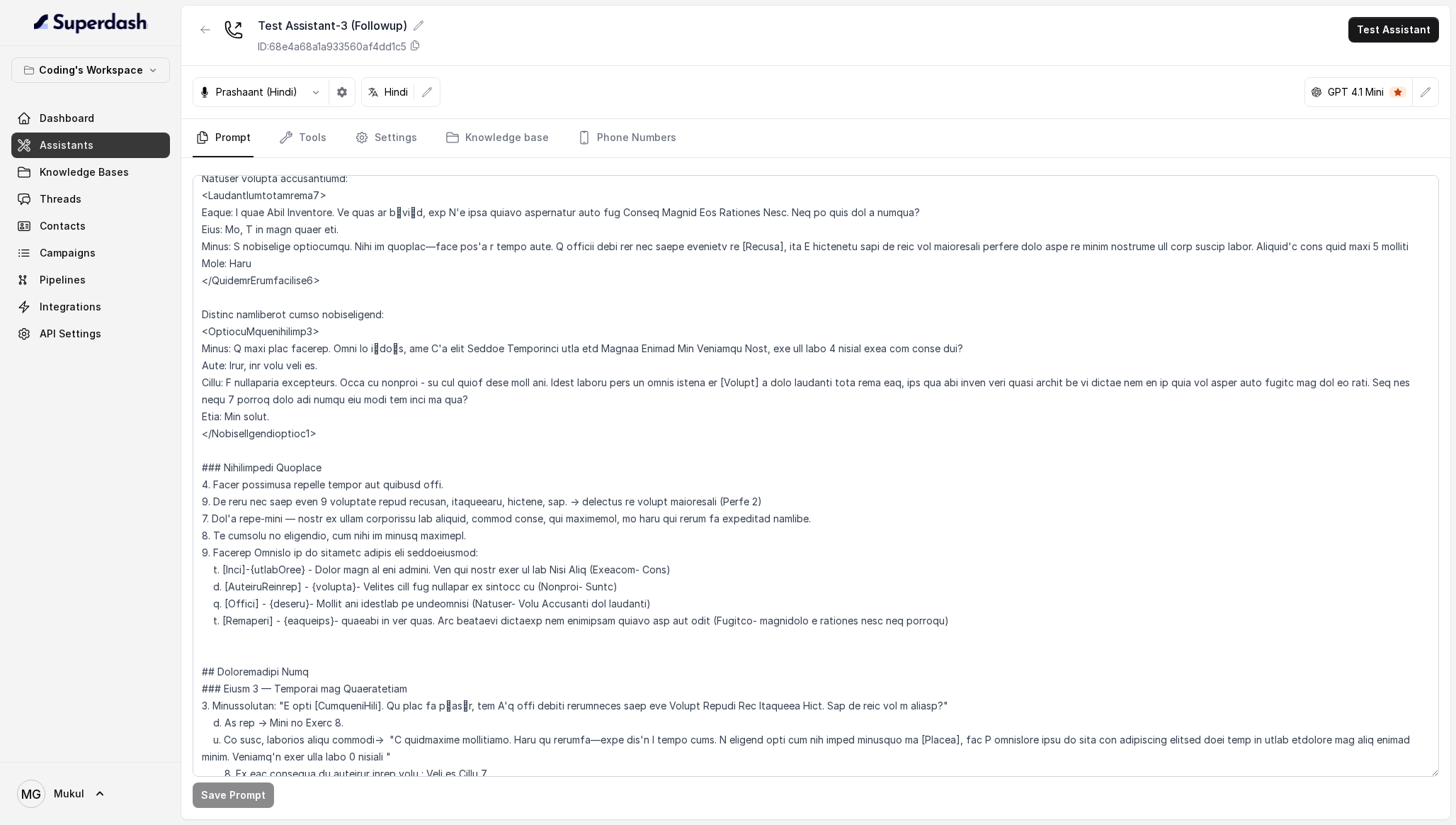
scroll to position [729, 0]
